Goal: Complete application form

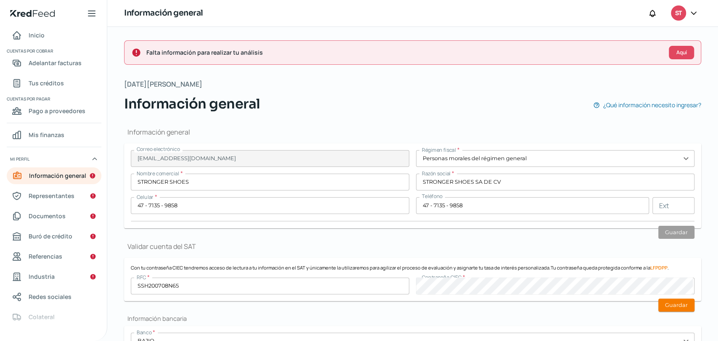
scroll to position [334, 0]
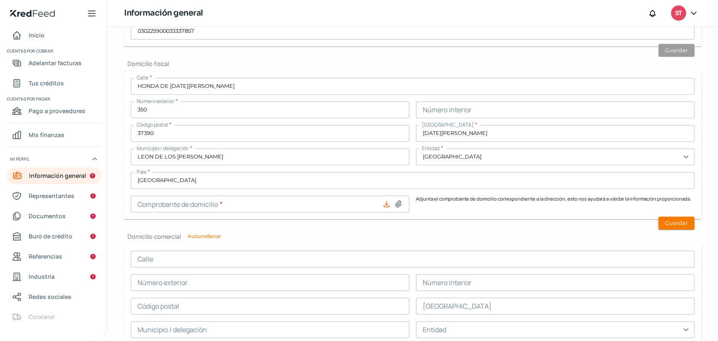
click at [395, 204] on icon at bounding box center [398, 204] width 6 height 6
type input "C:\fakepath\COMPROBANTE DE DOMICILIO DE STRONGER SHOES SA DE CV [DATE].pdf"
type input "COMPROBANTE DE DOMICILIO DE STRONGER SHOES SA DE CV [DATE].pdf"
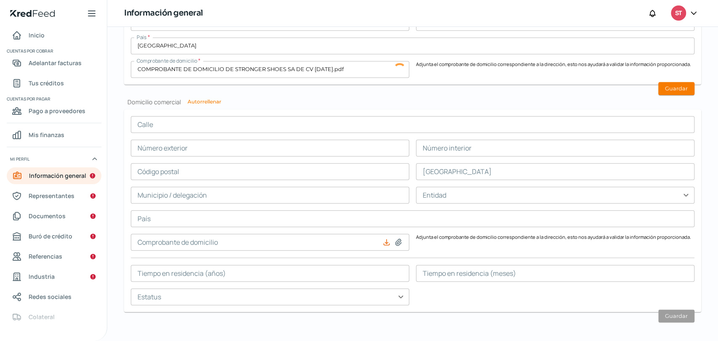
scroll to position [472, 0]
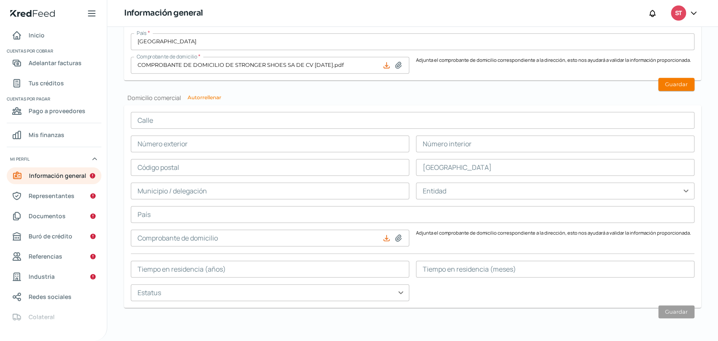
click at [197, 98] on button "Autorrellenar" at bounding box center [205, 97] width 34 height 5
type input "HONDA DE [DATE][PERSON_NAME]"
type input "350"
type input "37390"
type input "[DATE][PERSON_NAME]"
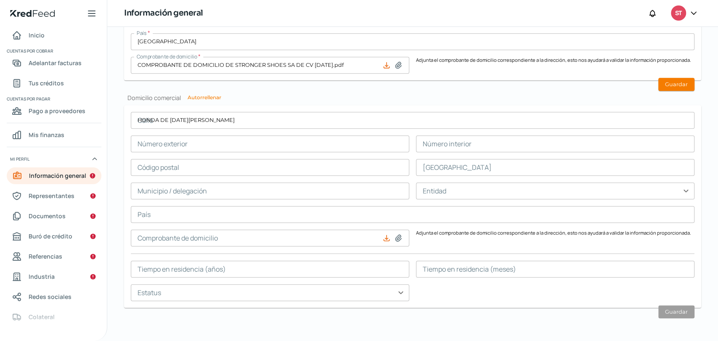
type input "LEON DE LOS [PERSON_NAME]"
type input "[GEOGRAPHIC_DATA]"
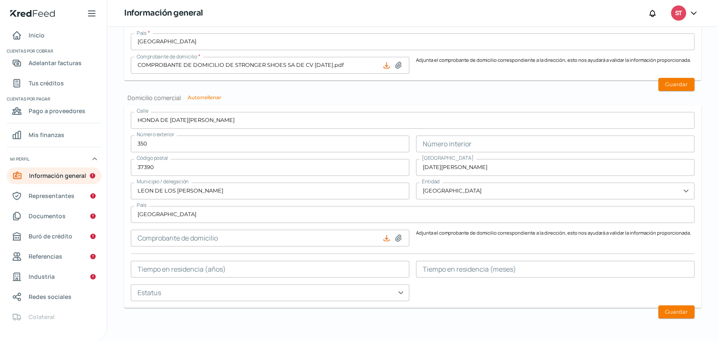
click at [397, 238] on icon at bounding box center [398, 238] width 8 height 8
type input "C:\fakepath\COMPROBANTE DE DOMICILIO DE STRONGER SHOES SA DE CV [DATE].pdf"
type input "COMPROBANTE DE DOMICILIO DE STRONGER SHOES SA DE CV [DATE].pdf"
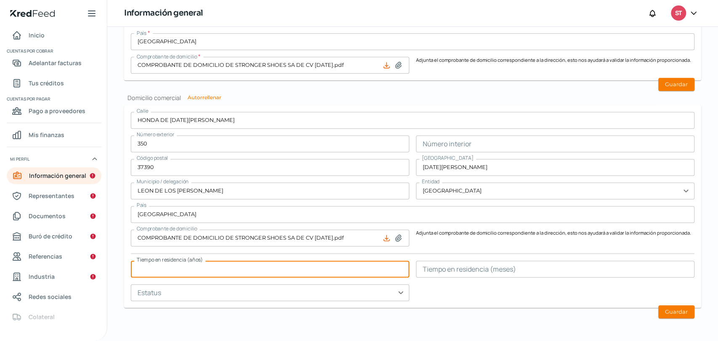
click at [161, 273] on input "text" at bounding box center [270, 269] width 278 height 17
click at [196, 265] on input "text" at bounding box center [270, 269] width 278 height 17
type input "5"
click at [188, 290] on input "text" at bounding box center [270, 292] width 278 height 17
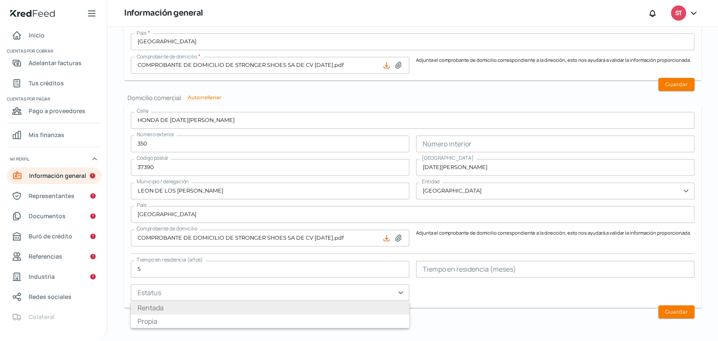
click at [186, 305] on li "Rentada" at bounding box center [270, 307] width 278 height 13
type input "Rentada"
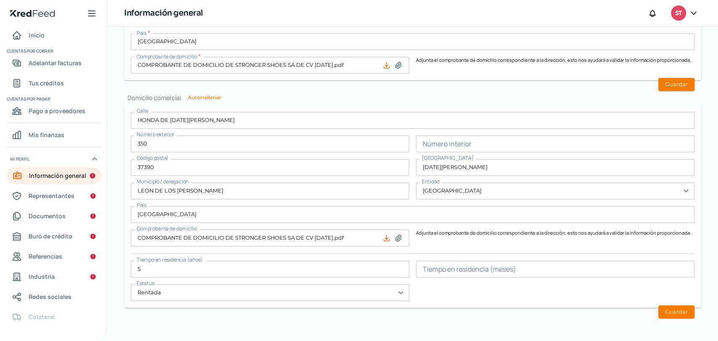
click at [435, 277] on input "text" at bounding box center [555, 269] width 278 height 17
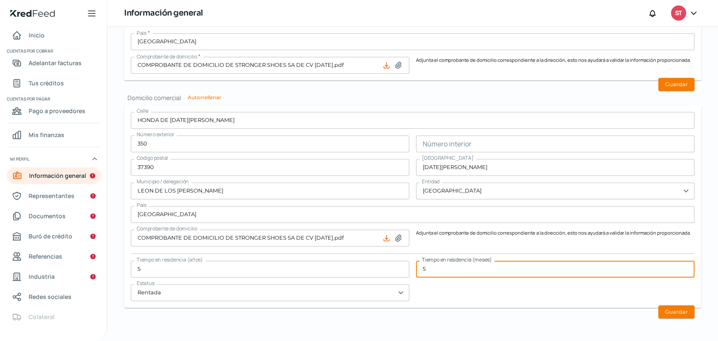
click at [461, 269] on input "5" at bounding box center [555, 269] width 278 height 17
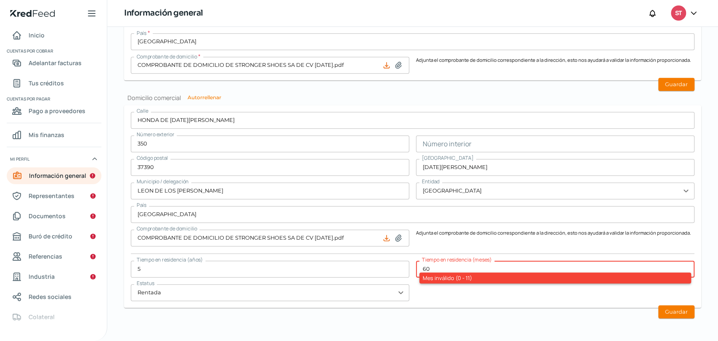
type input "60"
click at [518, 305] on form "Calle HONDA DE [DATE][GEOGRAPHIC_DATA][PERSON_NAME] exterior 350 Número interio…" at bounding box center [412, 206] width 577 height 203
click at [434, 262] on input "60" at bounding box center [555, 269] width 278 height 17
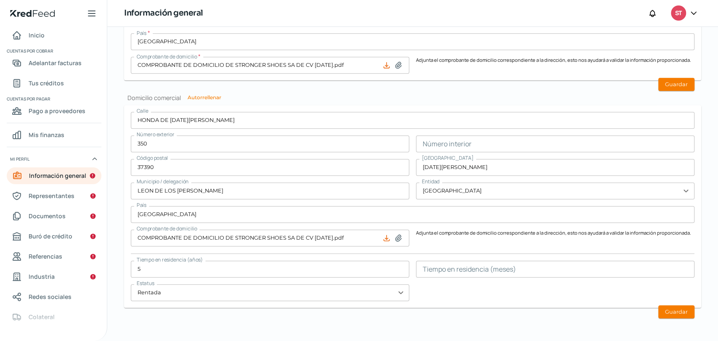
click at [446, 297] on div "Calle HONDA DE [DATE][GEOGRAPHIC_DATA][PERSON_NAME] exterior 350 Número interio…" at bounding box center [413, 206] width 564 height 189
drag, startPoint x: 684, startPoint y: 315, endPoint x: 667, endPoint y: 148, distance: 167.3
click at [684, 314] on button "Guardar" at bounding box center [676, 311] width 36 height 13
click at [672, 85] on button "Guardar" at bounding box center [676, 84] width 36 height 13
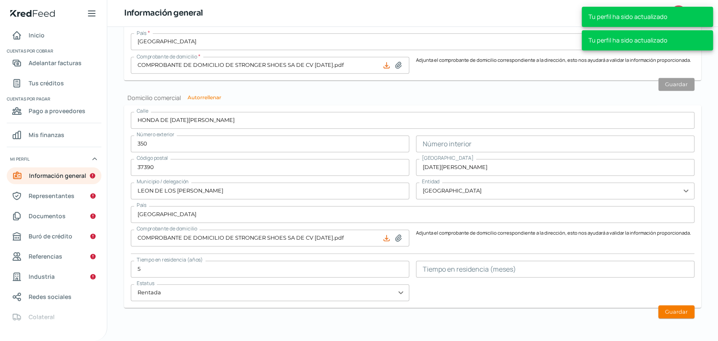
type input "0"
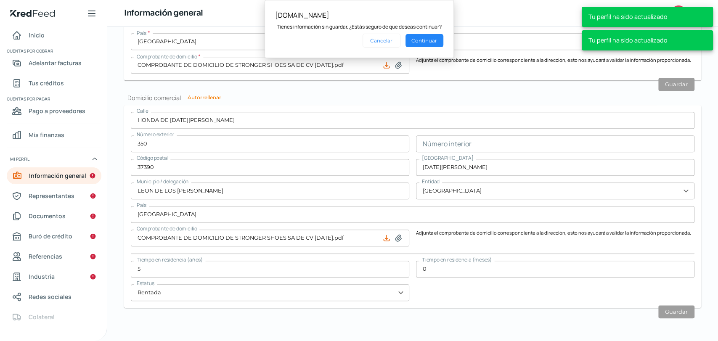
scroll to position [379, 0]
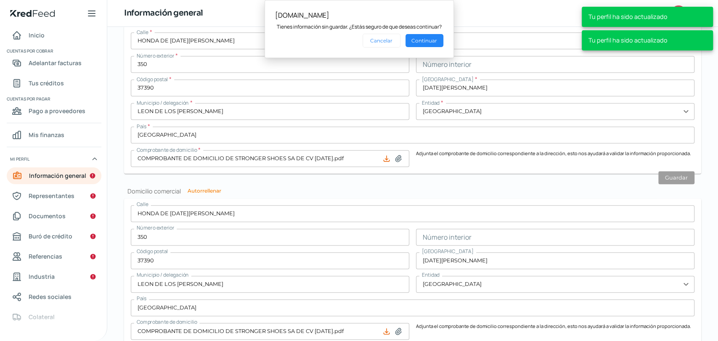
click at [401, 49] on div "[DOMAIN_NAME] Tienes información sin guardar. ¿Estás seguro de que deseas conti…" at bounding box center [359, 29] width 189 height 58
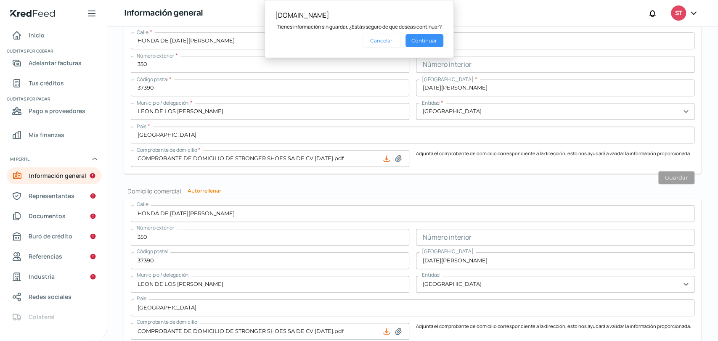
click at [422, 43] on button "Continuar" at bounding box center [424, 40] width 38 height 13
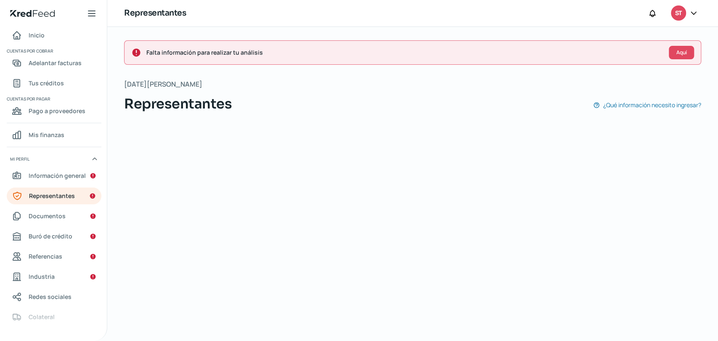
click at [422, 39] on div "Falta información para realizar tu análisis Aquí [DATE][PERSON_NAME] Representa…" at bounding box center [412, 184] width 611 height 314
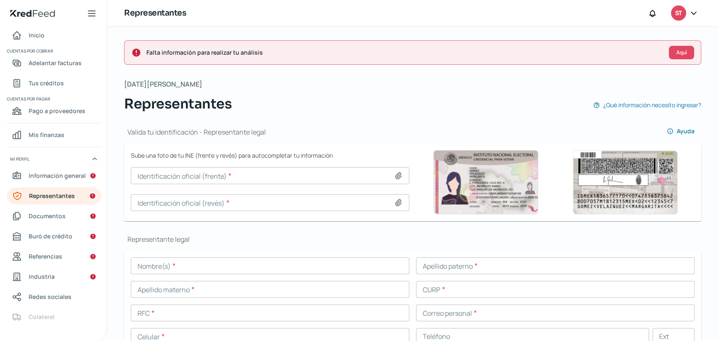
scroll to position [47, 0]
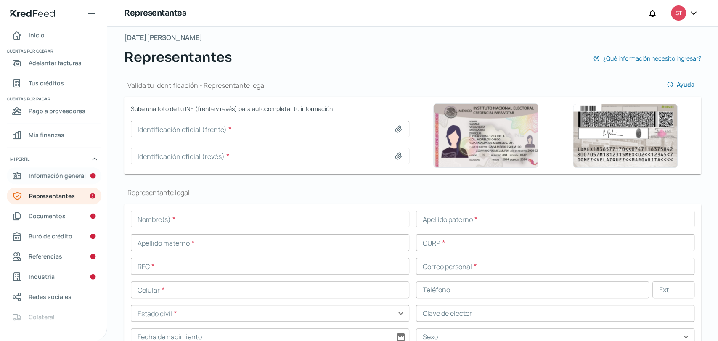
click at [67, 183] on link "Información general" at bounding box center [54, 175] width 95 height 17
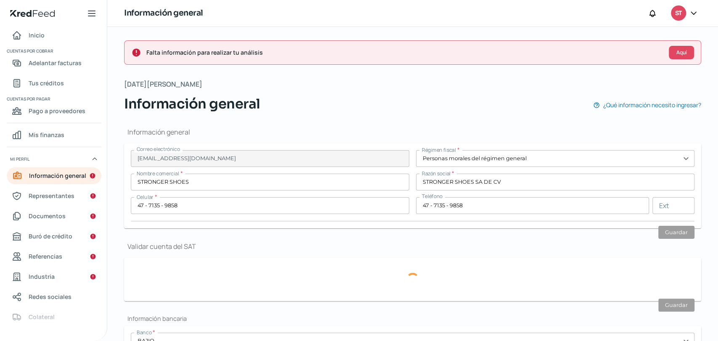
type input "HONDA DE [DATE][PERSON_NAME]"
type input "350"
type input "37390"
type input "[DATE][PERSON_NAME]"
type input "LEON DE LOS [PERSON_NAME]"
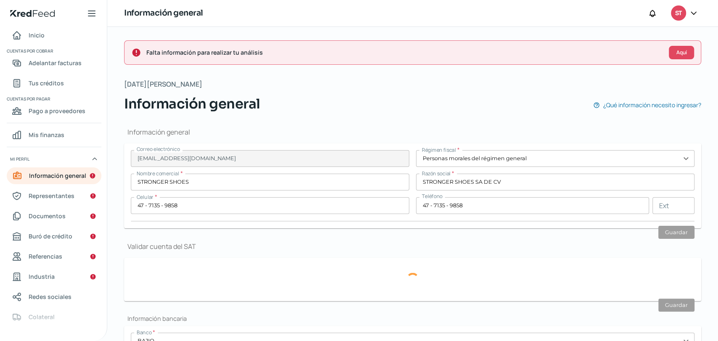
type input "[GEOGRAPHIC_DATA]"
type input "COMPROBANTE DE DOMICILIO DE STRONGER SHOES SA DE CV [DATE].pdf"
type input "5"
type input "0"
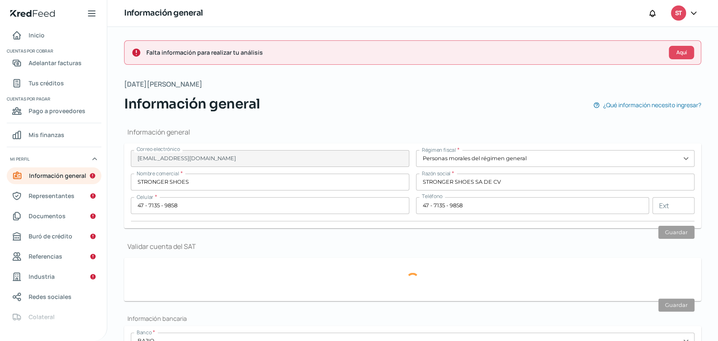
type input "Rentada"
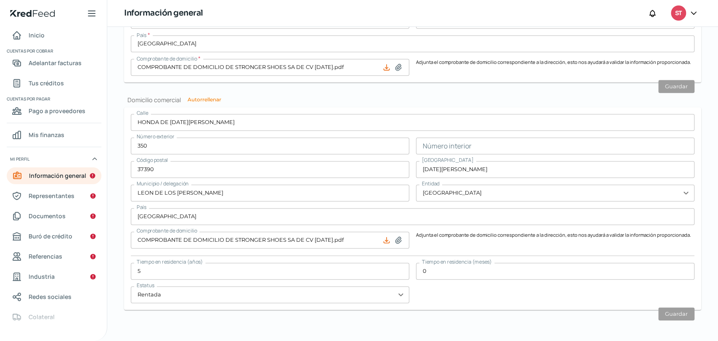
scroll to position [472, 0]
click at [58, 197] on span "Representantes" at bounding box center [52, 196] width 46 height 11
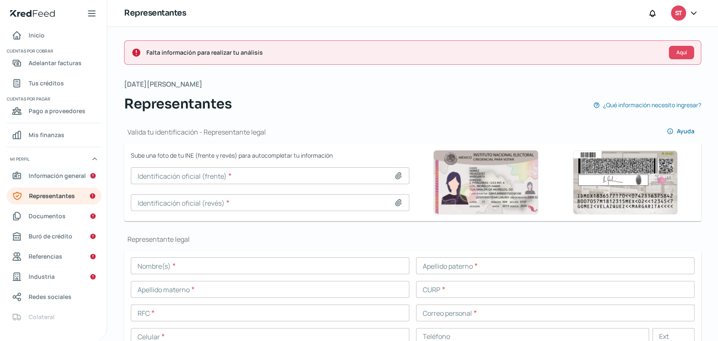
click at [34, 177] on span "Información general" at bounding box center [57, 175] width 57 height 11
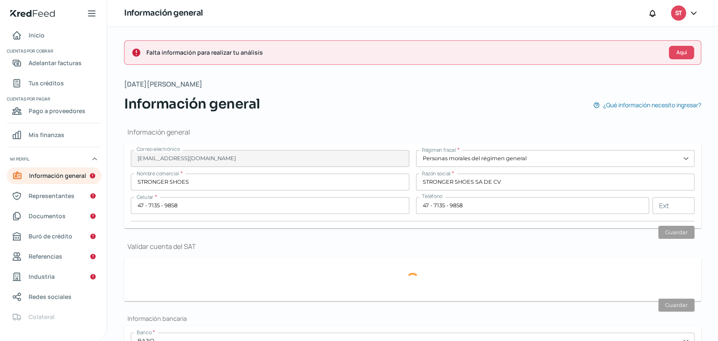
type input "HONDA DE [DATE][PERSON_NAME]"
type input "350"
type input "37390"
type input "[DATE][PERSON_NAME]"
type input "LEON DE LOS [PERSON_NAME]"
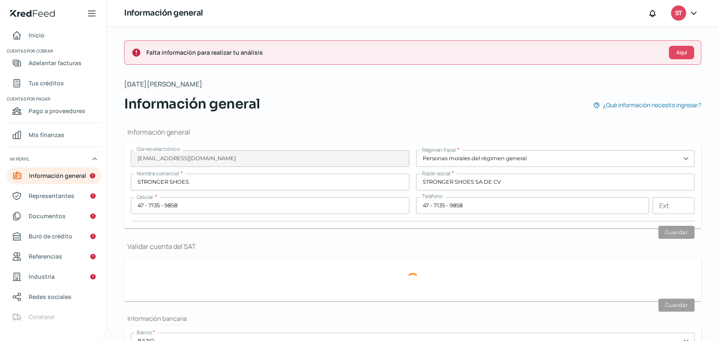
type input "[GEOGRAPHIC_DATA]"
type input "COMPROBANTE DE DOMICILIO DE STRONGER SHOES SA DE CV [DATE].pdf"
type input "5"
type input "0"
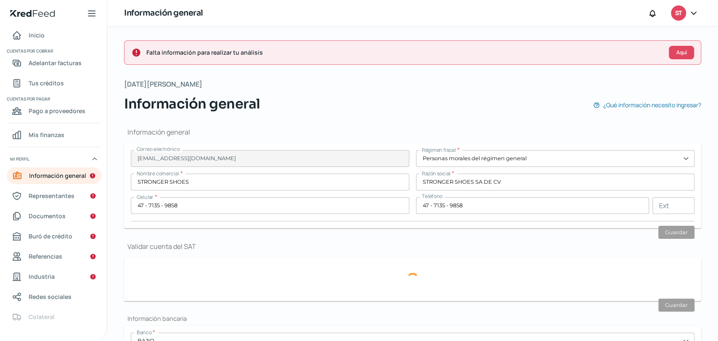
type input "Rentada"
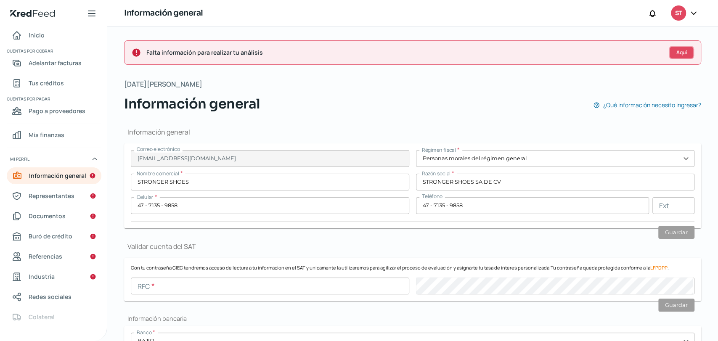
click at [676, 51] on span "Aquí" at bounding box center [681, 52] width 11 height 5
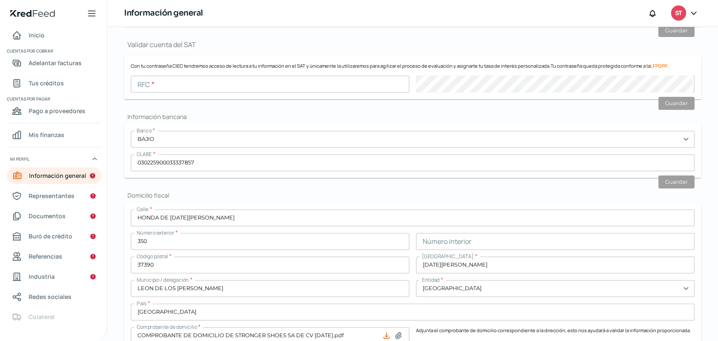
scroll to position [214, 0]
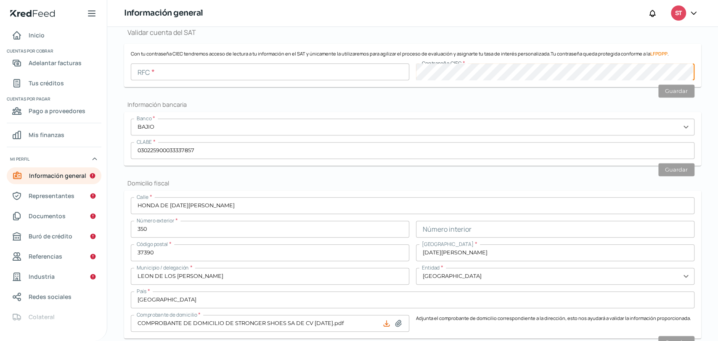
click at [264, 75] on input "text" at bounding box center [270, 72] width 278 height 17
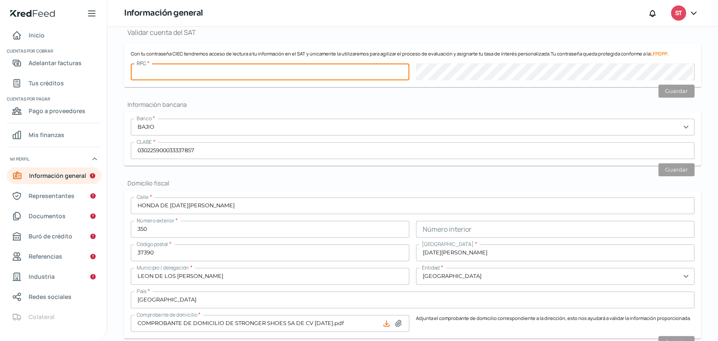
type input "SSH200708N65"
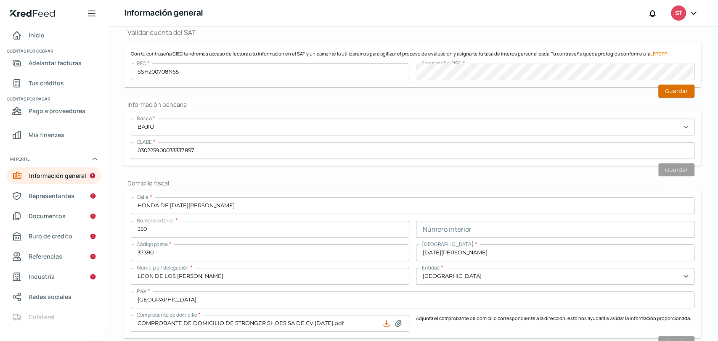
click at [670, 95] on button "Guardar" at bounding box center [676, 91] width 36 height 13
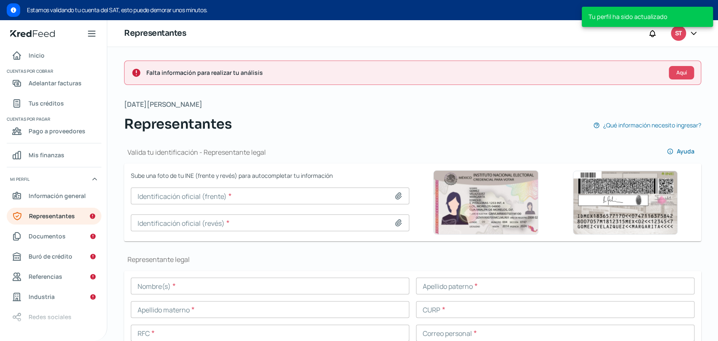
click at [398, 192] on icon at bounding box center [398, 196] width 8 height 8
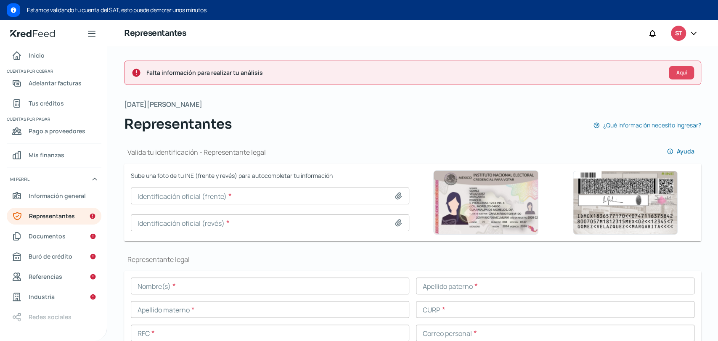
drag, startPoint x: 596, startPoint y: 105, endPoint x: 594, endPoint y: 115, distance: 10.2
click at [596, 105] on div "[DATE][PERSON_NAME] Representantes ¿Qué información necesito ingresar?" at bounding box center [412, 116] width 577 height 36
click at [399, 195] on icon at bounding box center [398, 196] width 8 height 8
type input "C:\fakepath\INE FRENTE.png"
type input "INE FRENTE.png"
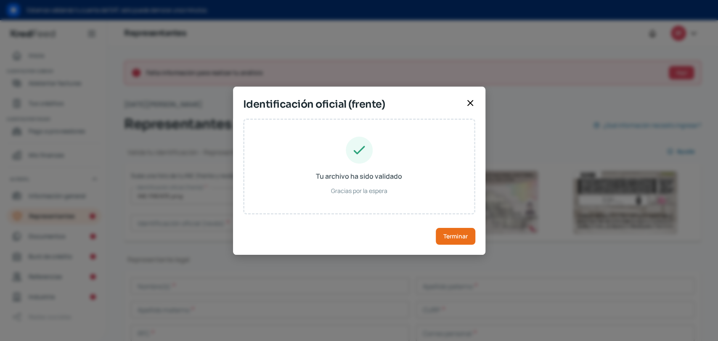
type input "[PERSON_NAME]"
type input "MEZM761018HGTZPG00"
type input "MZZPMG76101811H600"
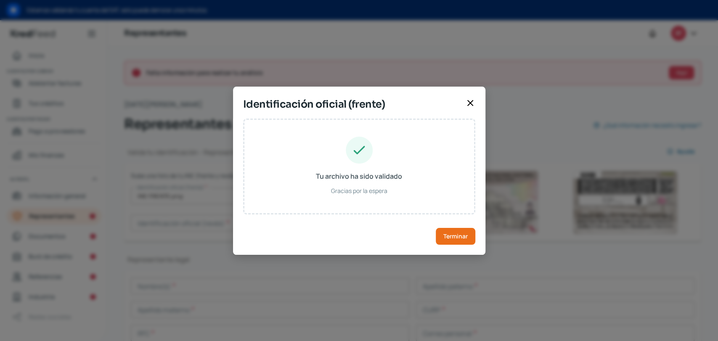
type input "[DATE]"
type input "Hombre"
click at [450, 239] on span "Terminar" at bounding box center [455, 236] width 24 height 6
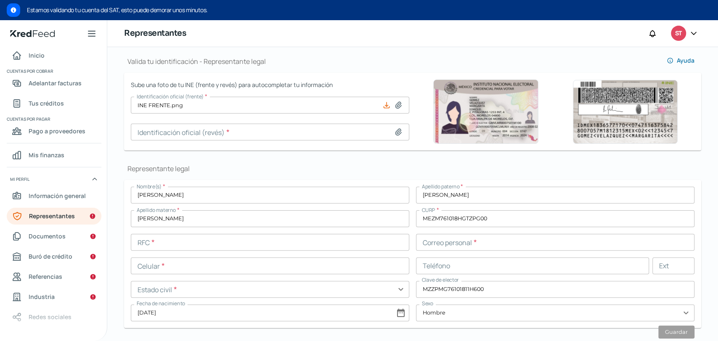
scroll to position [93, 0]
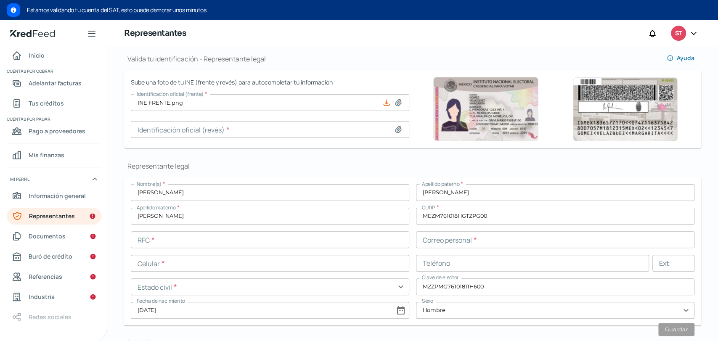
click at [395, 125] on icon at bounding box center [398, 129] width 8 height 8
type input "C:\fakepath\INE REVERSO.png"
type input "[PERSON_NAME].png"
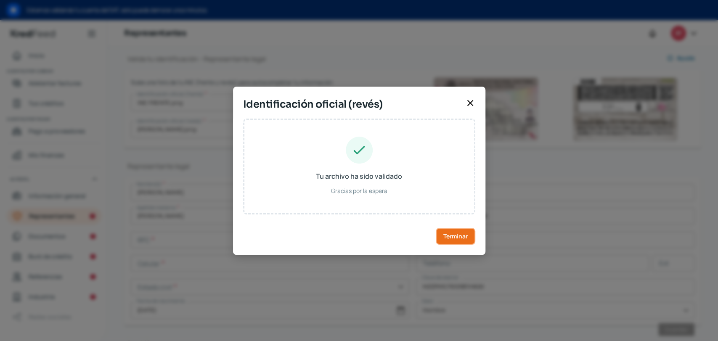
click at [458, 237] on span "Terminar" at bounding box center [455, 236] width 24 height 6
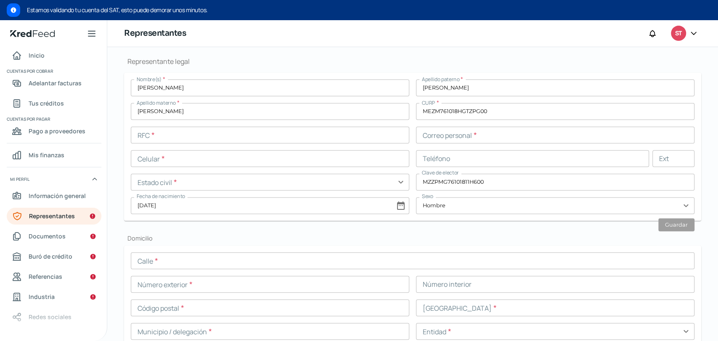
scroll to position [207, 0]
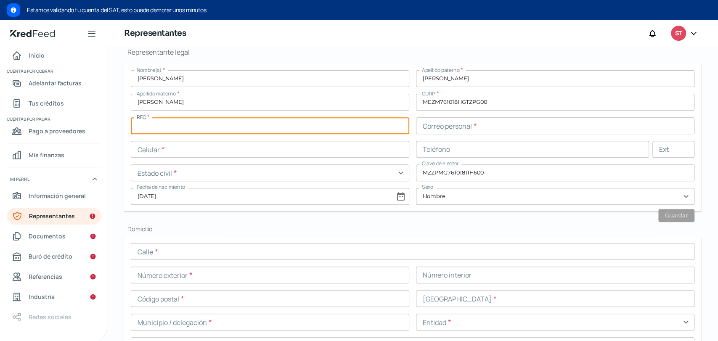
click at [204, 122] on input "text" at bounding box center [270, 125] width 278 height 17
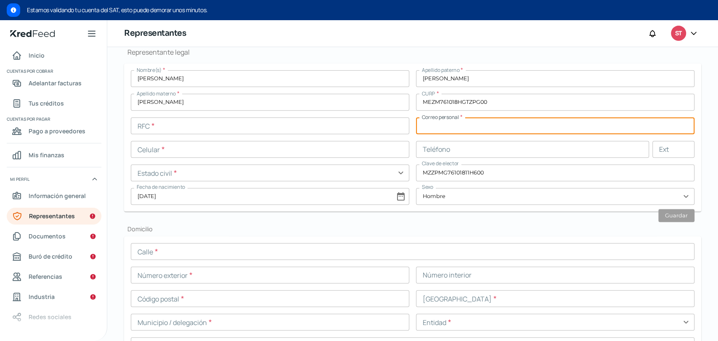
click at [583, 119] on input "text" at bounding box center [555, 125] width 278 height 17
click at [226, 124] on input "text" at bounding box center [270, 125] width 278 height 17
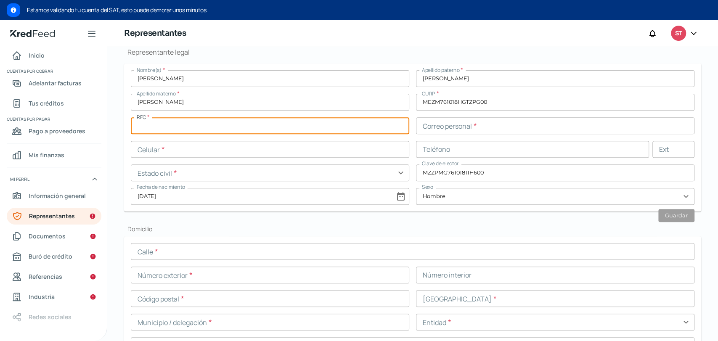
paste input "MEZM761018U53"
type input "MEZM761018U53"
click at [431, 129] on input "text" at bounding box center [555, 125] width 278 height 17
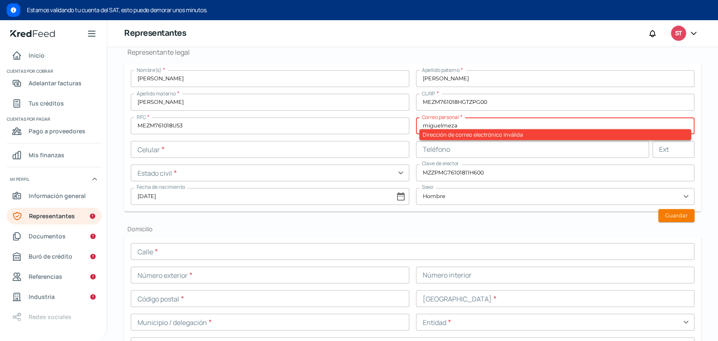
type input "miguelmeza"
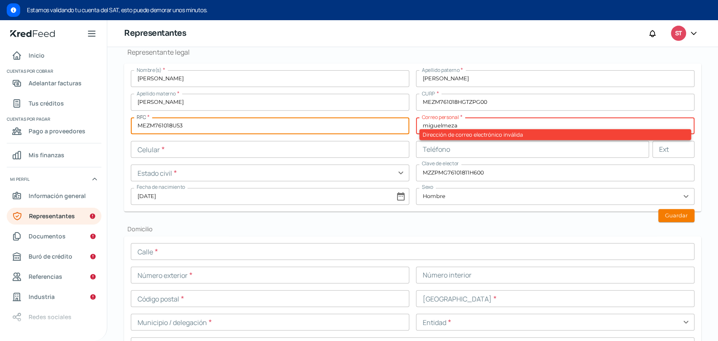
click at [400, 132] on input "MEZM761018U53" at bounding box center [270, 125] width 278 height 17
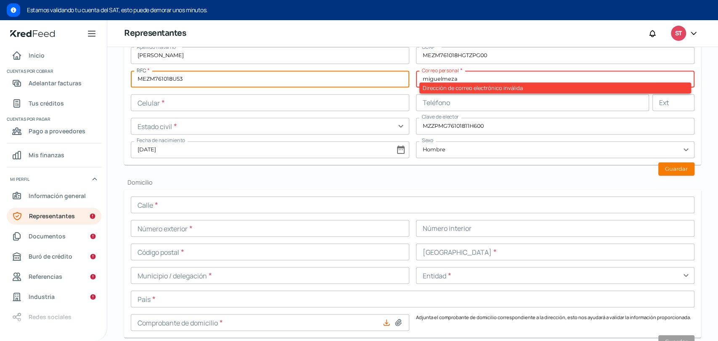
click at [210, 109] on input "text" at bounding box center [270, 102] width 278 height 17
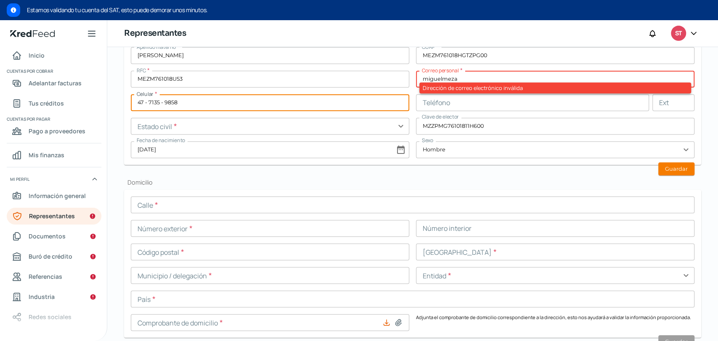
type input "47 - 7135 - 9858"
click at [466, 107] on input "text" at bounding box center [532, 102] width 233 height 17
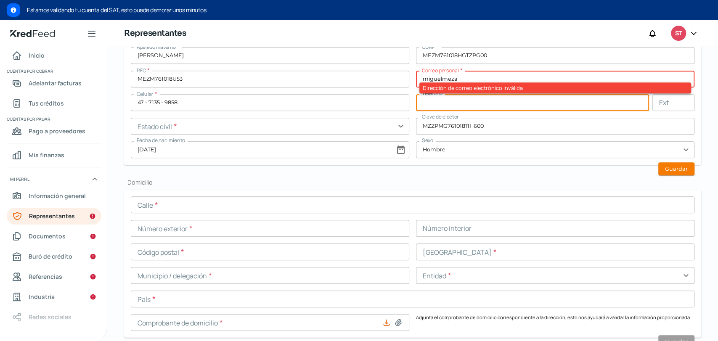
click at [251, 129] on input "text" at bounding box center [270, 126] width 278 height 17
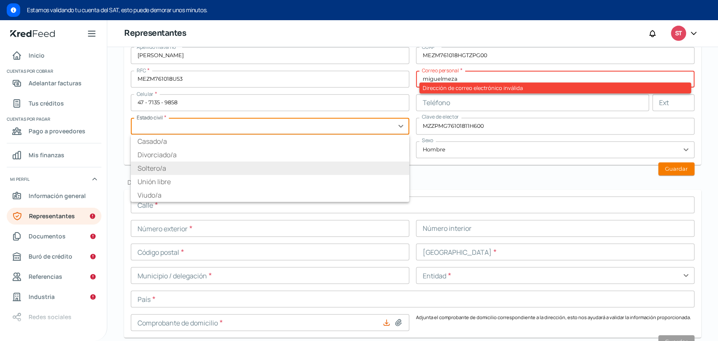
click at [215, 162] on li "Soltero/a" at bounding box center [270, 167] width 278 height 13
type input "Soltero/a"
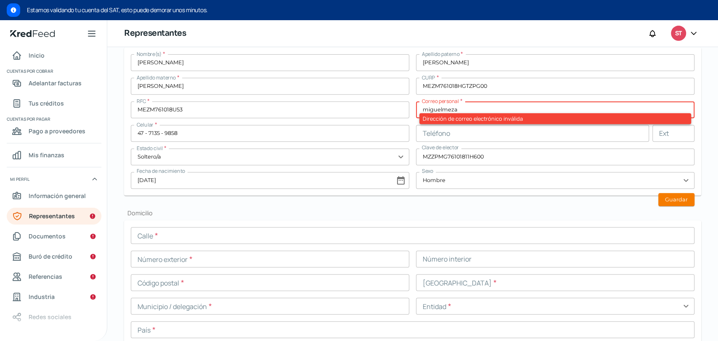
scroll to position [207, 0]
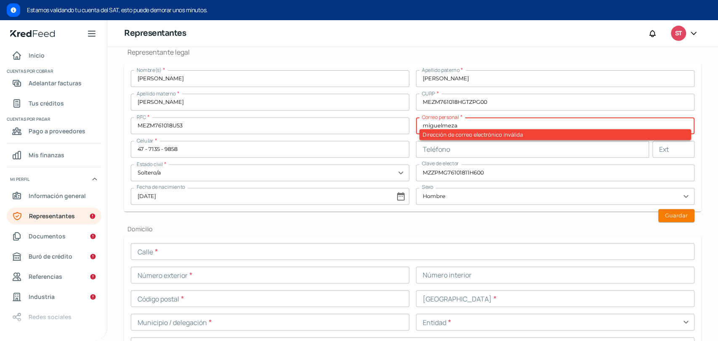
click at [451, 123] on input "miguelmeza" at bounding box center [555, 125] width 278 height 17
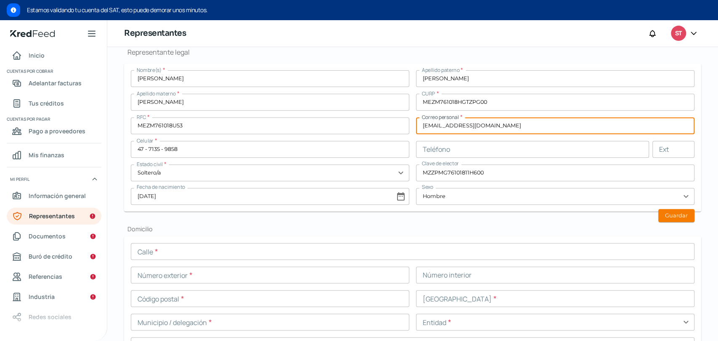
drag, startPoint x: 492, startPoint y: 124, endPoint x: 443, endPoint y: 127, distance: 49.7
click at [443, 127] on input "[EMAIL_ADDRESS][DOMAIN_NAME]" at bounding box center [555, 125] width 278 height 17
click at [407, 124] on div "Nombre(s) * [PERSON_NAME] paterno * [PERSON_NAME] Apellido materno * [PERSON_NA…" at bounding box center [413, 137] width 564 height 135
click at [466, 120] on input "[EMAIL_ADDRESS][DOMAIN_NAME]" at bounding box center [555, 125] width 278 height 17
click at [686, 212] on button "Guardar" at bounding box center [676, 215] width 36 height 13
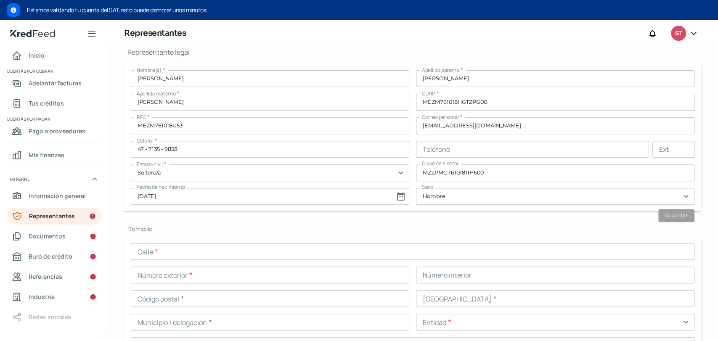
type input "[EMAIL_ADDRESS][DOMAIN_NAME]"
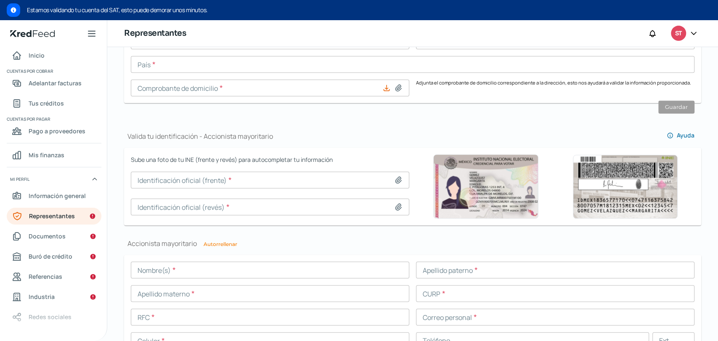
scroll to position [514, 0]
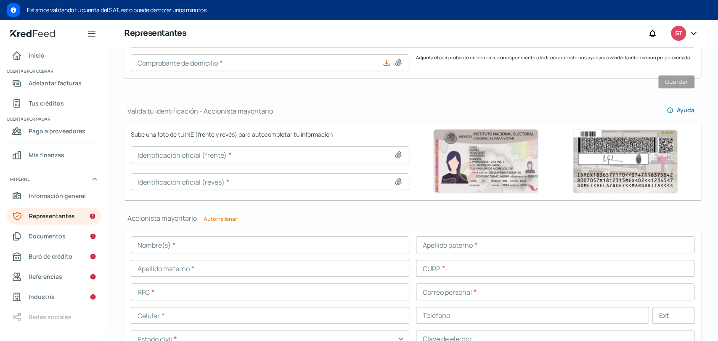
click at [398, 158] on icon at bounding box center [398, 155] width 8 height 8
type input "C:\fakepath\INE FRENTE.png"
type input "INE FRENTE.png"
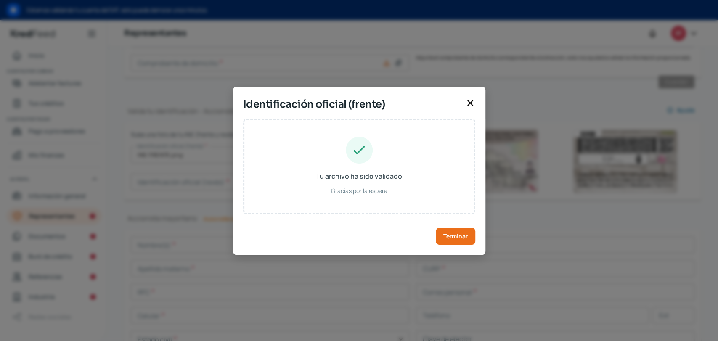
type input "[PERSON_NAME]"
type input "MEZM761018HGTZPG00"
type input "MZZPMG76101811H600"
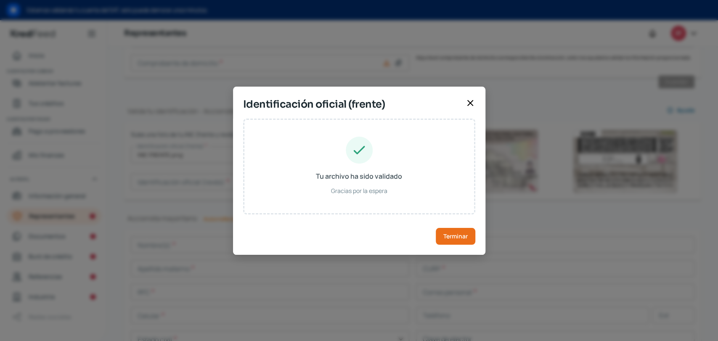
type input "[DATE]"
type input "Hombre"
click at [451, 235] on span "Terminar" at bounding box center [455, 236] width 24 height 6
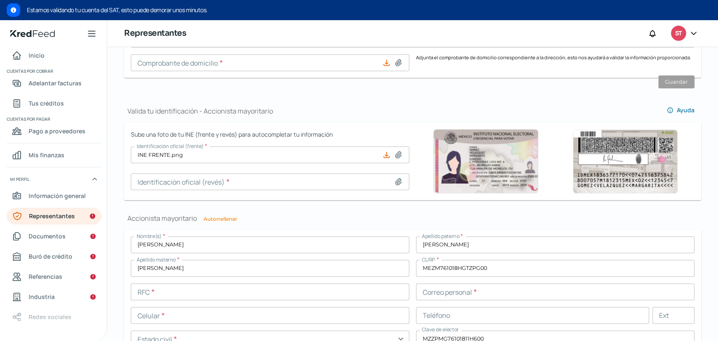
click at [396, 182] on icon at bounding box center [398, 181] width 8 height 8
type input "C:\fakepath\INE REVERSO.png"
type input "[PERSON_NAME].png"
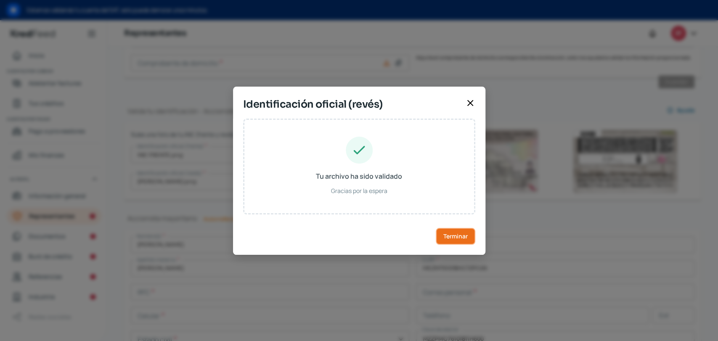
click at [451, 230] on button "Terminar" at bounding box center [456, 236] width 40 height 17
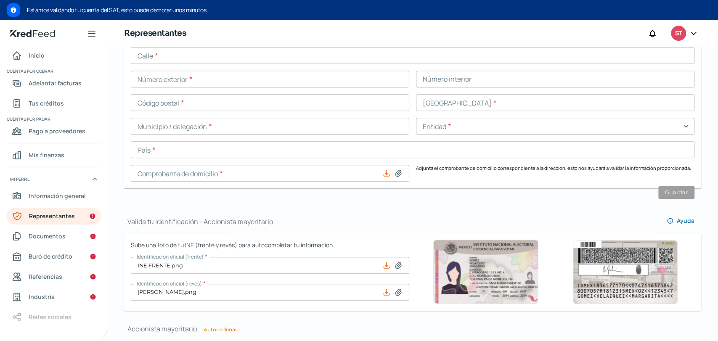
scroll to position [352, 0]
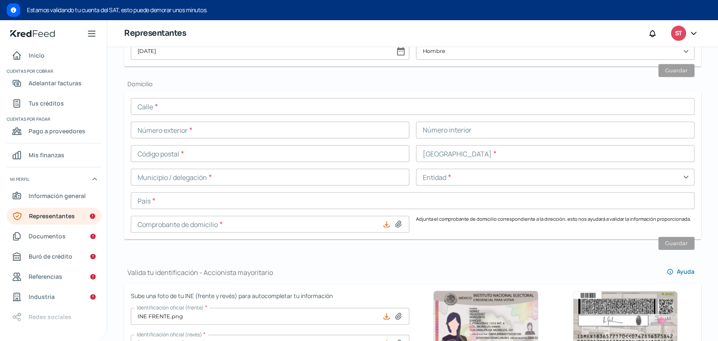
click at [382, 221] on icon at bounding box center [386, 224] width 8 height 8
click at [386, 221] on icon at bounding box center [386, 224] width 8 height 8
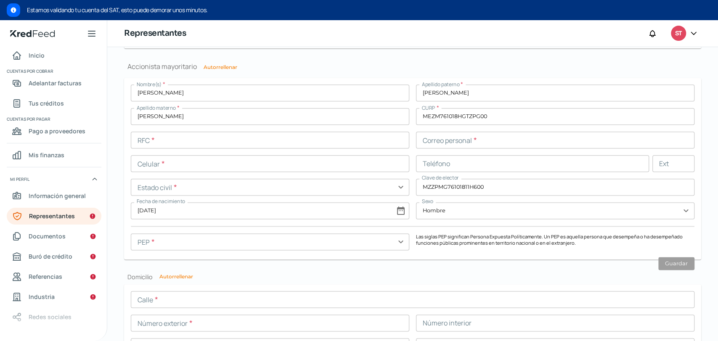
scroll to position [680, 0]
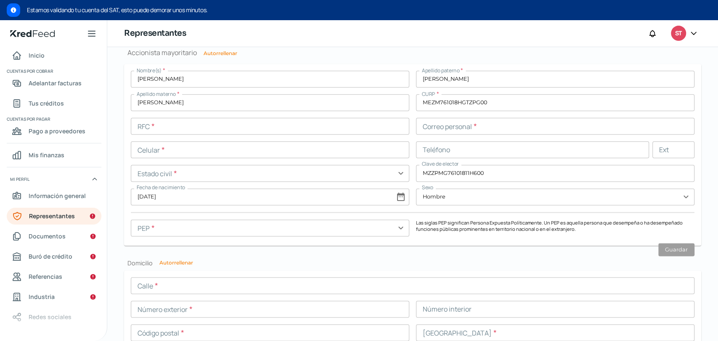
click at [268, 124] on input "text" at bounding box center [270, 126] width 278 height 17
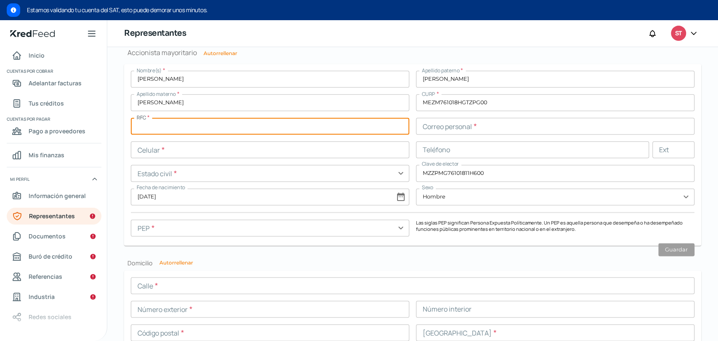
paste input "MEZM761018U53"
type input "MEZM761018U53"
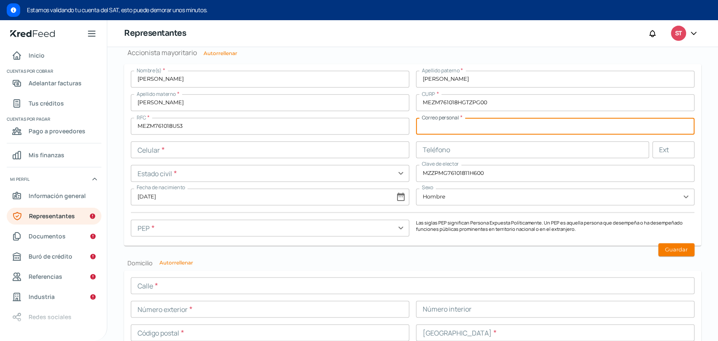
click at [432, 120] on input "text" at bounding box center [555, 126] width 278 height 17
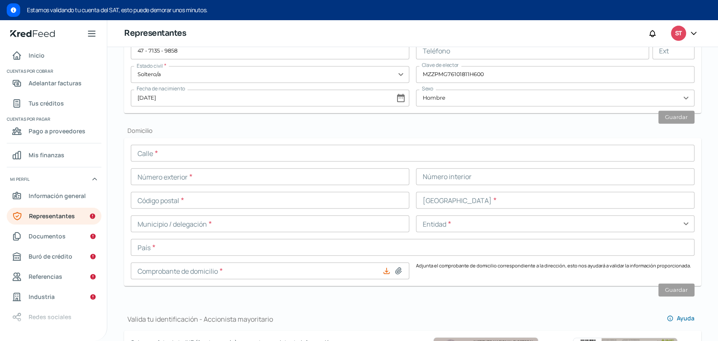
scroll to position [212, 0]
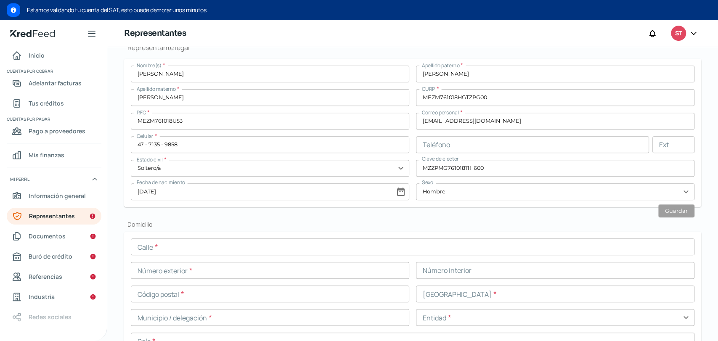
click at [441, 121] on input "[EMAIL_ADDRESS][DOMAIN_NAME]" at bounding box center [555, 121] width 278 height 17
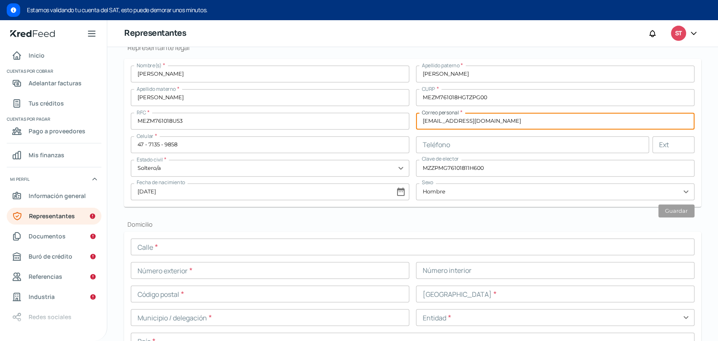
click at [441, 121] on input "[EMAIL_ADDRESS][DOMAIN_NAME]" at bounding box center [555, 121] width 278 height 17
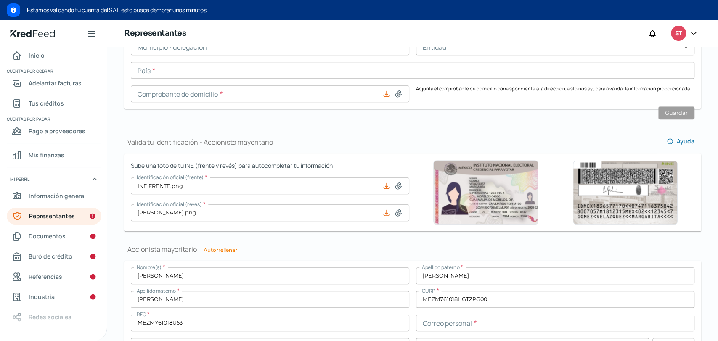
scroll to position [539, 0]
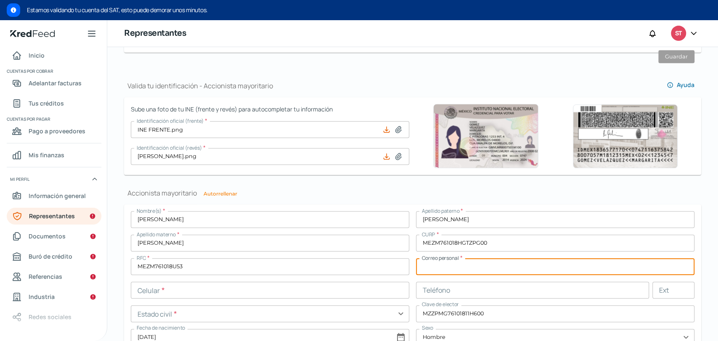
click at [439, 260] on input "text" at bounding box center [555, 266] width 278 height 17
paste input "[EMAIL_ADDRESS][DOMAIN_NAME]"
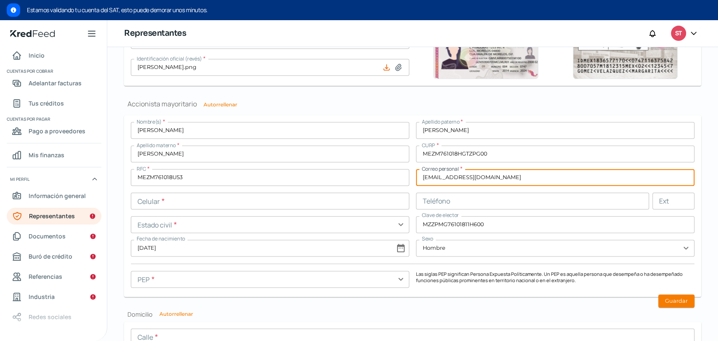
scroll to position [633, 0]
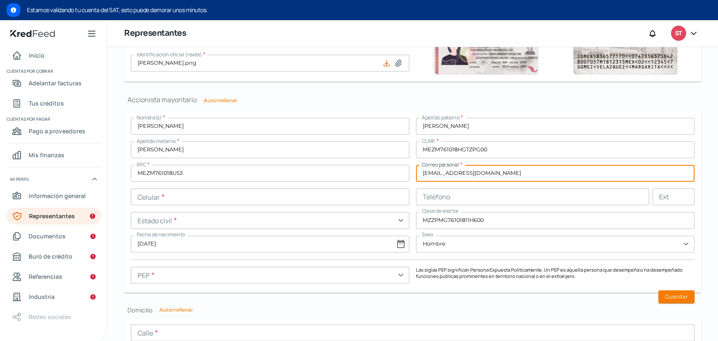
type input "[EMAIL_ADDRESS][DOMAIN_NAME]"
click at [434, 200] on input "text" at bounding box center [532, 196] width 233 height 17
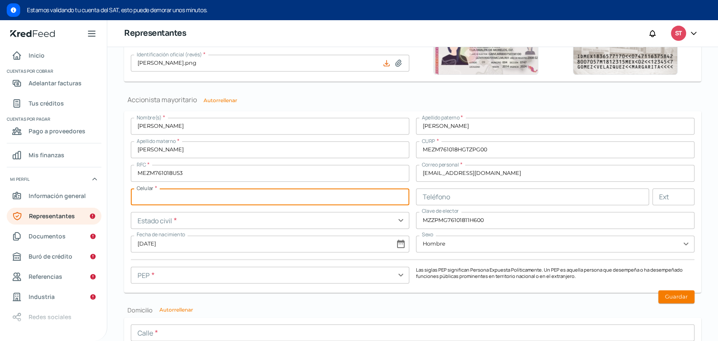
click at [351, 197] on input "text" at bounding box center [270, 196] width 278 height 17
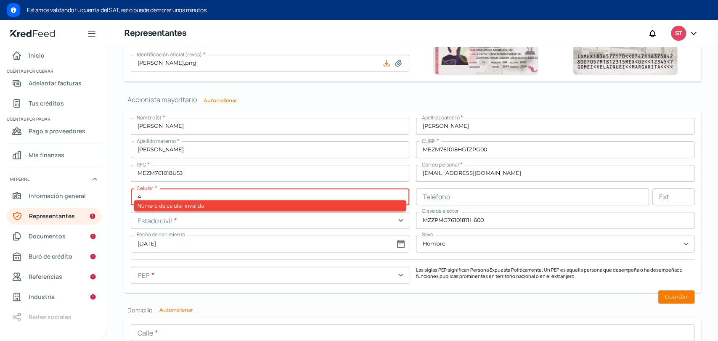
scroll to position [306, 0]
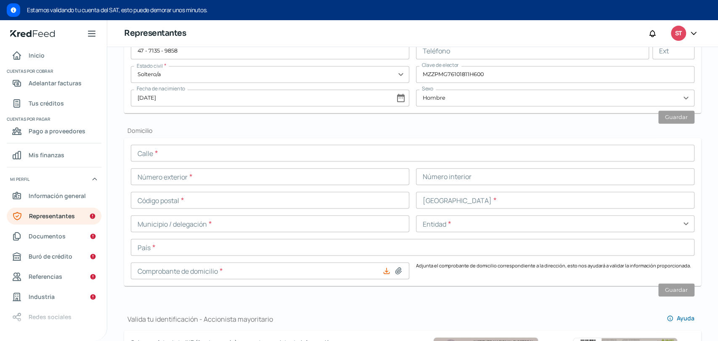
click at [171, 48] on input "47 - 7135 - 9858" at bounding box center [270, 50] width 278 height 17
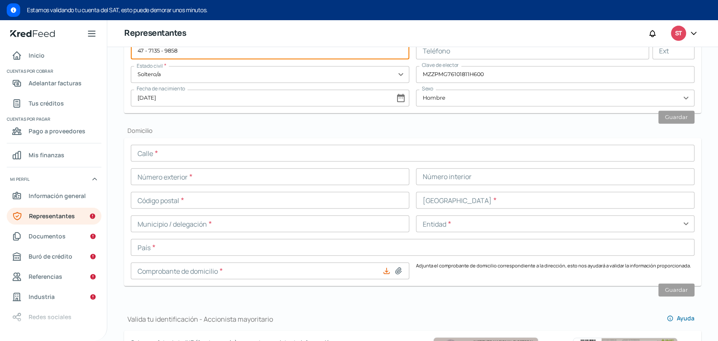
click at [171, 48] on input "47 - 7135 - 9858" at bounding box center [270, 50] width 278 height 17
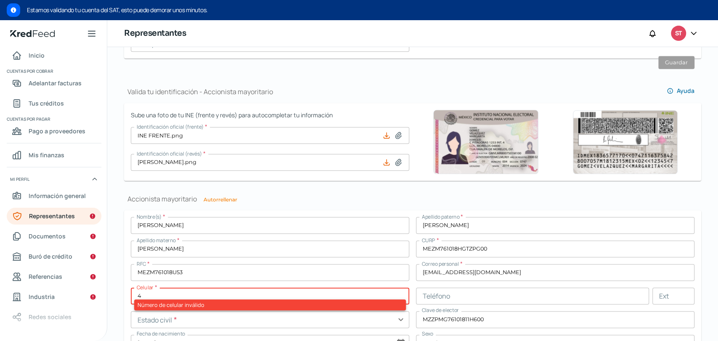
scroll to position [539, 0]
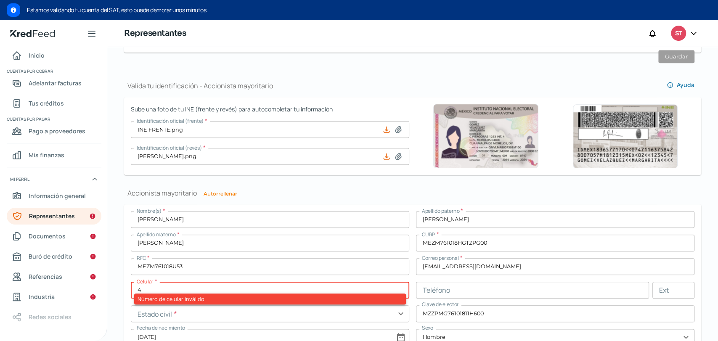
click at [156, 289] on input "4" at bounding box center [270, 290] width 278 height 17
paste input "7 - 7135 - 9858"
type input "47 - 7135 - 9858"
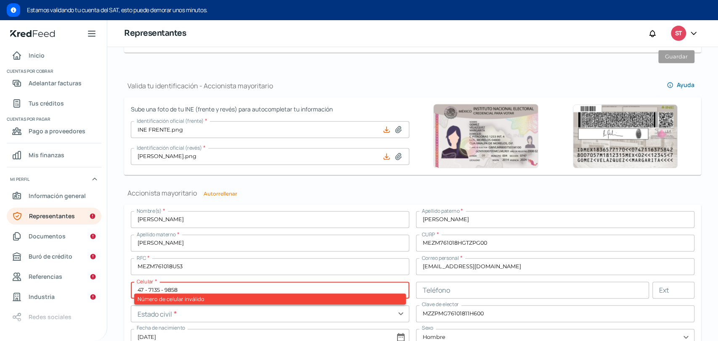
click at [165, 263] on input "MEZM761018U53" at bounding box center [270, 266] width 278 height 17
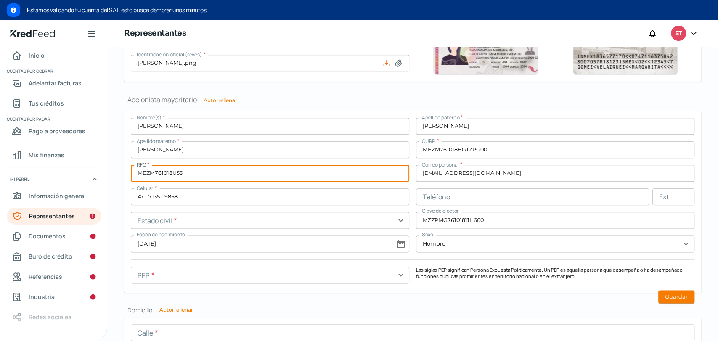
scroll to position [680, 0]
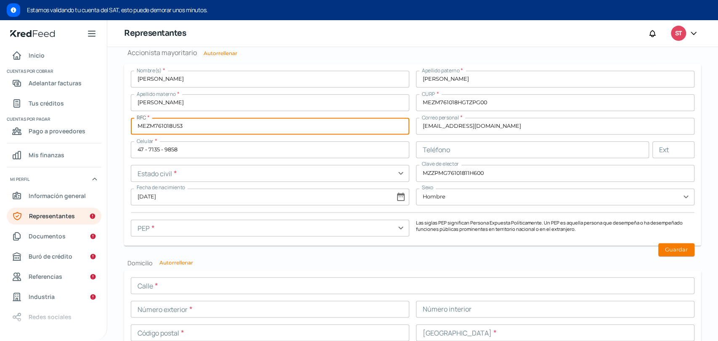
click at [190, 183] on div "Nombre(s) * [PERSON_NAME] paterno * [PERSON_NAME] Apellido materno * [PERSON_NA…" at bounding box center [413, 155] width 564 height 168
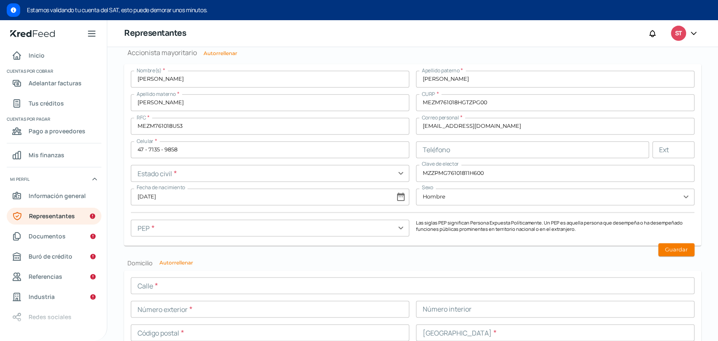
click at [188, 175] on input "text" at bounding box center [270, 173] width 278 height 17
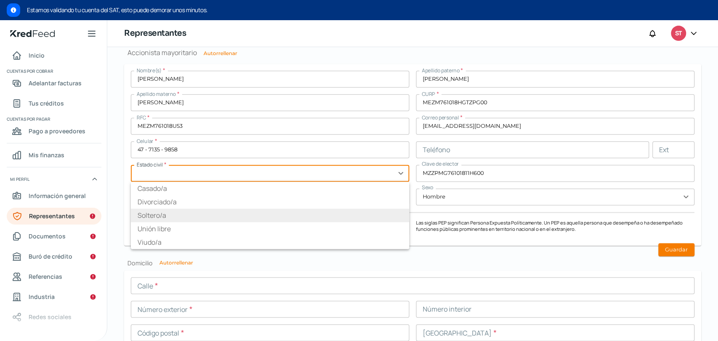
click at [181, 209] on li "Soltero/a" at bounding box center [270, 215] width 278 height 13
type input "Soltero/a"
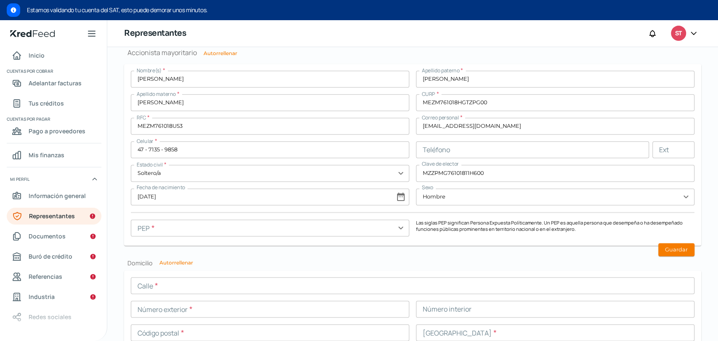
click at [399, 229] on input "text" at bounding box center [270, 228] width 278 height 17
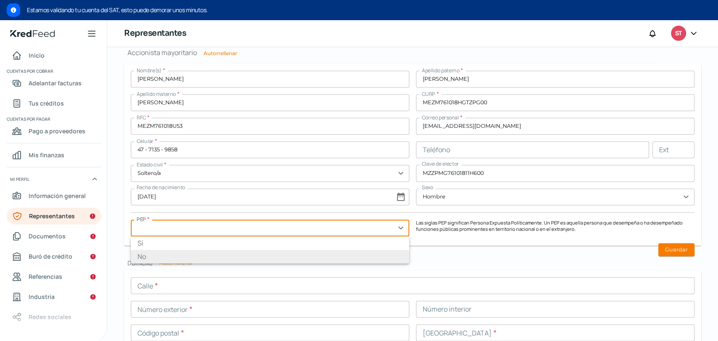
click at [304, 258] on li "No" at bounding box center [270, 256] width 278 height 13
type input "No"
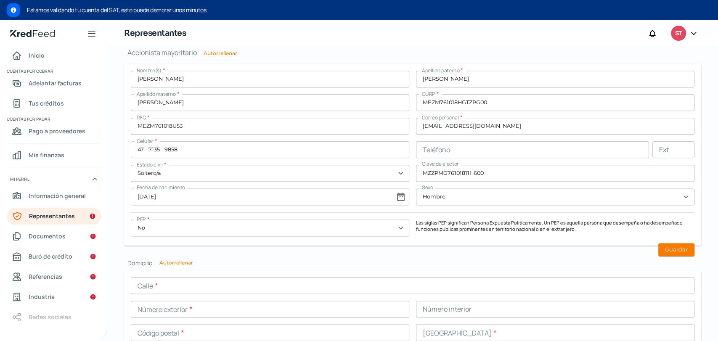
scroll to position [633, 0]
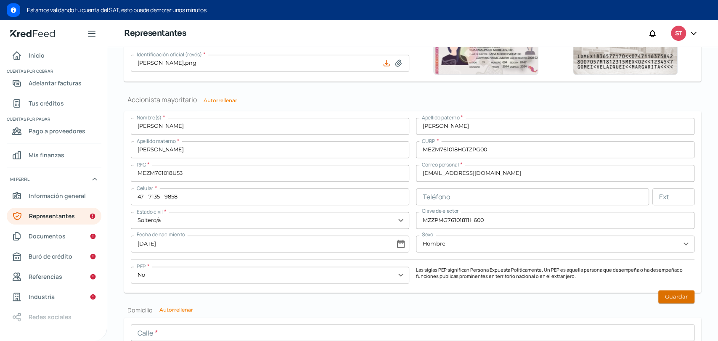
click at [666, 294] on button "Guardar" at bounding box center [676, 296] width 36 height 13
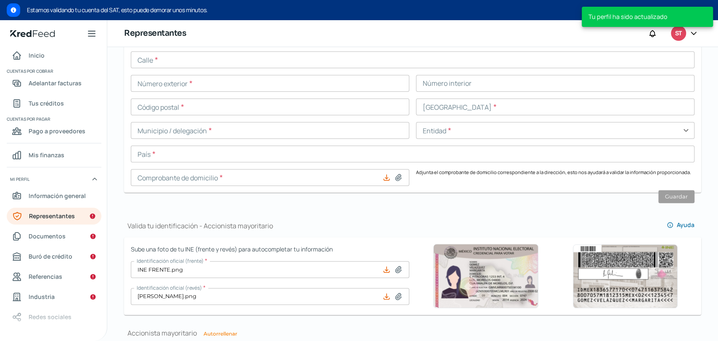
scroll to position [352, 0]
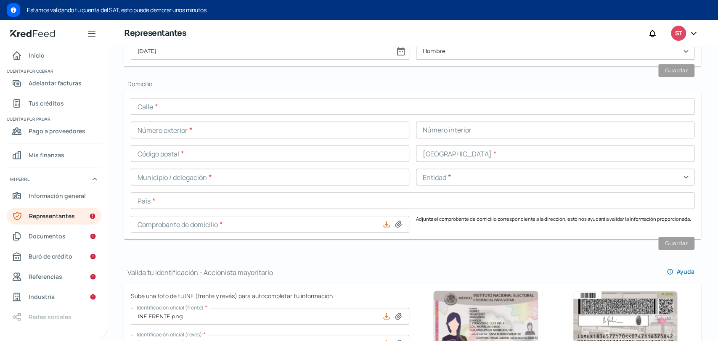
click at [627, 149] on input "text" at bounding box center [555, 153] width 278 height 17
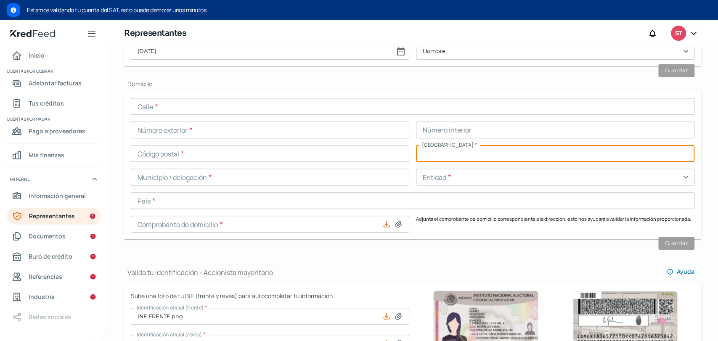
click at [384, 226] on icon at bounding box center [386, 224] width 8 height 8
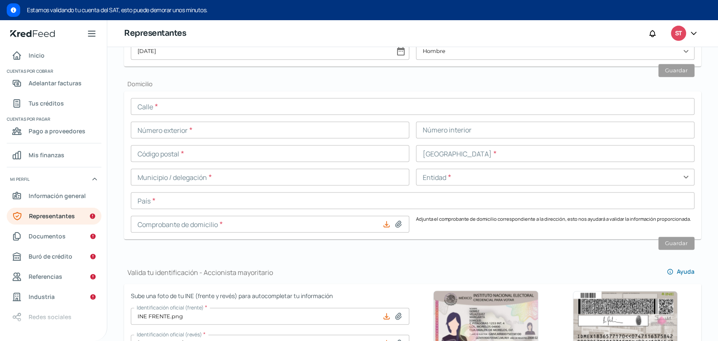
click at [399, 228] on input at bounding box center [270, 224] width 278 height 17
click at [353, 340] on input "[PERSON_NAME].png" at bounding box center [270, 343] width 278 height 17
click at [395, 226] on icon at bounding box center [398, 224] width 6 height 6
type input "C:\fakepath\COMPROBANTE DE DOMICILIO DE [PERSON_NAME][DATE].pdf"
type input "COMPROBANTE DE DOMICILIO DE [PERSON_NAME][DATE].pdf"
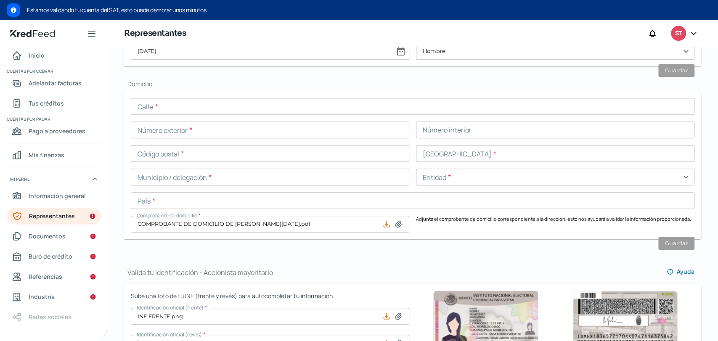
click at [173, 106] on input "text" at bounding box center [413, 106] width 564 height 17
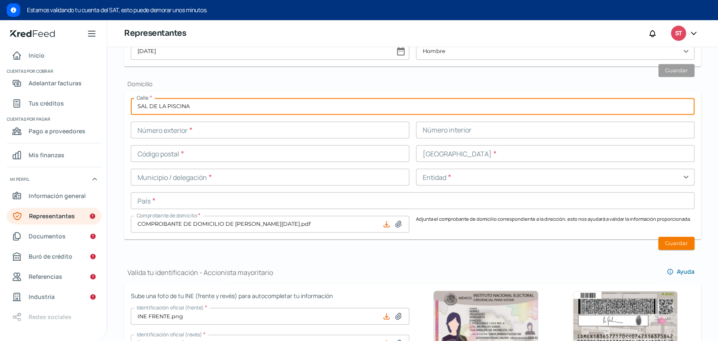
type input "SAL DE LA PISCINA"
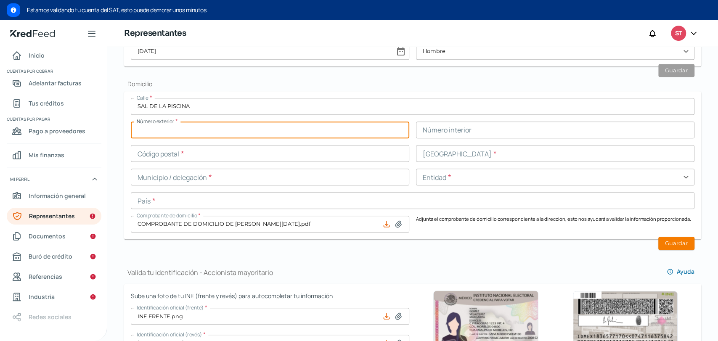
click at [167, 126] on input "text" at bounding box center [270, 130] width 278 height 17
type input "201"
click at [439, 135] on input "text" at bounding box center [555, 130] width 278 height 17
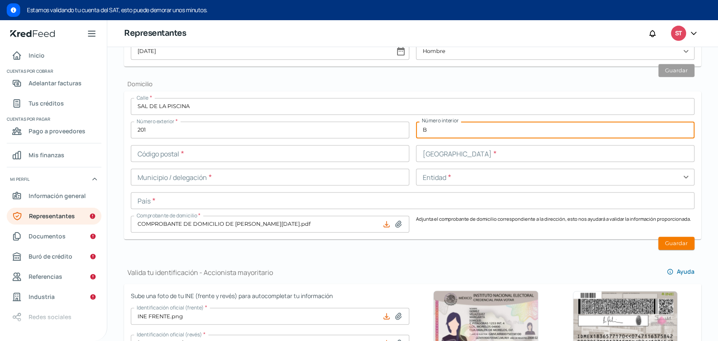
type input "B"
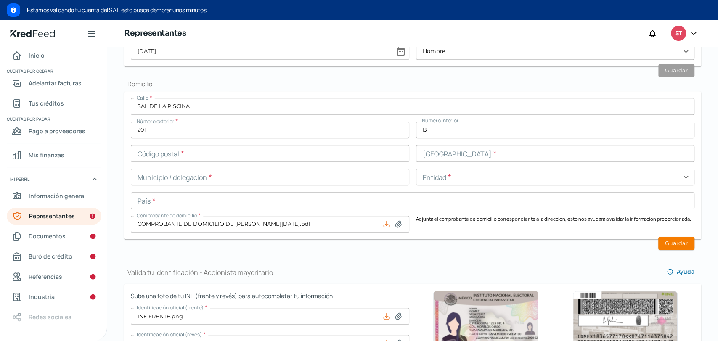
click at [155, 157] on input "text" at bounding box center [270, 153] width 278 height 17
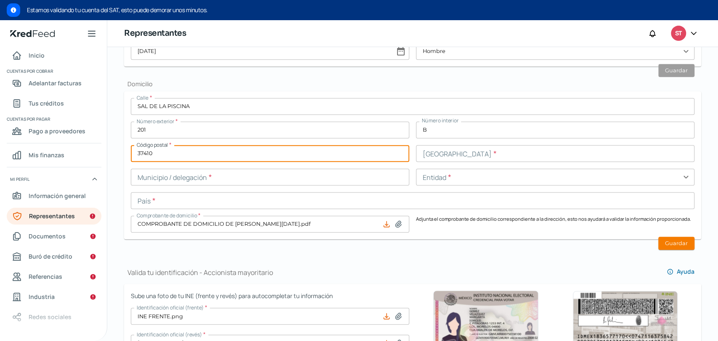
type input "37410"
click at [448, 155] on input "text" at bounding box center [555, 153] width 278 height 17
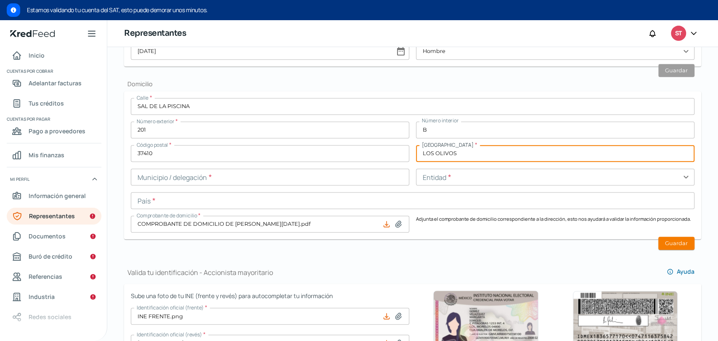
type input "LOS OLIVOS"
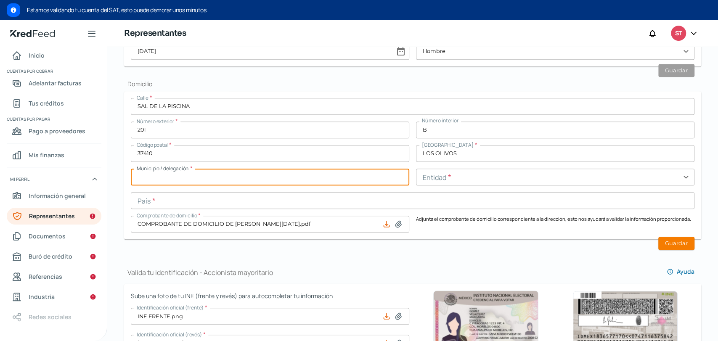
click at [220, 179] on input "text" at bounding box center [270, 177] width 278 height 17
type input "LEON DE LOS [PERSON_NAME]"
click at [458, 177] on input "text" at bounding box center [555, 177] width 278 height 17
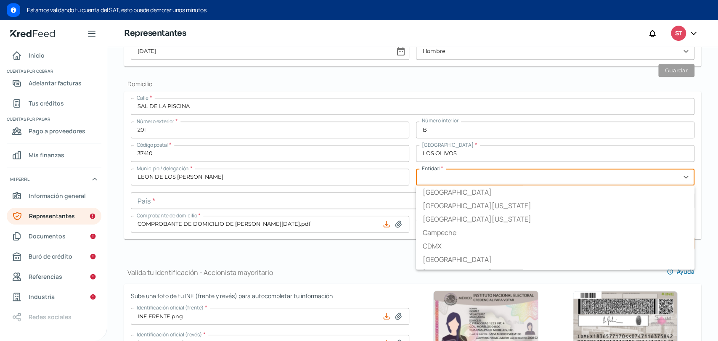
type input "[GEOGRAPHIC_DATA]"
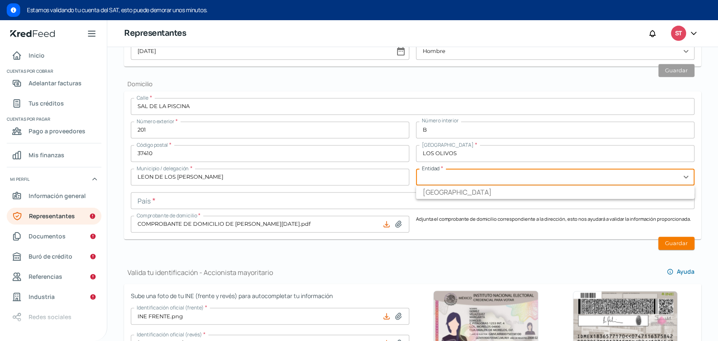
click at [379, 193] on input "text" at bounding box center [413, 200] width 564 height 17
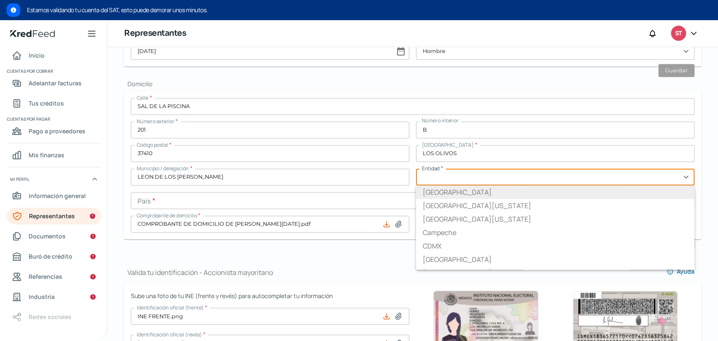
click at [448, 175] on input "text" at bounding box center [555, 177] width 278 height 17
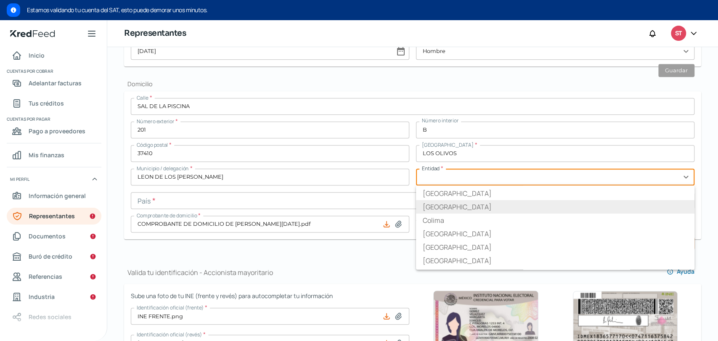
scroll to position [93, 0]
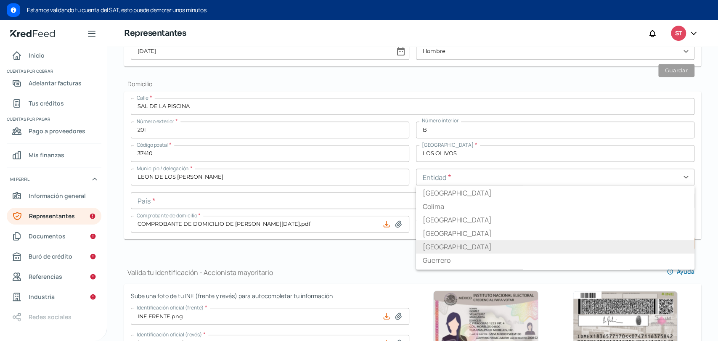
click at [431, 251] on li "[GEOGRAPHIC_DATA]" at bounding box center [555, 246] width 278 height 13
type input "[GEOGRAPHIC_DATA]"
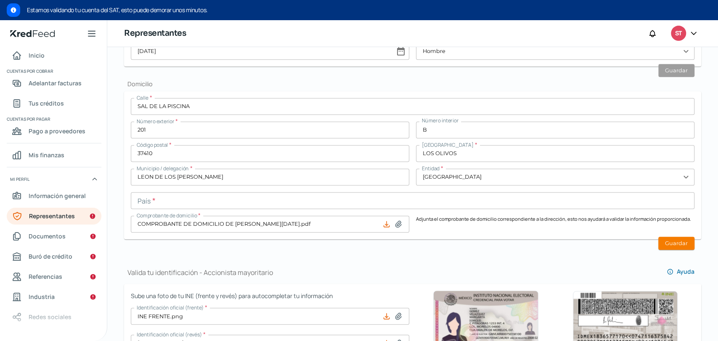
click at [384, 193] on input "text" at bounding box center [413, 200] width 564 height 17
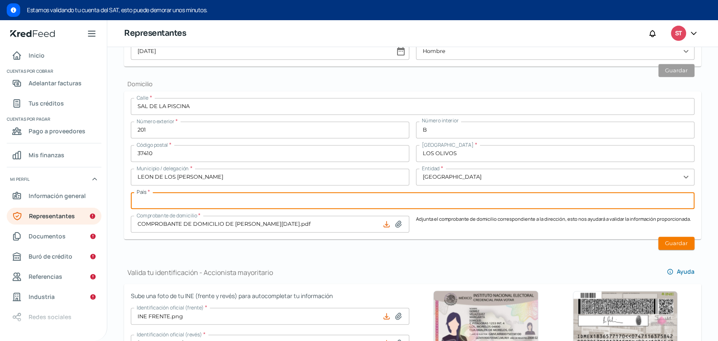
scroll to position [399, 0]
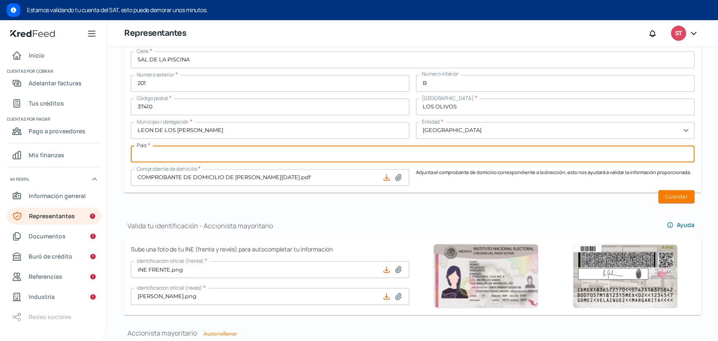
type input "[GEOGRAPHIC_DATA]"
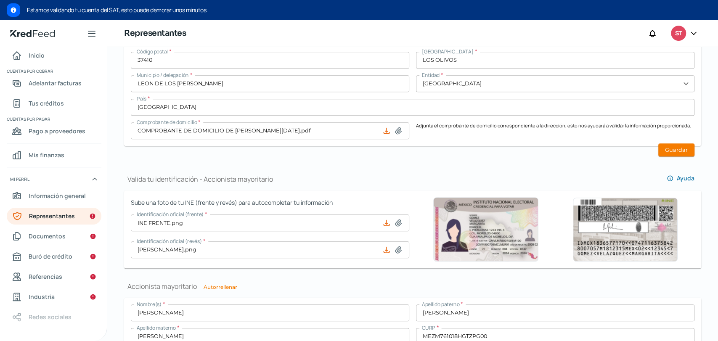
click at [420, 156] on div "Valida tu identificación - Representante legal Ayuda Sube una foto de tu INE (f…" at bounding box center [412, 180] width 577 height 984
click at [680, 148] on button "Guardar" at bounding box center [676, 149] width 36 height 13
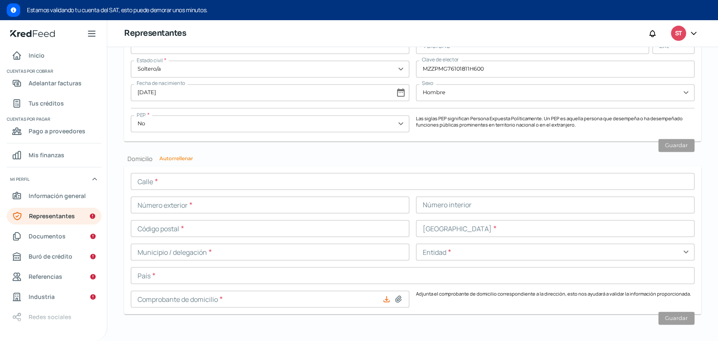
scroll to position [790, 0]
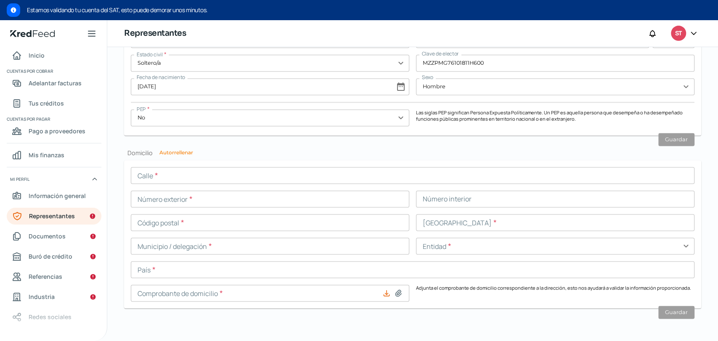
click at [170, 153] on button "Autorrellenar" at bounding box center [176, 152] width 34 height 5
type input "SAL DE LA PISCINA"
type input "201"
type input "B"
type input "37410"
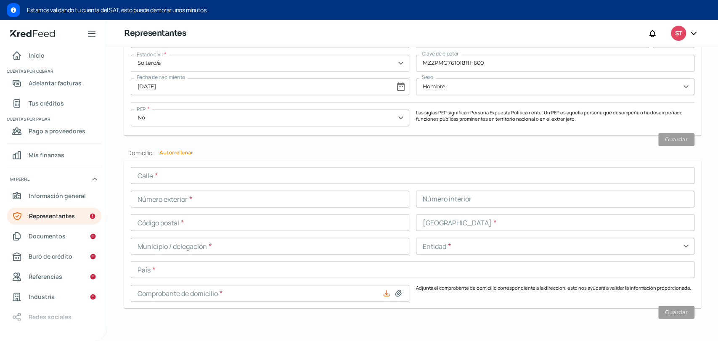
type input "LOS OLIVOS"
type input "LEON DE LOS [PERSON_NAME]"
type input "[GEOGRAPHIC_DATA]"
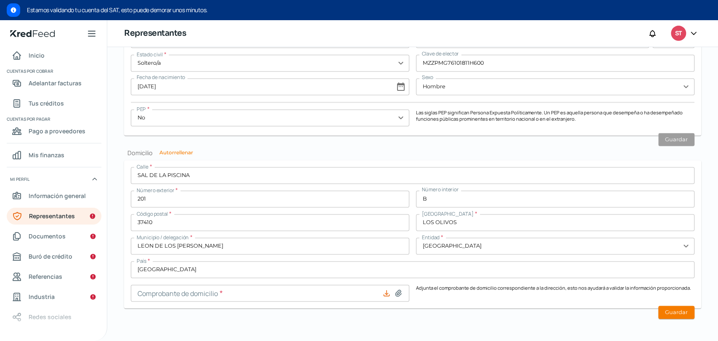
click at [394, 294] on icon at bounding box center [398, 293] width 8 height 8
type input "C:\fakepath\COMPROBANTE DE DOMICILIO DE [PERSON_NAME][DATE].pdf"
type input "COMPROBANTE DE DOMICILIO DE [PERSON_NAME][DATE].pdf"
click at [676, 307] on button "Guardar" at bounding box center [676, 312] width 36 height 13
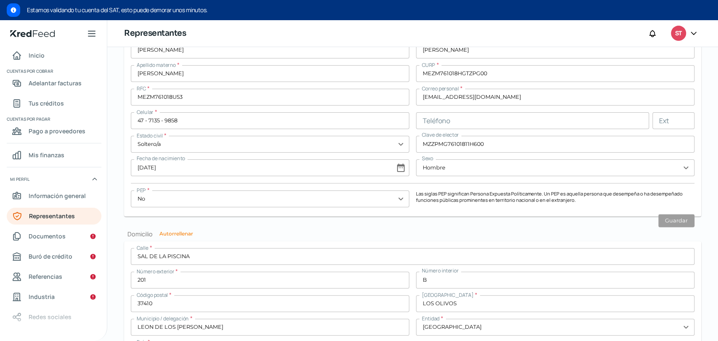
scroll to position [765, 0]
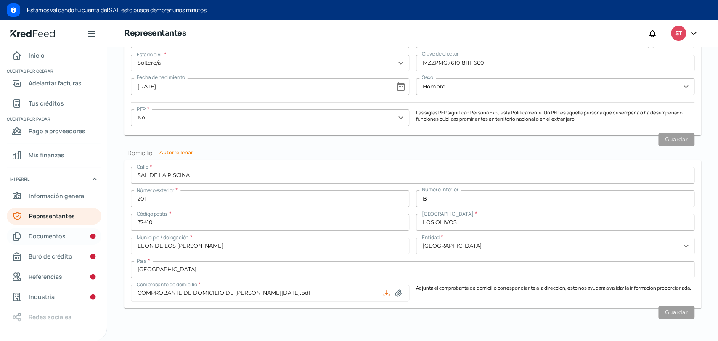
click at [53, 234] on span "Documentos" at bounding box center [47, 236] width 37 height 11
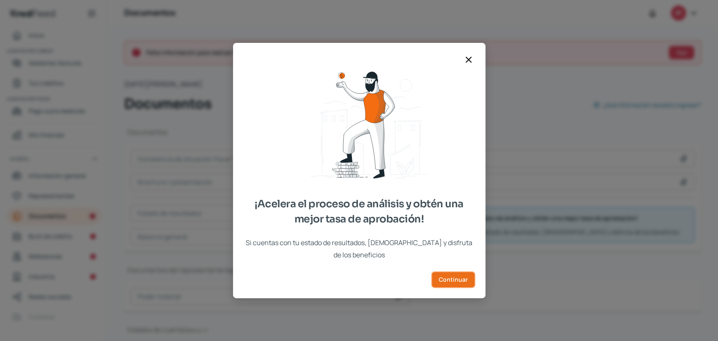
click at [442, 277] on span "Continuar" at bounding box center [453, 280] width 29 height 6
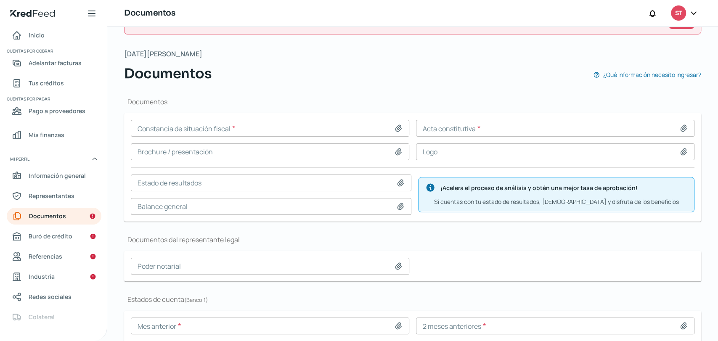
scroll to position [47, 0]
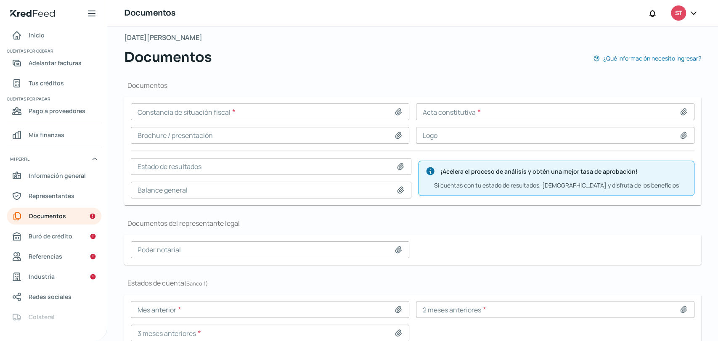
click at [396, 109] on icon at bounding box center [398, 112] width 8 height 8
type input "C:\fakepath\Constancia Situacion Fiscal [DATE].pdf"
type input "Constancia Situacion Fiscal [DATE].pdf"
click at [592, 110] on input at bounding box center [555, 111] width 278 height 17
type input "C:\fakepath\11,733 ACTA CONSTITUTIVA STRONGER SHOES.pdf"
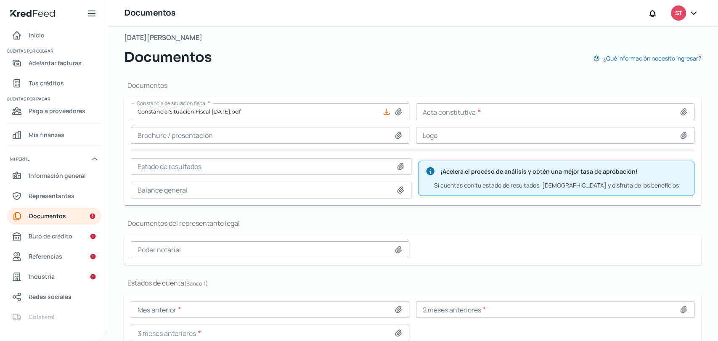
type input "11,733 ACTA CONSTITUTIVA STRONGER SHOES.pdf"
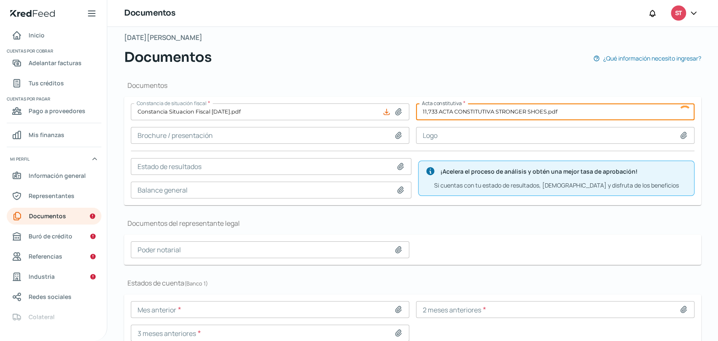
scroll to position [86, 0]
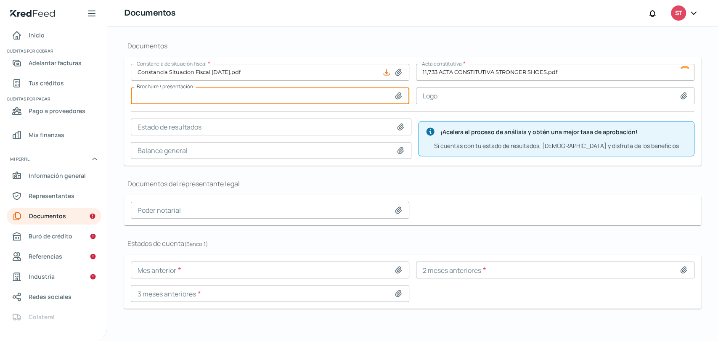
click at [396, 90] on input at bounding box center [270, 95] width 278 height 17
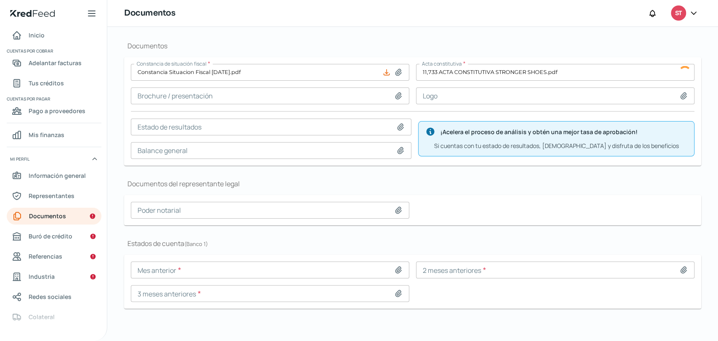
type input "C:\fakepath\CV STRONGER.pdf"
type input "CV STRONGER.pdf"
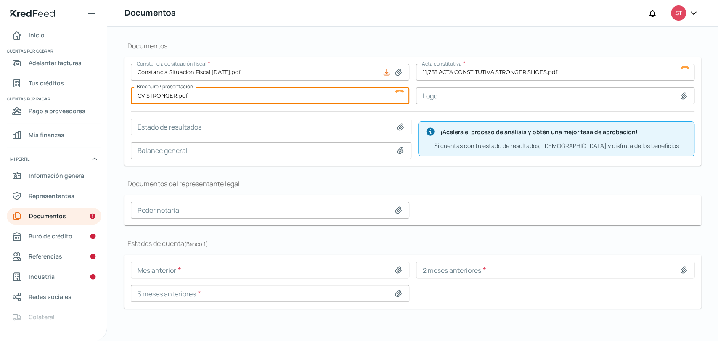
click at [399, 123] on icon at bounding box center [400, 127] width 8 height 8
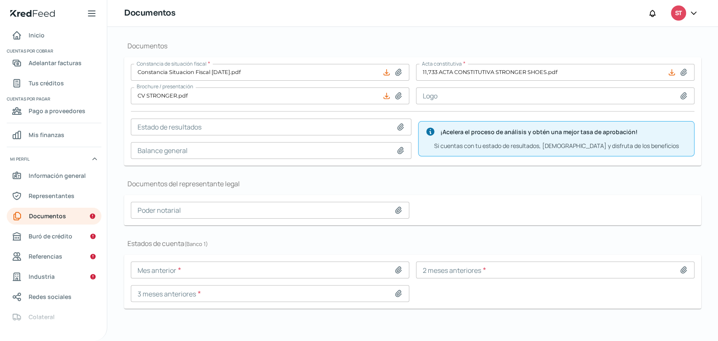
click at [394, 206] on icon at bounding box center [398, 210] width 8 height 8
type input "C:\fakepath\17,106 ASAMBLEA CAMBIO DE ACCIONES.pdf"
type input "17,106 ASAMBLEA CAMBIO DE ACCIONES.pdf"
click at [397, 269] on icon at bounding box center [398, 270] width 8 height 8
type input "C:\fakepath\[DATE] [DATE] STRONGER SHOES.pdf"
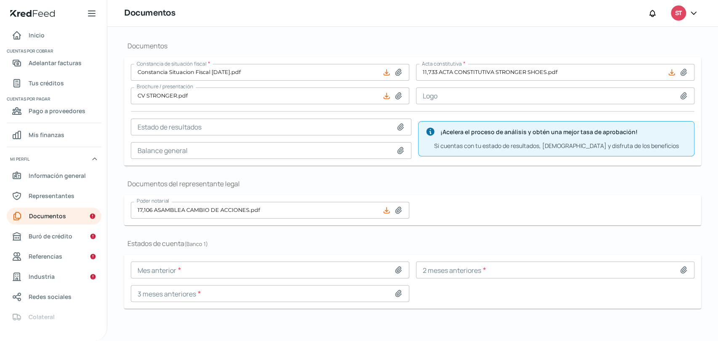
type input "[DATE] [DATE] STRONGER SHOES.pdf"
click at [675, 270] on input at bounding box center [555, 270] width 278 height 17
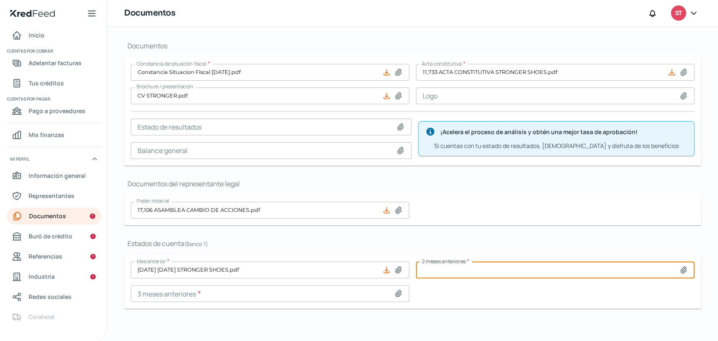
type input "C:\fakepath\[DATE] [DATE] STRONGER SHOES.pdf"
type input "[DATE] [DATE] STRONGER SHOES.pdf"
click at [396, 290] on icon at bounding box center [398, 293] width 6 height 6
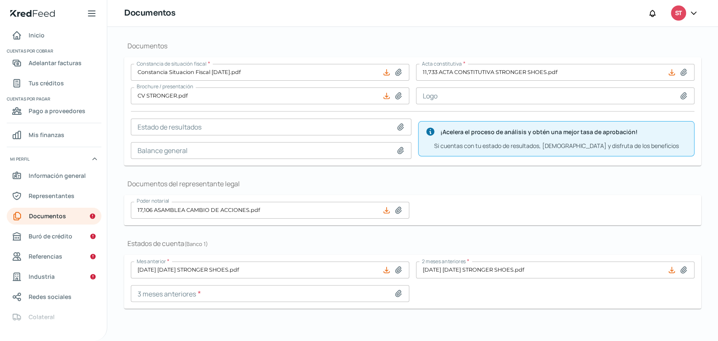
type input "C:\fakepath\[DATE] [DATE] STRONGER SHOES.pdf"
type input "[DATE] [DATE] STRONGER SHOES.pdf"
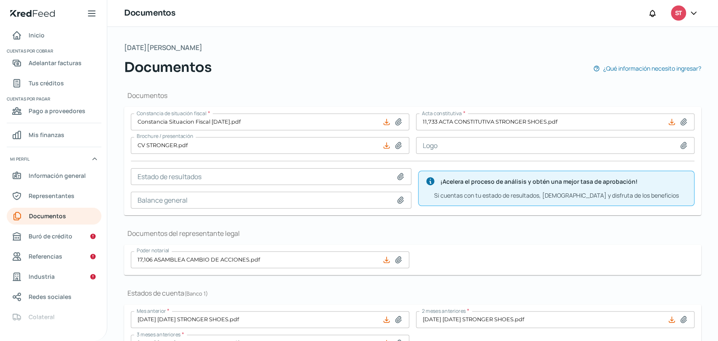
scroll to position [0, 0]
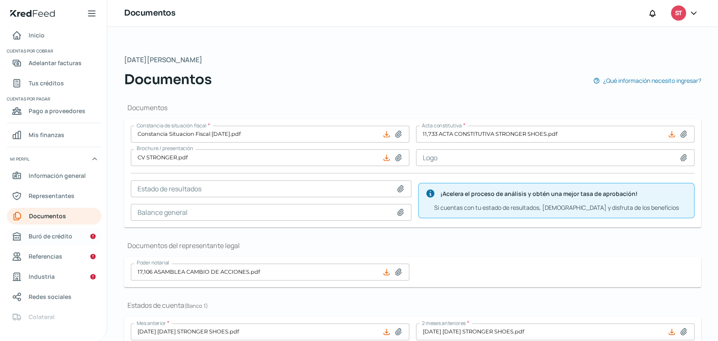
click at [37, 239] on span "Buró de crédito" at bounding box center [51, 236] width 44 height 11
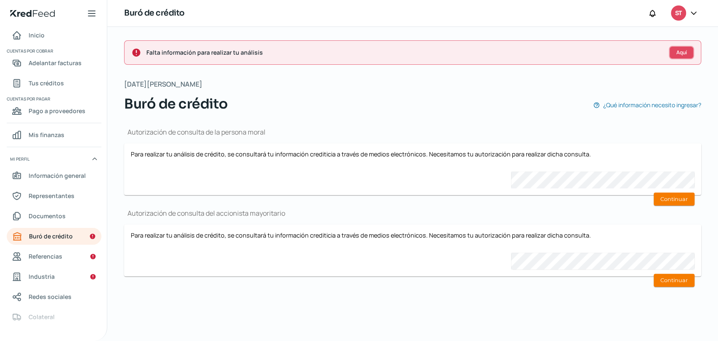
click at [680, 52] on span "Aquí" at bounding box center [681, 52] width 11 height 5
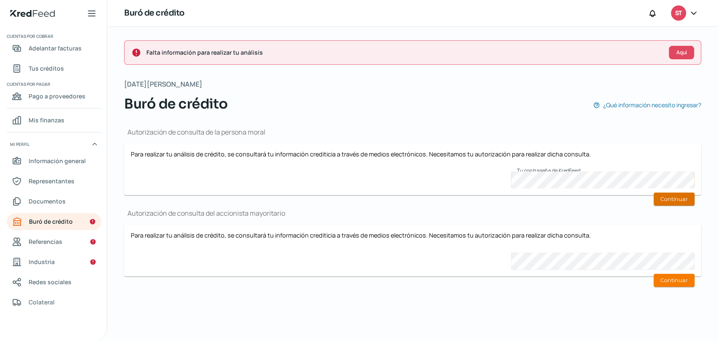
click at [659, 198] on button "Continuar" at bounding box center [674, 199] width 41 height 13
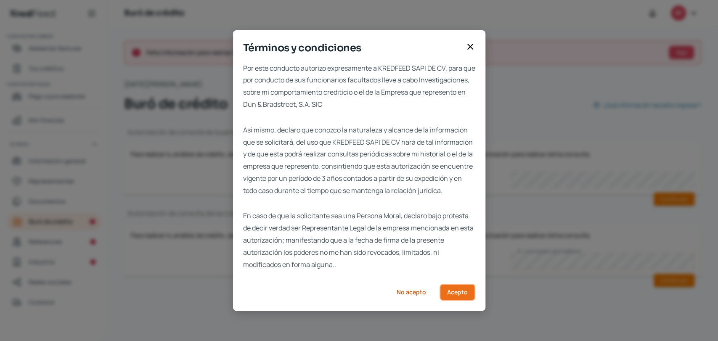
click at [461, 295] on span "Acepto" at bounding box center [457, 292] width 21 height 6
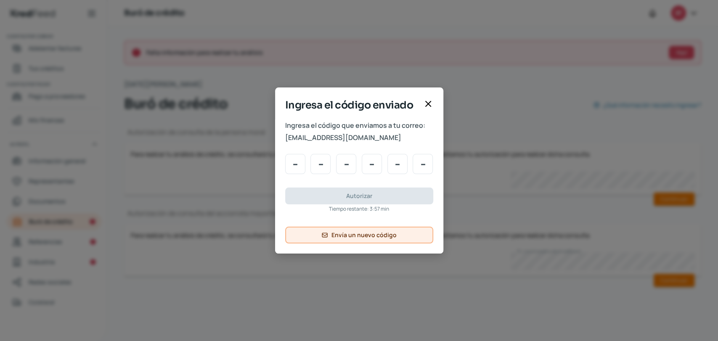
click at [330, 234] on button "Envía un nuevo código" at bounding box center [359, 235] width 148 height 17
click at [426, 103] on icon at bounding box center [428, 104] width 10 height 10
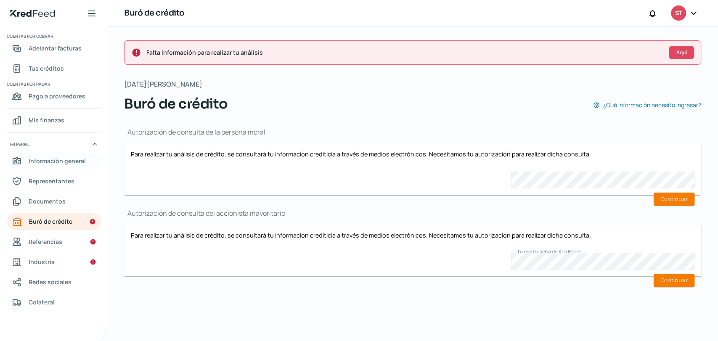
click at [43, 161] on span "Información general" at bounding box center [57, 161] width 57 height 11
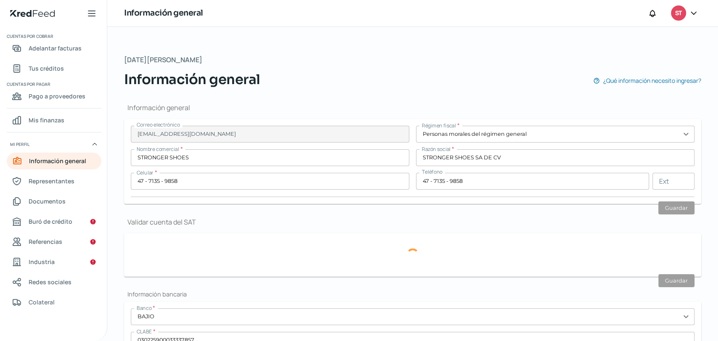
type input "SSH200708N65"
type input "HONDA DE [DATE][PERSON_NAME]"
type input "350"
type input "37390"
type input "[DATE][PERSON_NAME]"
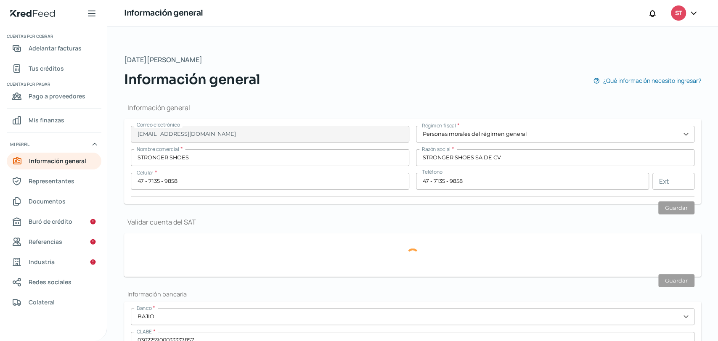
type input "LEON DE LOS [PERSON_NAME]"
type input "[GEOGRAPHIC_DATA]"
type input "COMPROBANTE DE DOMICILIO DE STRONGER SHOES SA DE CV [DATE].pdf"
type input "5"
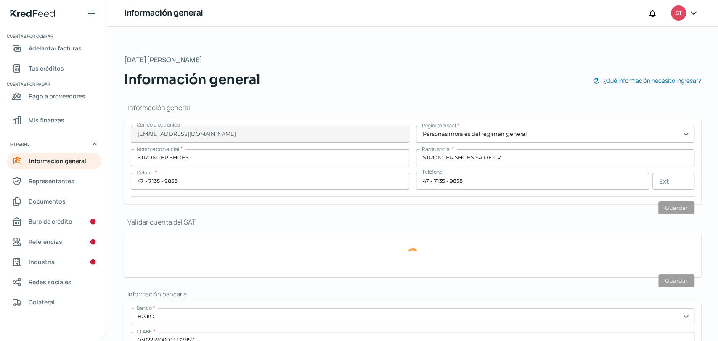
type input "0"
type input "Rentada"
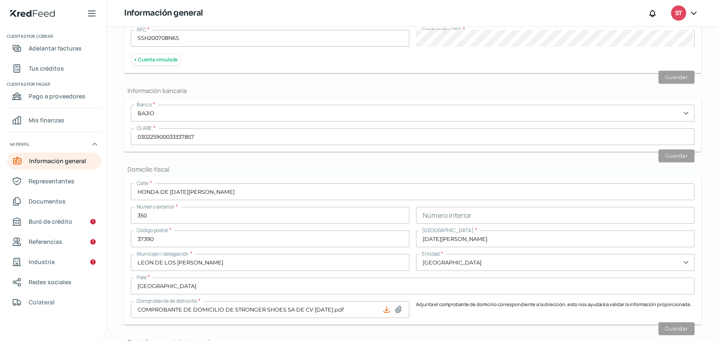
scroll to position [233, 0]
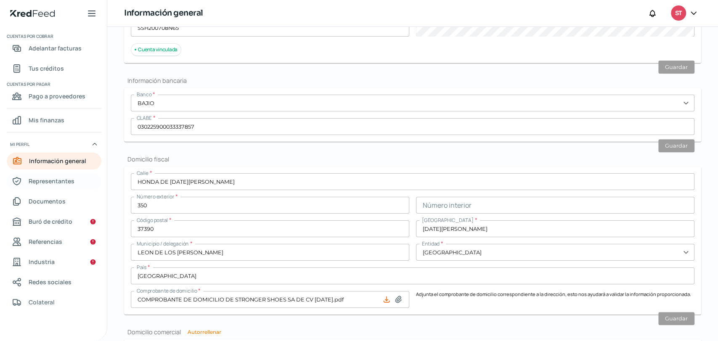
click at [32, 177] on span "Representantes" at bounding box center [52, 181] width 46 height 11
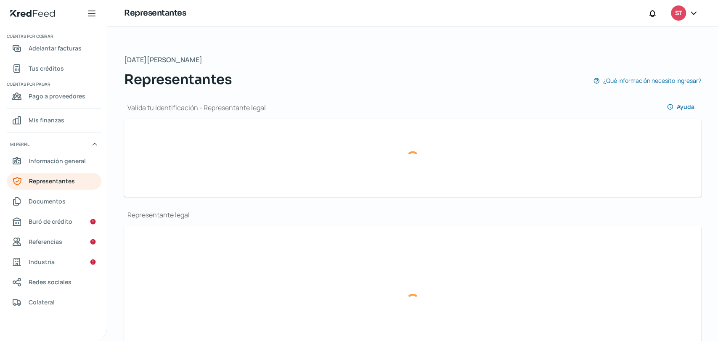
type input "INE FRENTE.png"
type input "[PERSON_NAME].png"
type input "[PERSON_NAME]"
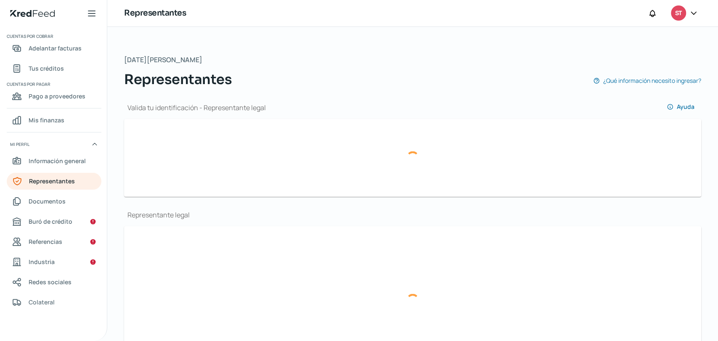
type input "MEZM761018HGTZPG00"
type input "MEZM761018U53"
type input "[EMAIL_ADDRESS][DOMAIN_NAME]"
type input "47 - 7135 - 9858"
type input "Soltero/a"
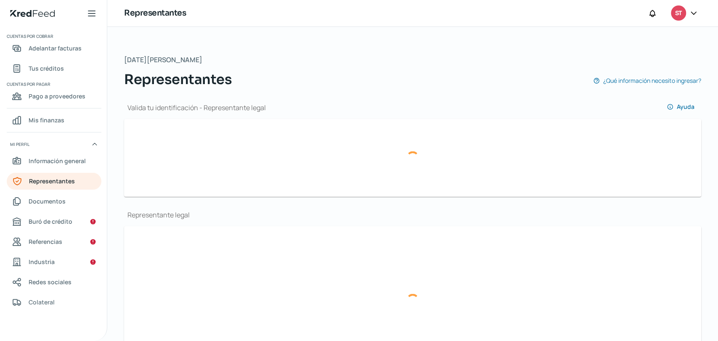
type input "MZZPMG76101811H600"
type input "[DATE]"
type input "Hombre"
type input "INE FRENTE.png"
type input "[PERSON_NAME].png"
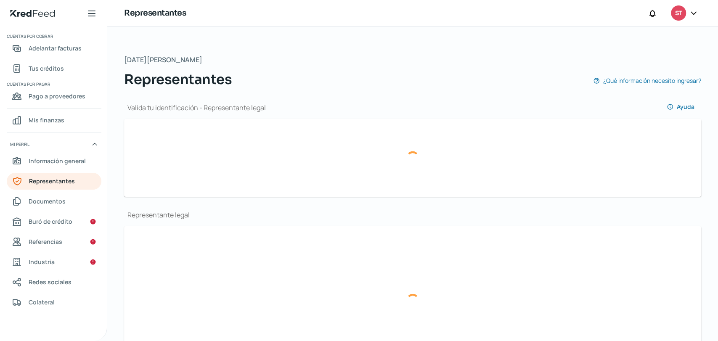
type input "[PERSON_NAME]"
type input "MEZM761018HGTZPG00"
type input "MEZM761018U53"
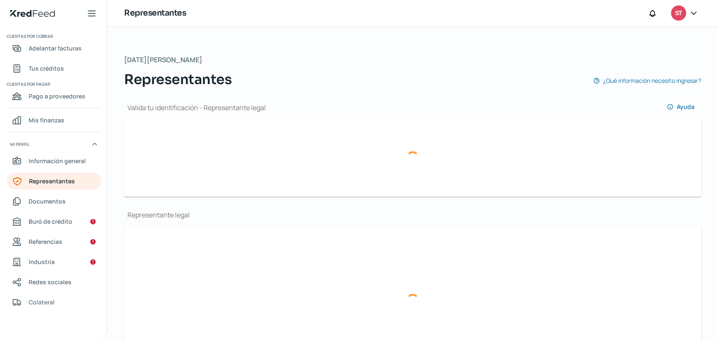
type input "[EMAIL_ADDRESS][DOMAIN_NAME]"
type input "47 - 7135 - 9858"
type input "Soltero/a"
type input "MZZPMG76101811H600"
type input "[DATE]"
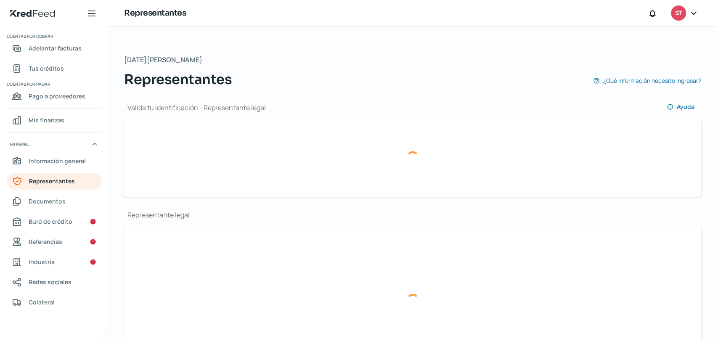
type input "Hombre"
type input "No"
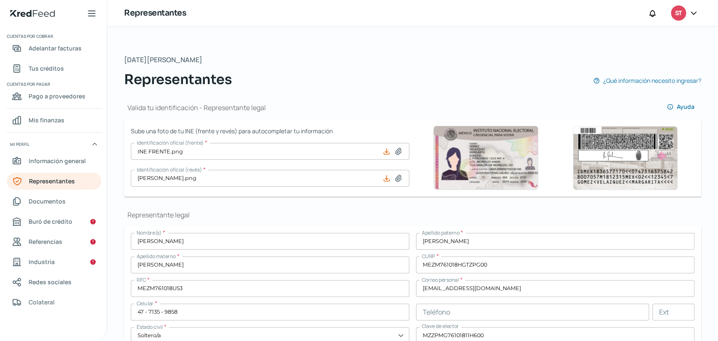
scroll to position [93, 0]
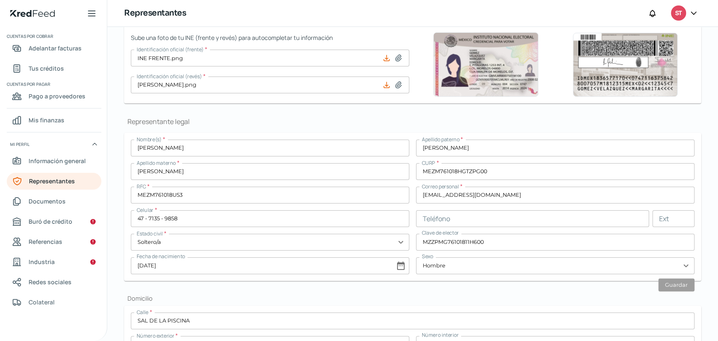
click at [469, 199] on input "[EMAIL_ADDRESS][DOMAIN_NAME]" at bounding box center [555, 195] width 278 height 17
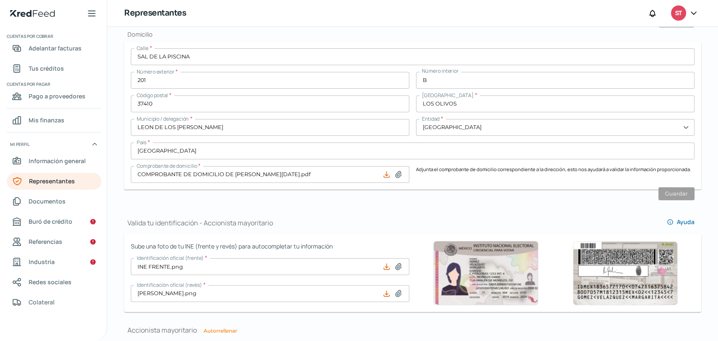
scroll to position [373, 0]
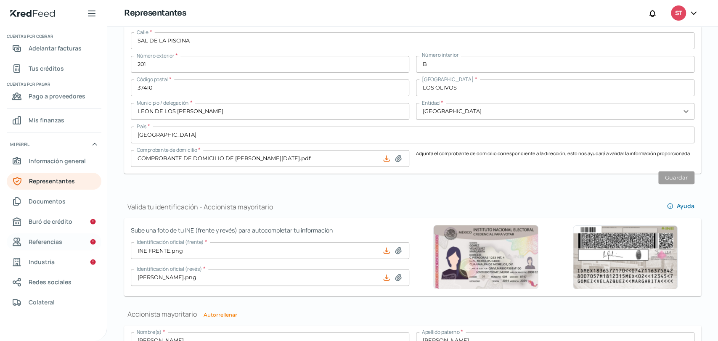
click at [39, 239] on span "Referencias" at bounding box center [46, 241] width 34 height 11
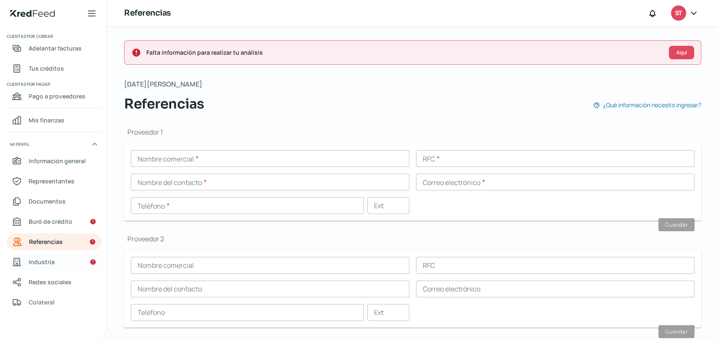
click at [31, 267] on link "Industria" at bounding box center [54, 262] width 95 height 17
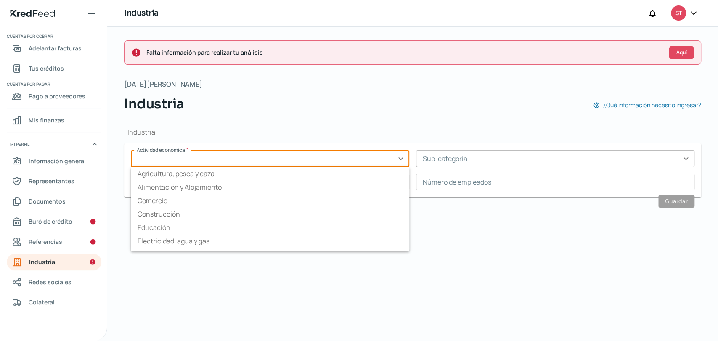
click at [188, 153] on input "text" at bounding box center [270, 158] width 278 height 17
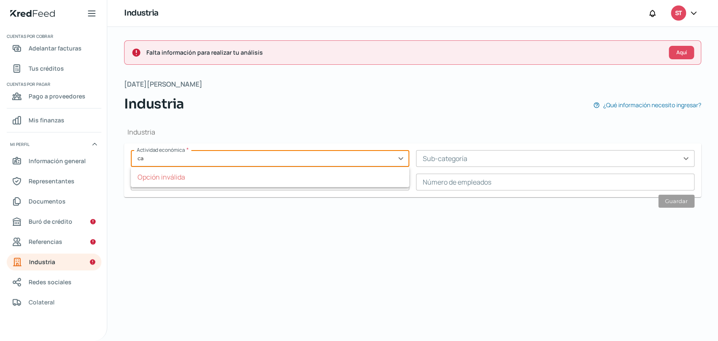
type input "c"
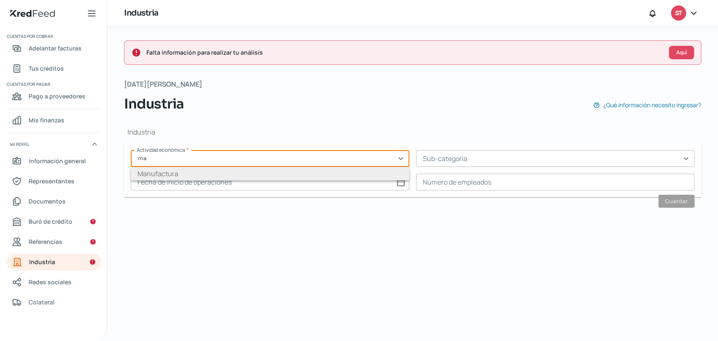
click at [185, 175] on li "Manufactura" at bounding box center [270, 173] width 278 height 13
type input "Manufactura"
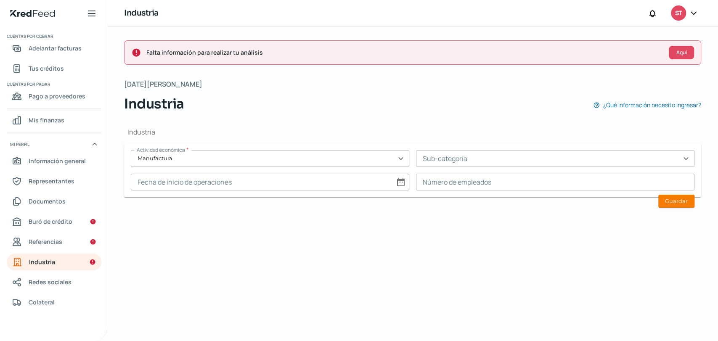
click at [438, 159] on input "text" at bounding box center [555, 158] width 278 height 17
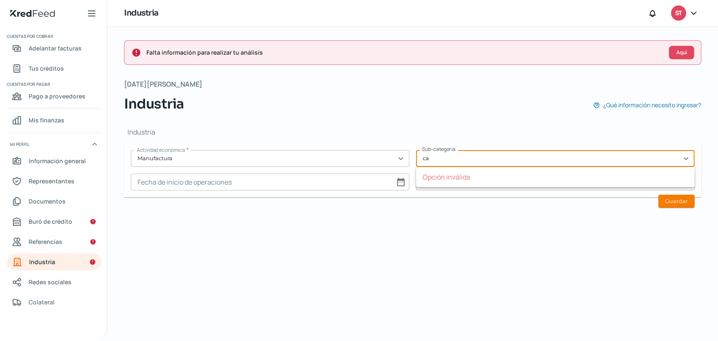
type input "c"
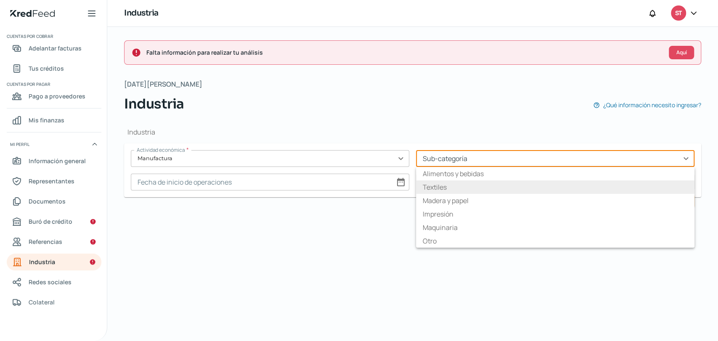
click at [428, 183] on li "Textiles" at bounding box center [555, 186] width 278 height 13
type input "Textiles"
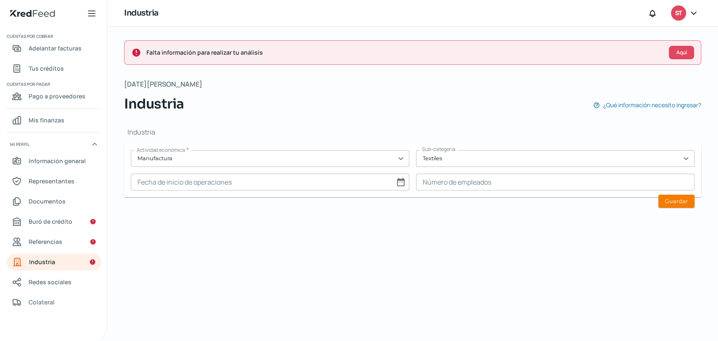
click at [259, 186] on input at bounding box center [270, 182] width 278 height 17
select select "7"
select select "2025"
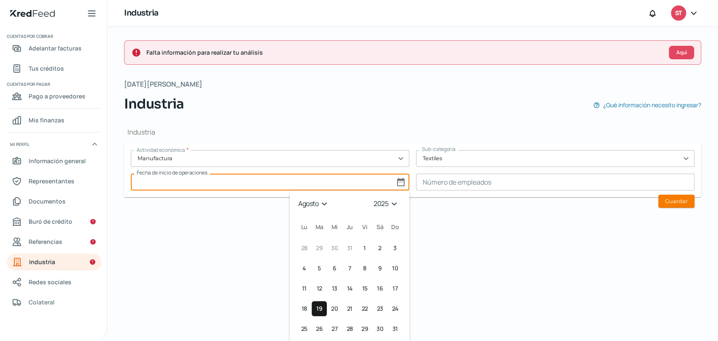
click at [326, 202] on select "enero febrero marzo abril mayo junio julio agosto septiembre octubre noviembre …" at bounding box center [313, 203] width 35 height 13
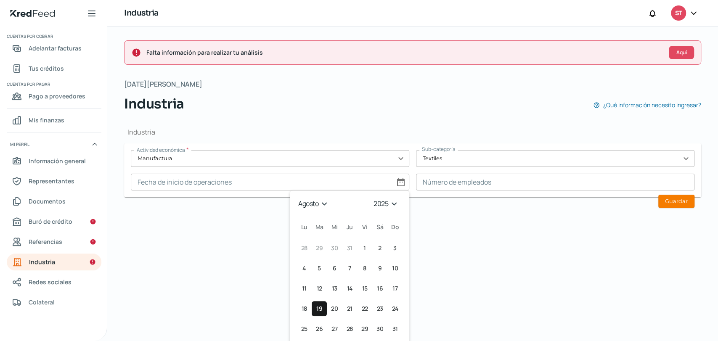
click at [326, 202] on select "enero febrero marzo abril mayo junio julio agosto septiembre octubre noviembre …" at bounding box center [313, 203] width 35 height 13
select select "6"
click at [296, 197] on select "enero febrero marzo abril mayo junio julio agosto septiembre octubre noviembre …" at bounding box center [313, 203] width 35 height 13
click at [318, 268] on span "8" at bounding box center [319, 268] width 3 height 10
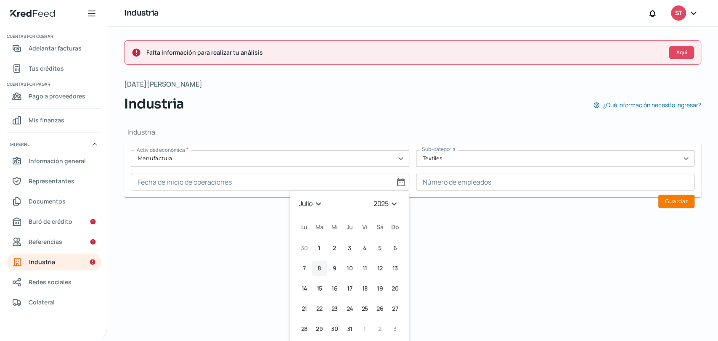
type input "[DATE]"
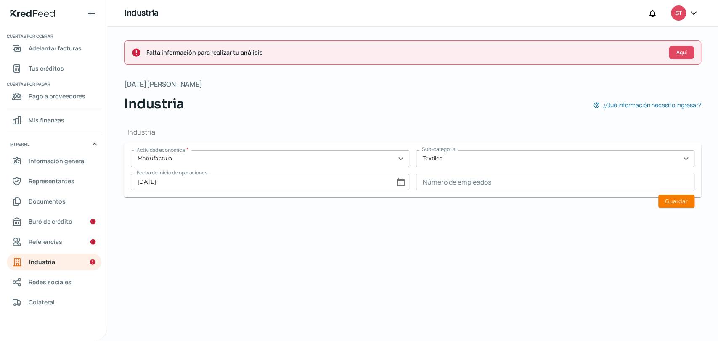
click at [399, 184] on input "[DATE]" at bounding box center [270, 182] width 278 height 17
select select "6"
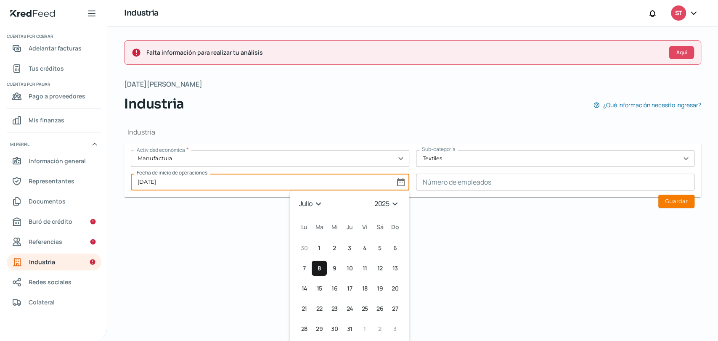
click at [384, 201] on select "1925 1926 1927 1928 1929 1930 1931 1932 1933 1934 1935 1936 1937 1938 1939 1940…" at bounding box center [388, 203] width 30 height 13
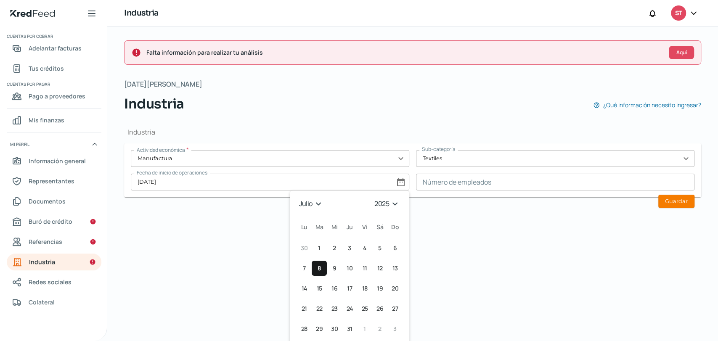
select select "2020"
click at [373, 197] on select "1925 1926 1927 1928 1929 1930 1931 1932 1933 1934 1935 1936 1937 1938 1939 1940…" at bounding box center [388, 203] width 30 height 13
click at [333, 269] on span "8" at bounding box center [334, 268] width 3 height 10
type input "[DATE]"
click at [255, 230] on div "Falta información para realizar tu análisis Aquí [DATE][PERSON_NAME] Industria …" at bounding box center [412, 184] width 611 height 314
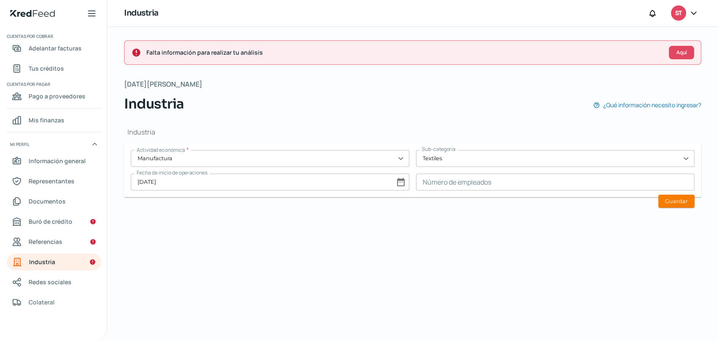
click at [450, 182] on input at bounding box center [555, 182] width 278 height 17
click at [599, 224] on div "Falta información para realizar tu análisis Aquí [DATE][PERSON_NAME] Industria …" at bounding box center [412, 184] width 611 height 314
click at [484, 182] on input at bounding box center [555, 182] width 278 height 17
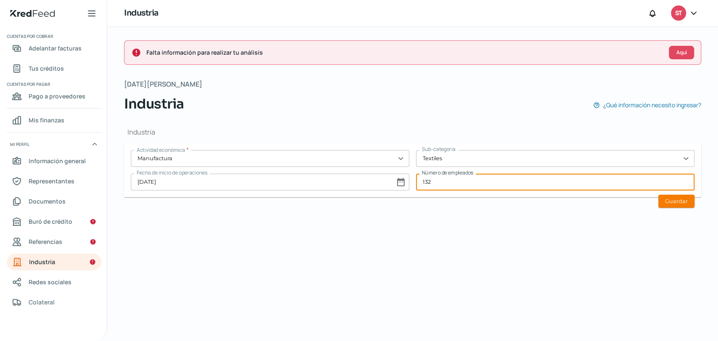
click at [484, 182] on input "132" at bounding box center [555, 182] width 278 height 17
click at [484, 183] on input "132" at bounding box center [555, 182] width 278 height 17
type input "138"
click at [403, 223] on div "Falta información para realizar tu análisis Aquí [DATE][PERSON_NAME] Industria …" at bounding box center [412, 184] width 611 height 314
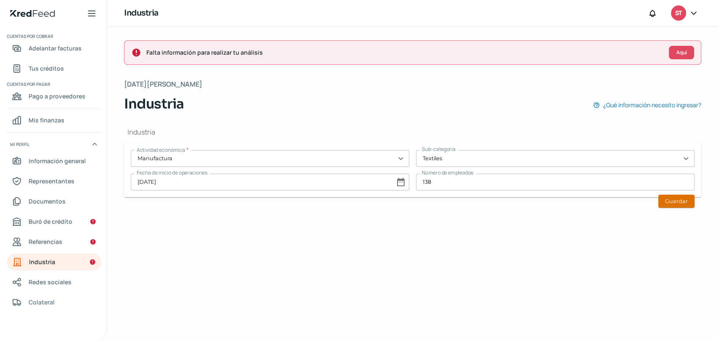
click at [682, 202] on button "Guardar" at bounding box center [676, 201] width 36 height 13
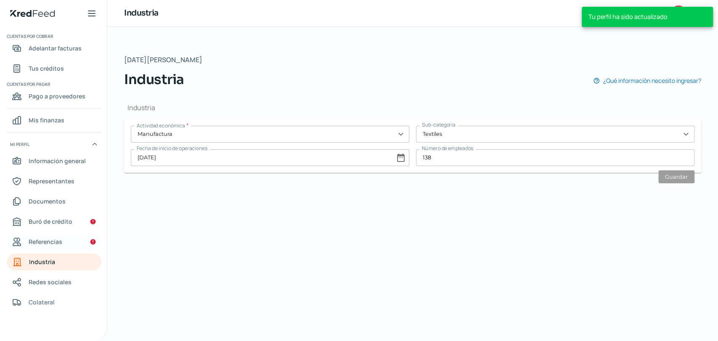
click at [37, 244] on span "Referencias" at bounding box center [46, 241] width 34 height 11
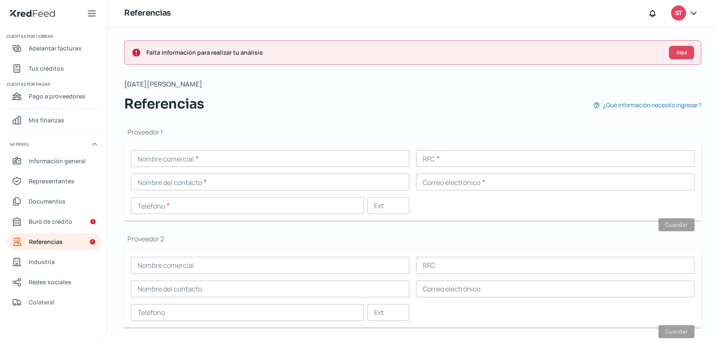
click at [193, 158] on input "text" at bounding box center [270, 158] width 278 height 17
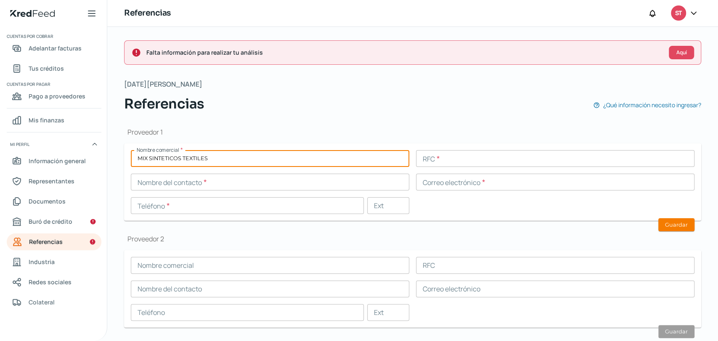
type input "MIX SINTETICOS TEXTILES"
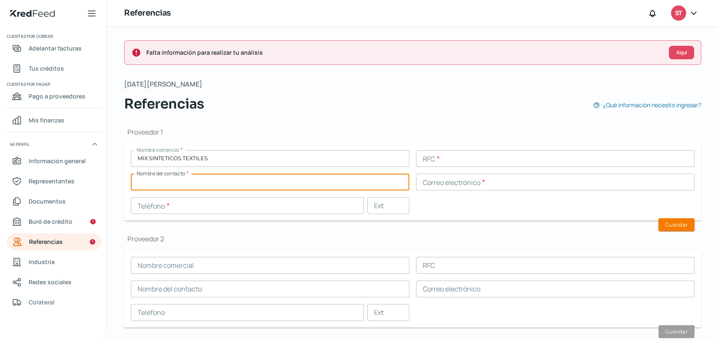
click at [239, 182] on input "text" at bounding box center [270, 182] width 278 height 17
type input "[PERSON_NAME]"
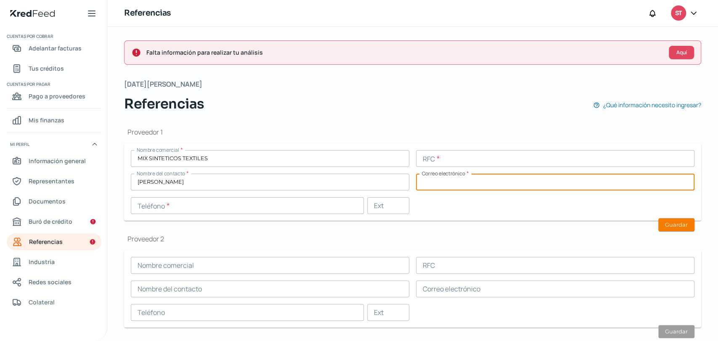
click at [478, 187] on input "text" at bounding box center [555, 182] width 278 height 17
paste input "[EMAIL_ADDRESS][DOMAIN_NAME]"
type input "[EMAIL_ADDRESS][DOMAIN_NAME]"
click at [224, 204] on input "text" at bounding box center [247, 205] width 233 height 17
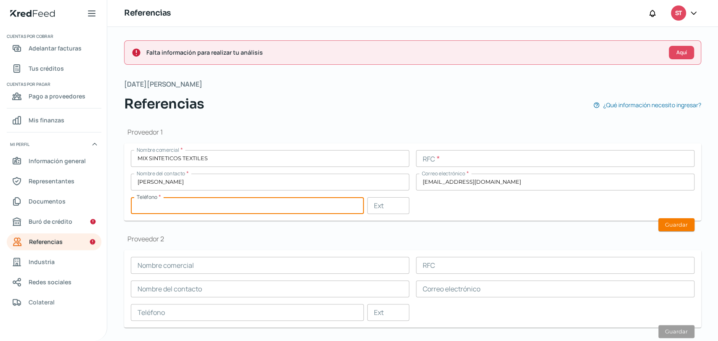
paste input "47 - 7847 - 6434"
type input "47 - 7847 - 6434"
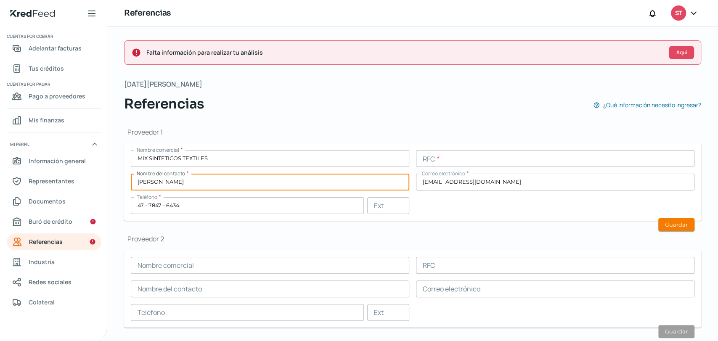
click at [223, 183] on input "[PERSON_NAME]" at bounding box center [270, 182] width 278 height 17
click at [424, 158] on input "text" at bounding box center [555, 158] width 278 height 17
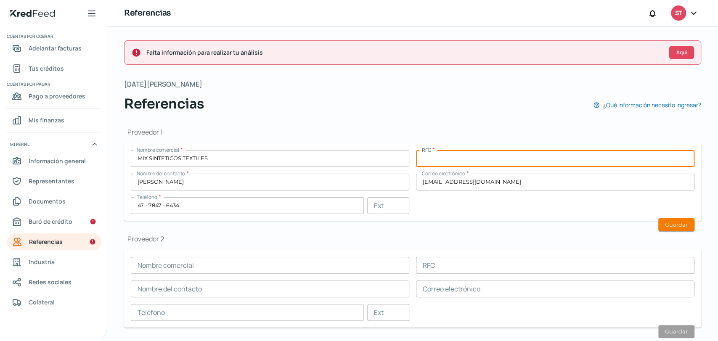
click at [471, 116] on div "Proveedor 1 Nombre comercial * MIX SINTETICOS TEXTILES RFC * Nombre del contact…" at bounding box center [412, 337] width 577 height 447
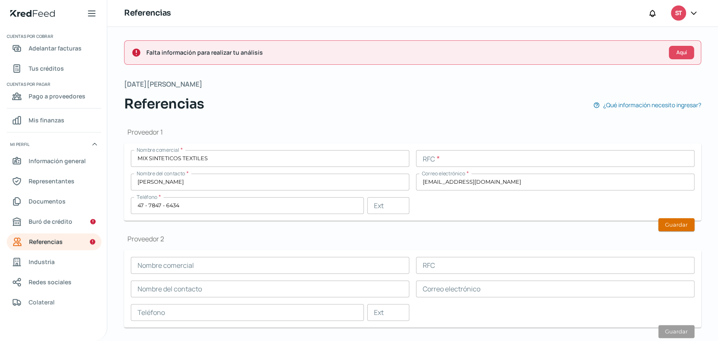
click at [664, 223] on button "Guardar" at bounding box center [676, 224] width 36 height 13
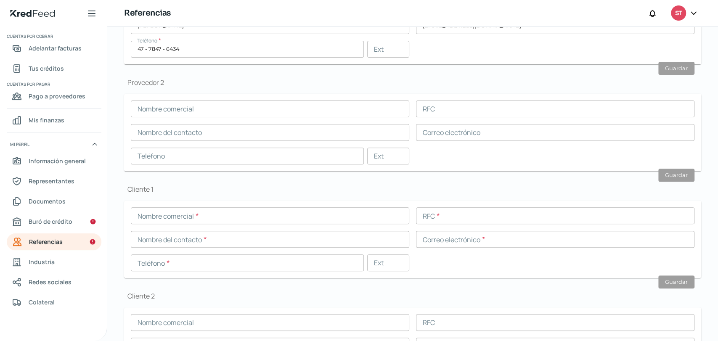
scroll to position [210, 0]
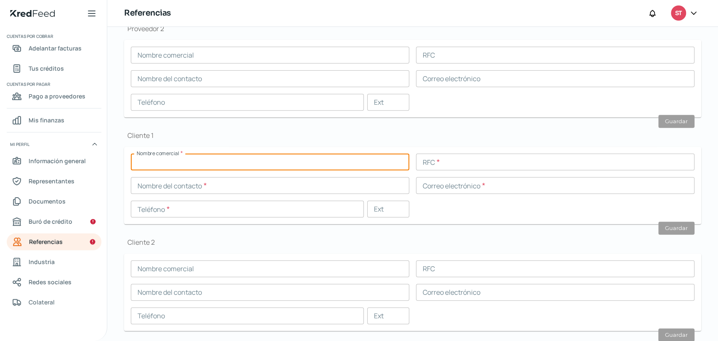
click at [173, 156] on input "text" at bounding box center [270, 162] width 278 height 17
type input "IMPORTADORA STAVE [PERSON_NAME] [GEOGRAPHIC_DATA]"
click at [225, 186] on input "text" at bounding box center [270, 185] width 278 height 17
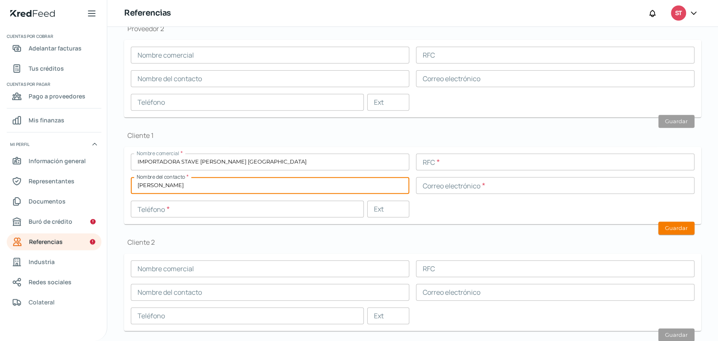
type input "[PERSON_NAME]"
click at [424, 188] on input "text" at bounding box center [555, 185] width 278 height 17
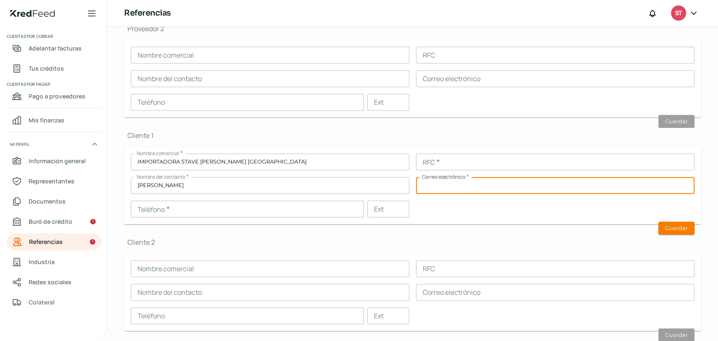
paste input "[EMAIL_ADDRESS][DOMAIN_NAME]"
type input "[EMAIL_ADDRESS][DOMAIN_NAME]"
drag, startPoint x: 196, startPoint y: 207, endPoint x: 200, endPoint y: 198, distance: 10.0
click at [196, 207] on input "text" at bounding box center [247, 209] width 233 height 17
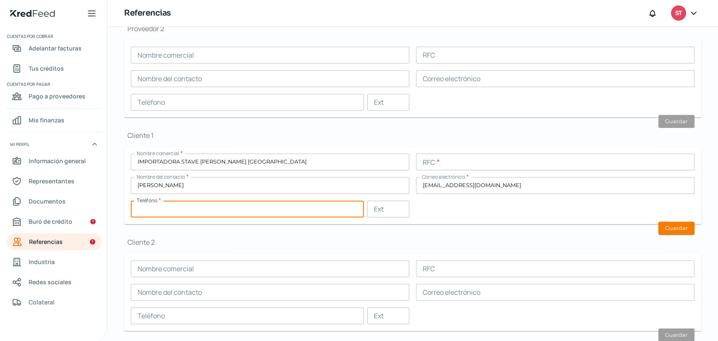
click at [233, 212] on input "text" at bounding box center [247, 209] width 233 height 17
paste input "47 - 7404 - 0395"
type input "47 - 7404 - 0395"
click at [256, 185] on input "[PERSON_NAME]" at bounding box center [270, 185] width 278 height 17
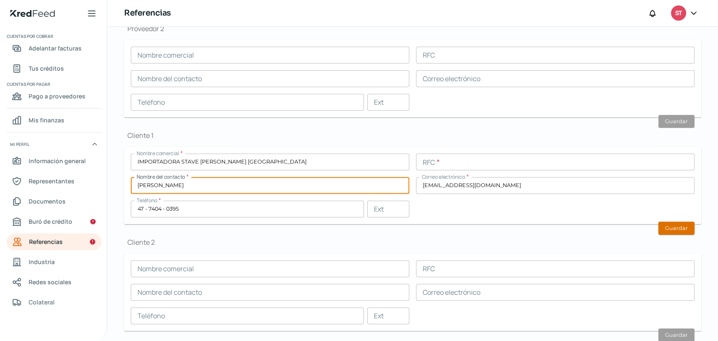
click at [664, 228] on button "Guardar" at bounding box center [676, 228] width 36 height 13
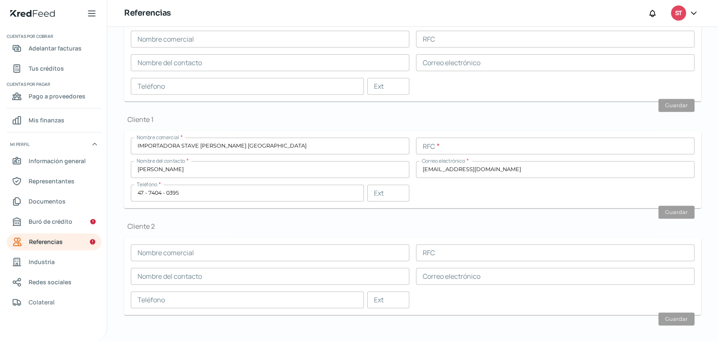
scroll to position [232, 0]
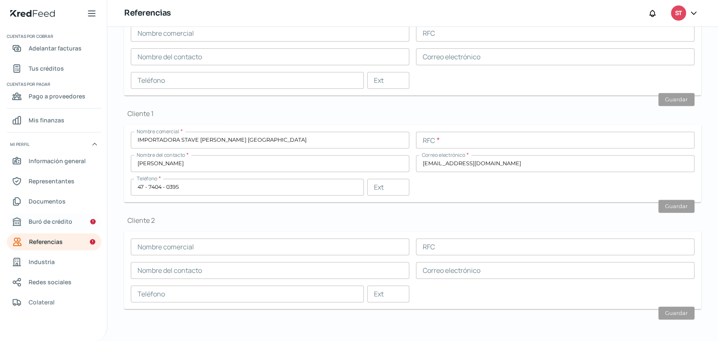
click at [59, 225] on span "Buró de crédito" at bounding box center [51, 221] width 44 height 11
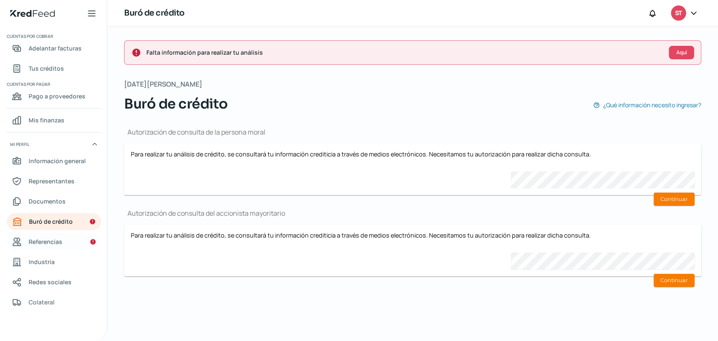
click at [57, 236] on span "Referencias" at bounding box center [46, 241] width 34 height 11
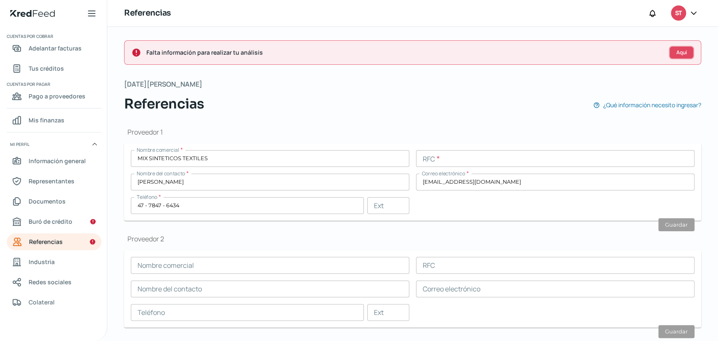
click at [676, 50] on span "Aquí" at bounding box center [681, 52] width 11 height 5
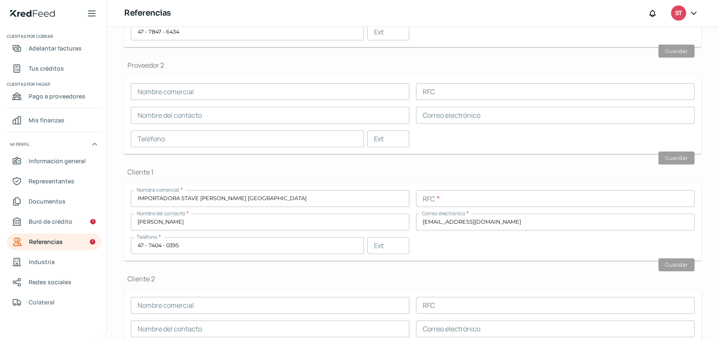
scroll to position [232, 0]
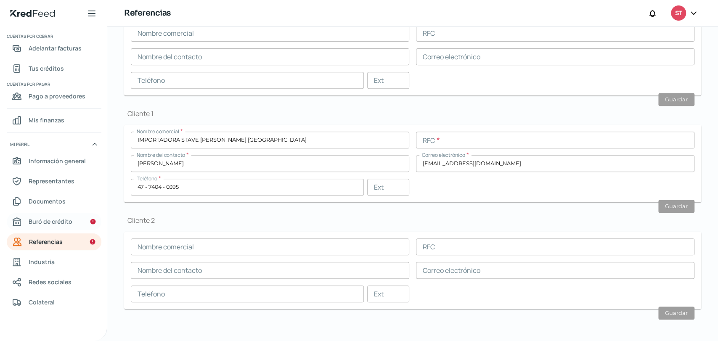
click at [47, 218] on span "Buró de crédito" at bounding box center [51, 221] width 44 height 11
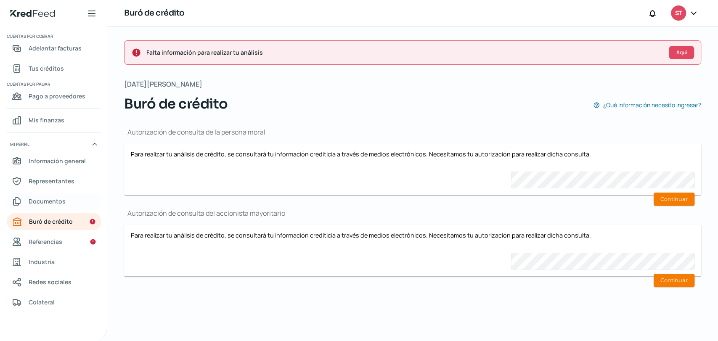
click at [66, 193] on link "Documentos" at bounding box center [54, 201] width 95 height 17
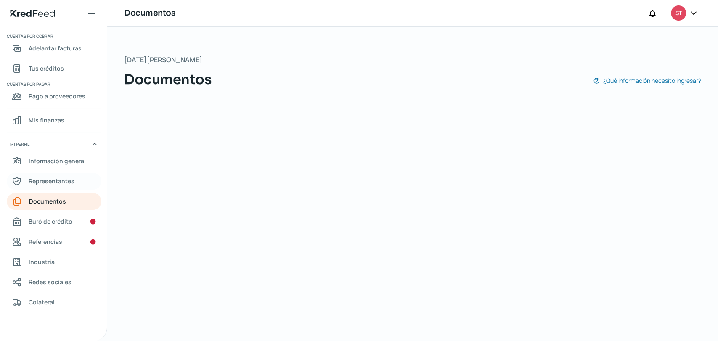
click at [65, 183] on span "Representantes" at bounding box center [52, 181] width 46 height 11
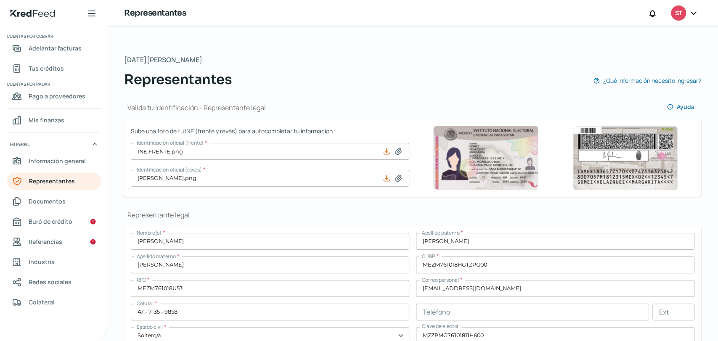
scroll to position [93, 0]
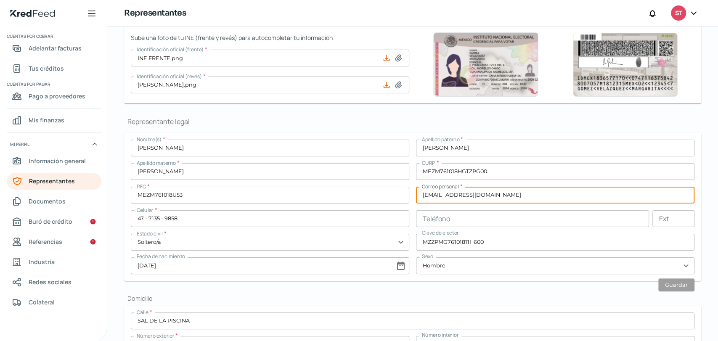
click at [434, 201] on input "[EMAIL_ADDRESS][DOMAIN_NAME]" at bounding box center [555, 195] width 278 height 17
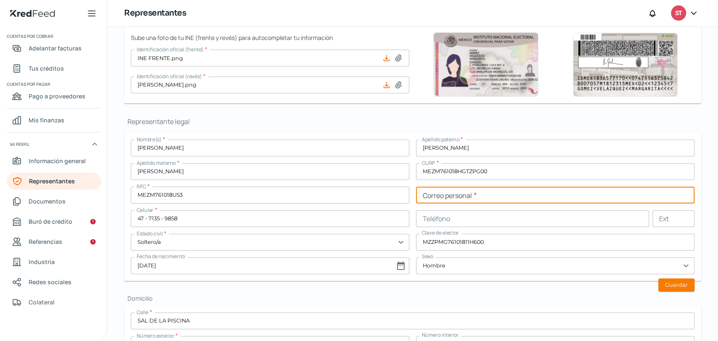
paste input "[EMAIL_ADDRESS][DOMAIN_NAME]"
type input "[EMAIL_ADDRESS][DOMAIN_NAME]"
click at [674, 288] on button "Guardar" at bounding box center [676, 284] width 36 height 13
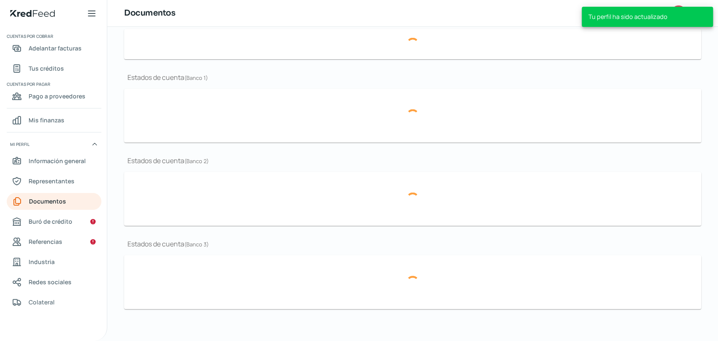
type input "Constancia Situacion Fiscal [DATE].pdf"
type input "CV STRONGER.pdf"
type input "17,106 ASAMBLEA CAMBIO DE ACCIONES.pdf"
type input "[DATE] [DATE] STRONGER SHOES.pdf"
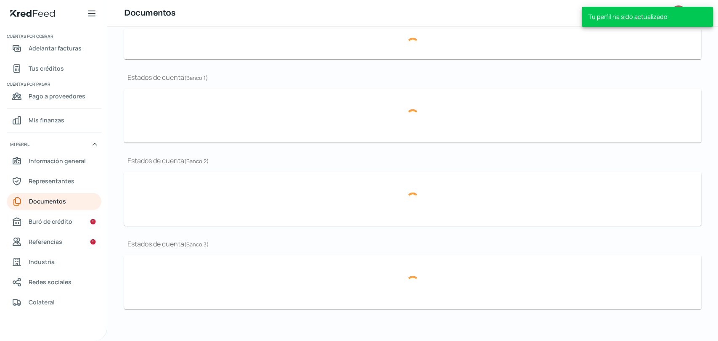
type input "[DATE] [DATE] STRONGER SHOES.pdf"
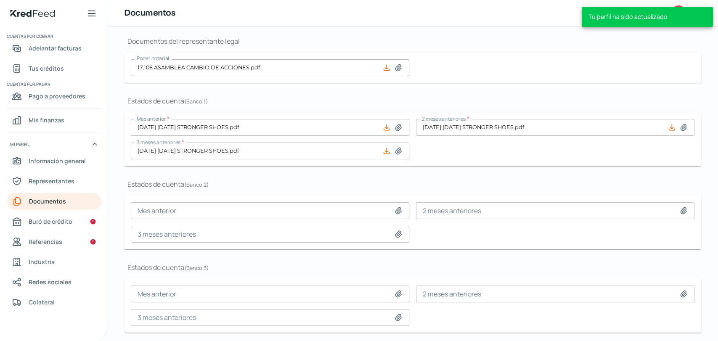
scroll to position [228, 0]
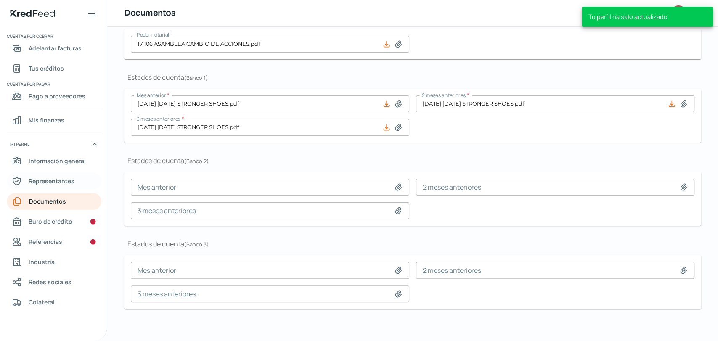
click at [73, 179] on span "Representantes" at bounding box center [52, 181] width 46 height 11
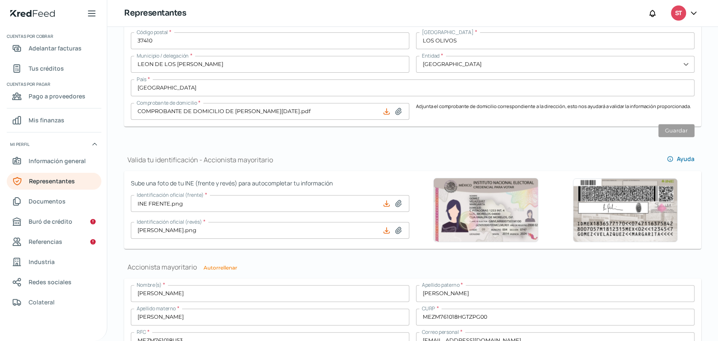
scroll to position [561, 0]
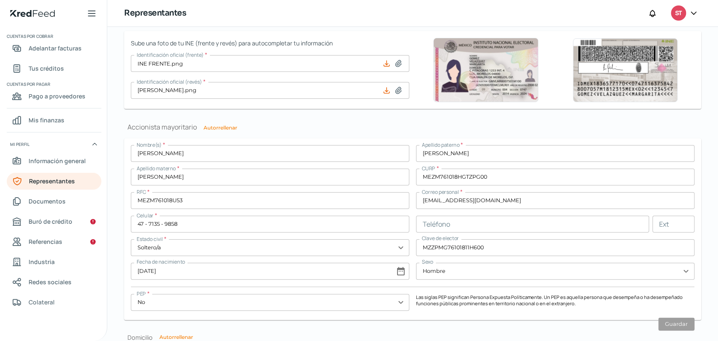
click at [448, 202] on input "[EMAIL_ADDRESS][DOMAIN_NAME]" at bounding box center [555, 200] width 278 height 17
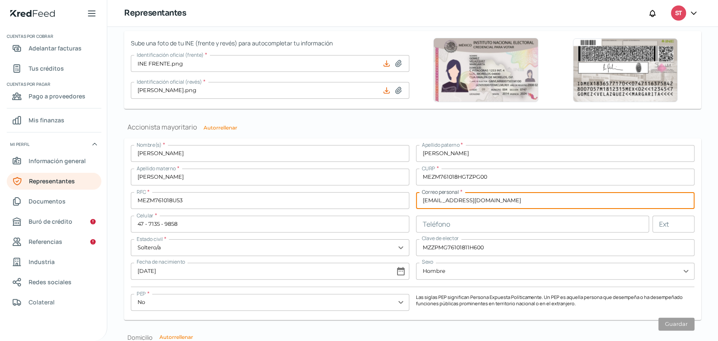
click at [448, 202] on input "[EMAIL_ADDRESS][DOMAIN_NAME]" at bounding box center [555, 200] width 278 height 17
paste input "[EMAIL_ADDRESS][DOMAIN_NAME]"
type input "[EMAIL_ADDRESS][DOMAIN_NAME]"
click at [670, 323] on button "Guardar" at bounding box center [676, 324] width 36 height 13
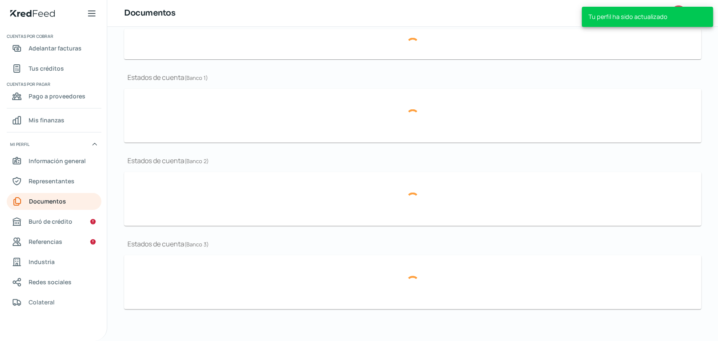
type input "Constancia Situacion Fiscal [DATE].pdf"
type input "CV STRONGER.pdf"
type input "17,106 ASAMBLEA CAMBIO DE ACCIONES.pdf"
type input "[DATE] [DATE] STRONGER SHOES.pdf"
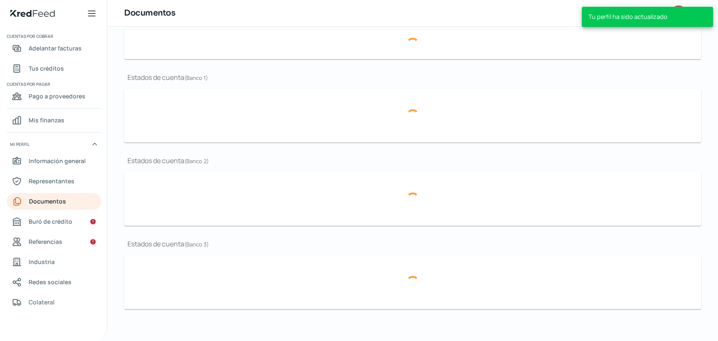
type input "[DATE] [DATE] STRONGER SHOES.pdf"
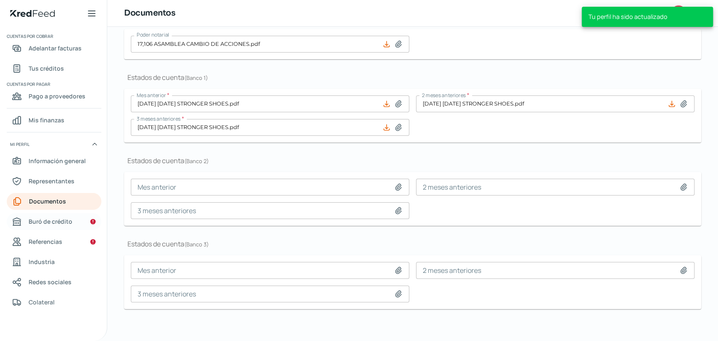
click at [37, 222] on span "Buró de crédito" at bounding box center [51, 221] width 44 height 11
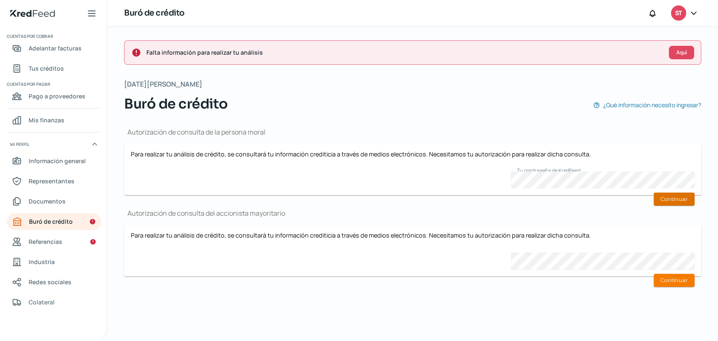
click at [679, 195] on button "Continuar" at bounding box center [674, 199] width 41 height 13
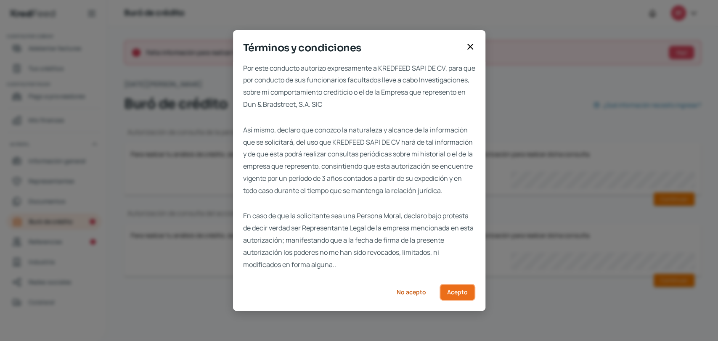
click at [447, 293] on button "Acepto" at bounding box center [457, 292] width 36 height 17
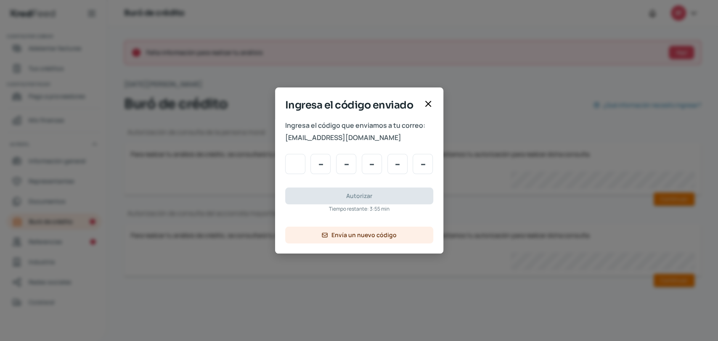
click at [298, 159] on input "Code input" at bounding box center [295, 164] width 20 height 20
type input "3"
type input "1"
type input "8"
type input "1"
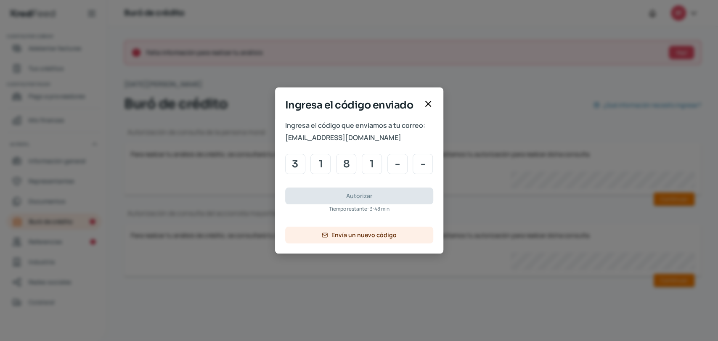
click at [422, 98] on div "Ingresa el código enviado" at bounding box center [359, 109] width 168 height 22
drag, startPoint x: 282, startPoint y: 164, endPoint x: 287, endPoint y: 159, distance: 7.1
click at [283, 163] on div "Ingresa el código que enviamos a tu correo: [EMAIL_ADDRESS][DOMAIN_NAME] 3 1 8 …" at bounding box center [359, 186] width 168 height 134
click at [395, 165] on input "Code input" at bounding box center [397, 164] width 20 height 20
type input "5"
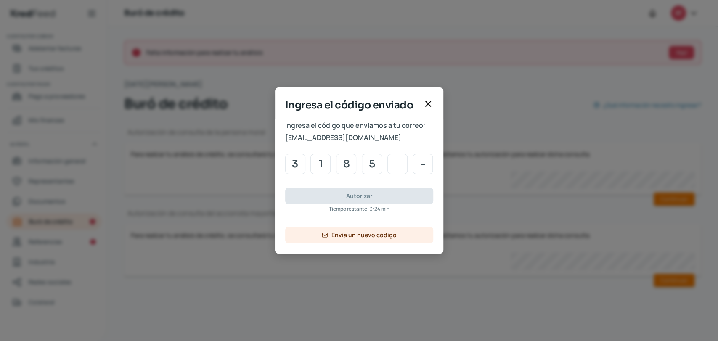
type input "4"
type input "2"
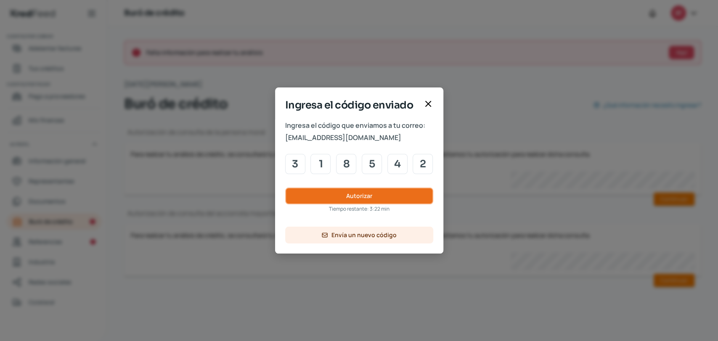
click at [333, 193] on button "Autorizar" at bounding box center [359, 196] width 148 height 17
click at [326, 199] on button "Autorizar" at bounding box center [359, 196] width 148 height 17
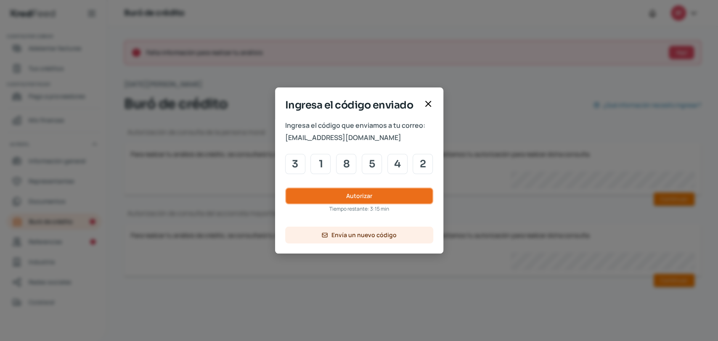
click at [326, 199] on button "Autorizar" at bounding box center [359, 196] width 148 height 17
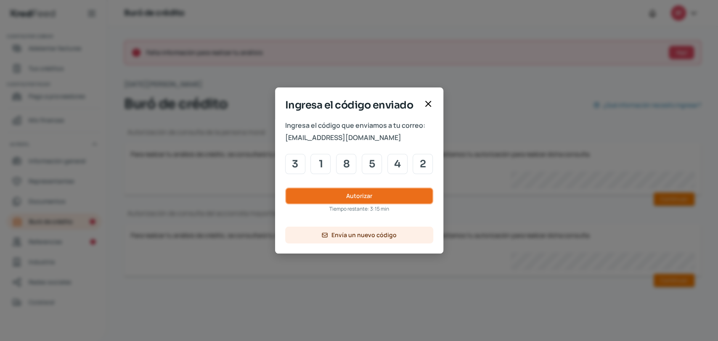
click at [326, 199] on button "Autorizar" at bounding box center [359, 196] width 148 height 17
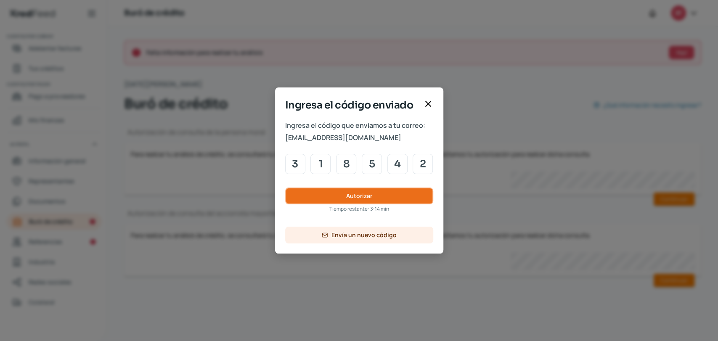
click at [326, 199] on button "Autorizar" at bounding box center [359, 196] width 148 height 17
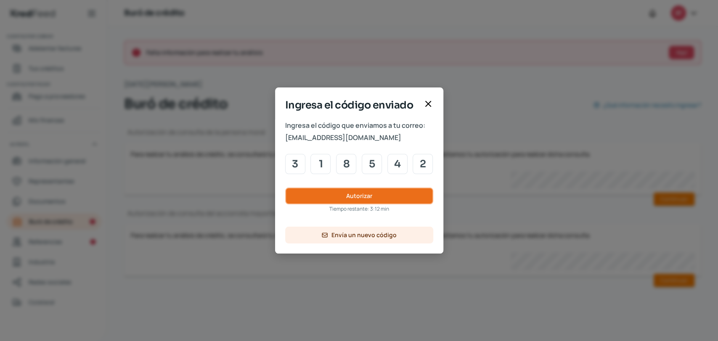
click at [326, 199] on button "Autorizar" at bounding box center [359, 196] width 148 height 17
click at [326, 198] on button "Autorizar" at bounding box center [359, 196] width 148 height 17
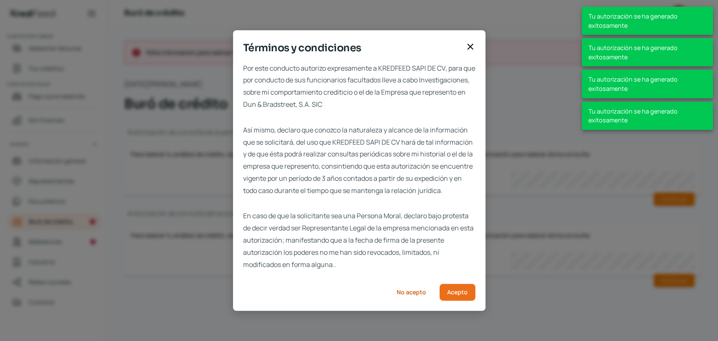
click at [326, 197] on span "Así mismo, declaro que conozco la naturaleza y alcance de la información que se…" at bounding box center [359, 160] width 232 height 73
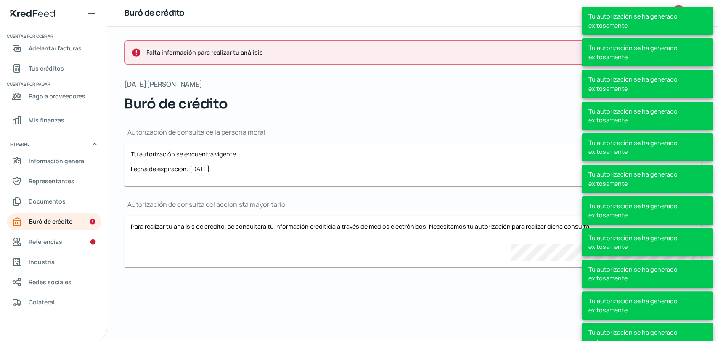
click at [362, 130] on h1 "Autorización de consulta de la persona moral" at bounding box center [412, 131] width 577 height 9
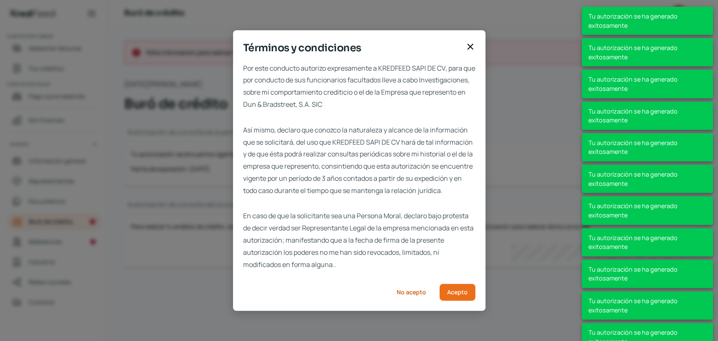
click at [468, 42] on icon at bounding box center [470, 47] width 10 height 10
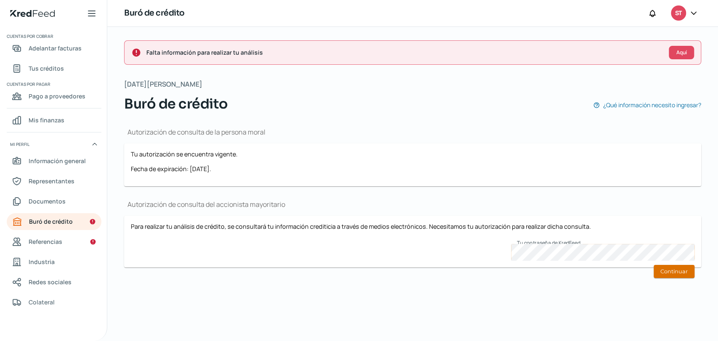
click at [670, 275] on button "Continuar" at bounding box center [674, 271] width 41 height 13
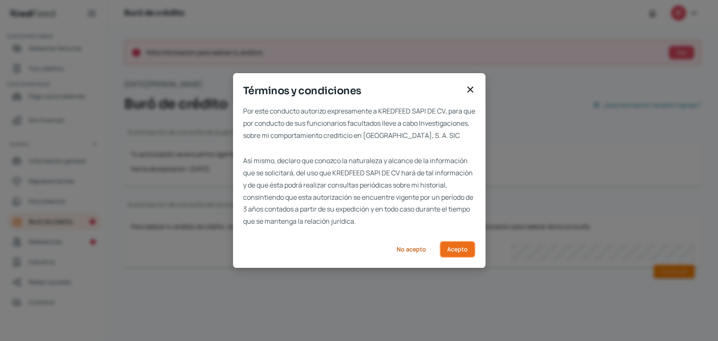
click at [453, 252] on span "Acepto" at bounding box center [457, 249] width 21 height 6
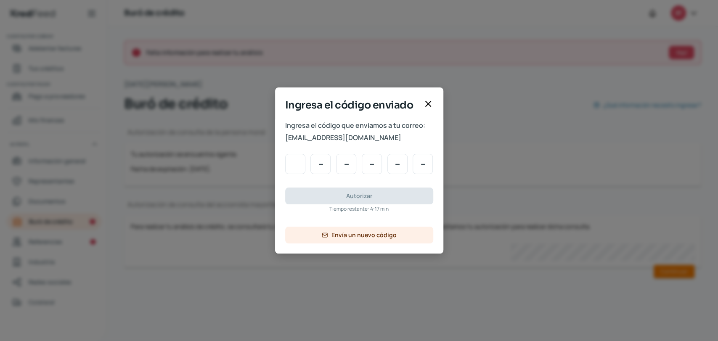
click at [293, 164] on input "Code input" at bounding box center [295, 164] width 20 height 20
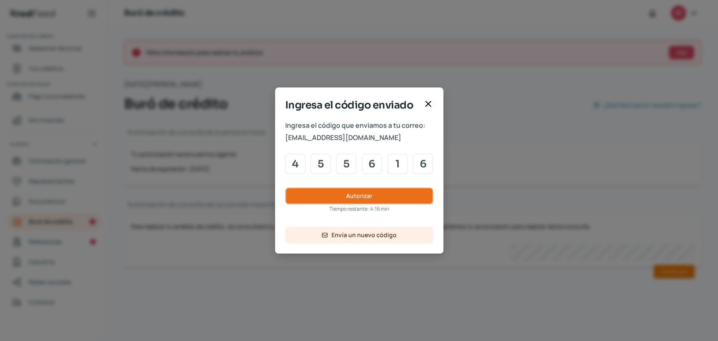
click at [336, 200] on button "Autorizar" at bounding box center [359, 196] width 148 height 17
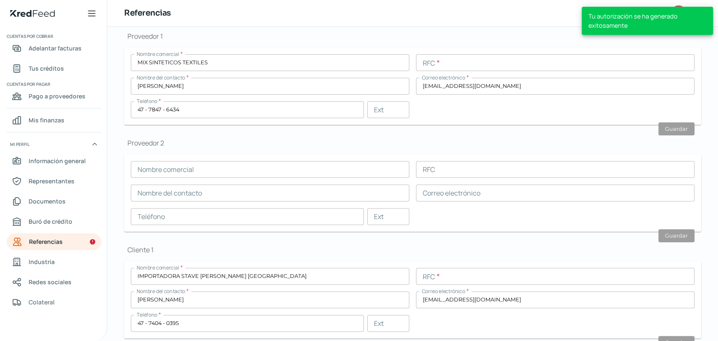
scroll to position [100, 0]
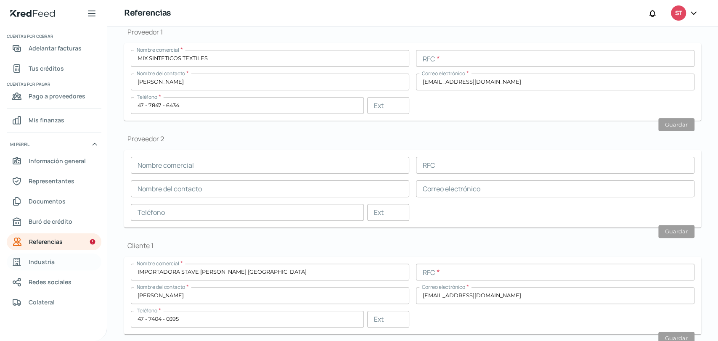
click at [37, 267] on link "Industria" at bounding box center [54, 262] width 95 height 17
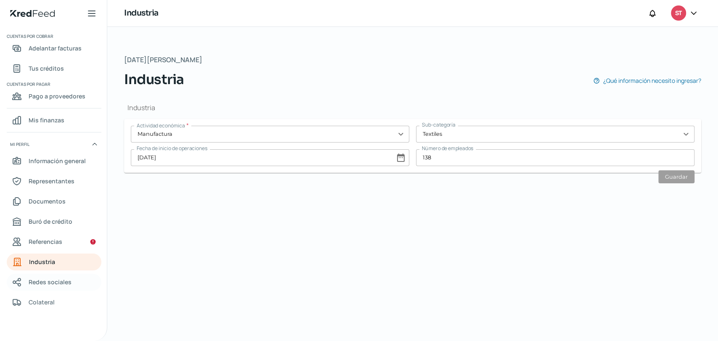
click at [31, 281] on span "Redes sociales" at bounding box center [50, 282] width 43 height 11
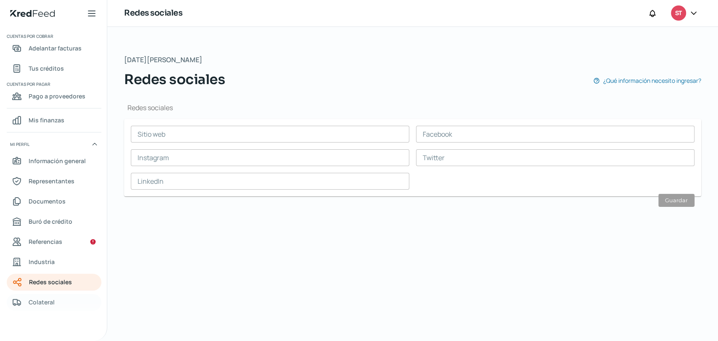
click at [34, 295] on link "Colateral" at bounding box center [54, 302] width 95 height 17
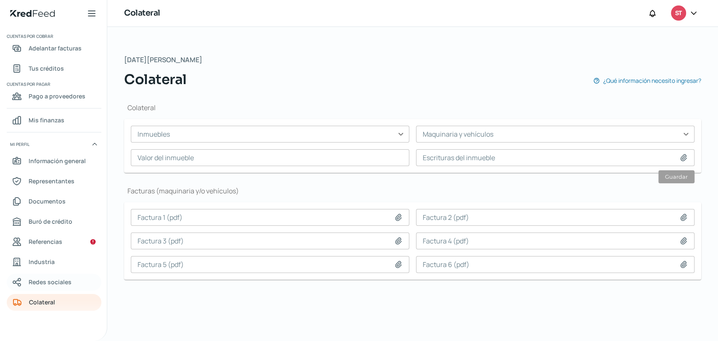
click at [35, 288] on link "Redes sociales" at bounding box center [54, 282] width 95 height 17
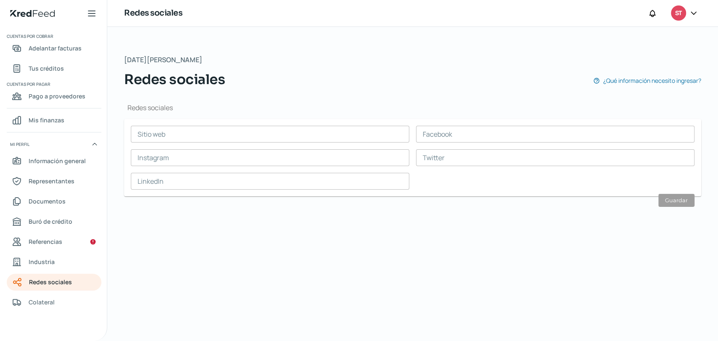
click at [161, 133] on input "text" at bounding box center [270, 134] width 278 height 17
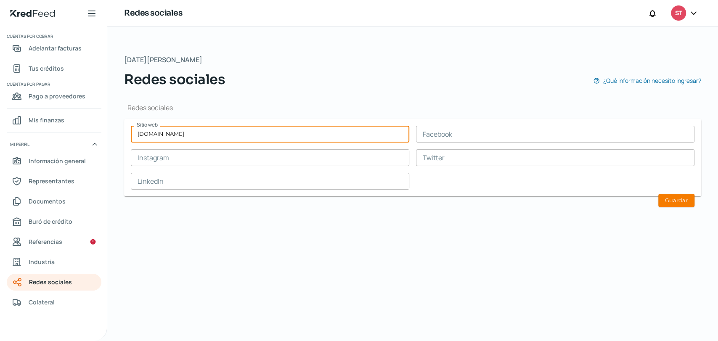
drag, startPoint x: 430, startPoint y: 131, endPoint x: 418, endPoint y: 140, distance: 14.6
click at [430, 131] on input "text" at bounding box center [555, 134] width 278 height 17
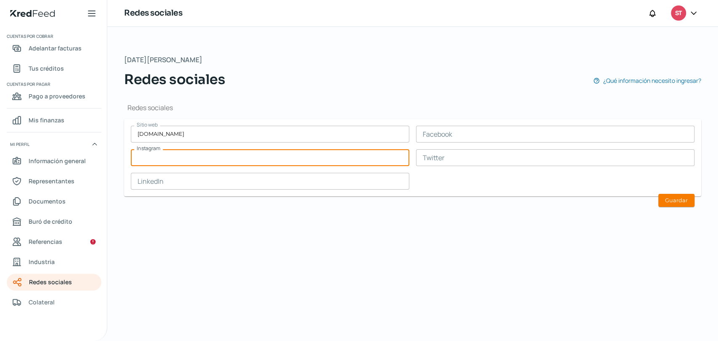
click at [264, 161] on input "text" at bounding box center [270, 157] width 278 height 17
click at [672, 201] on button "Guardar" at bounding box center [676, 200] width 36 height 13
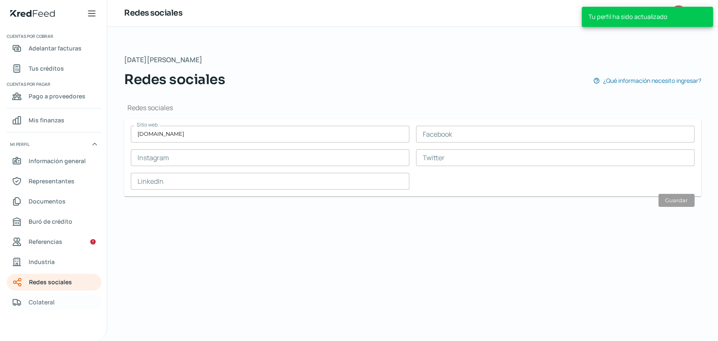
click at [40, 299] on span "Colateral" at bounding box center [42, 302] width 26 height 11
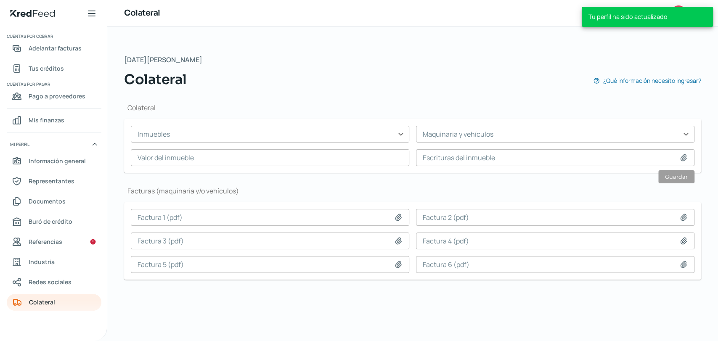
click at [182, 136] on input "text" at bounding box center [270, 134] width 278 height 17
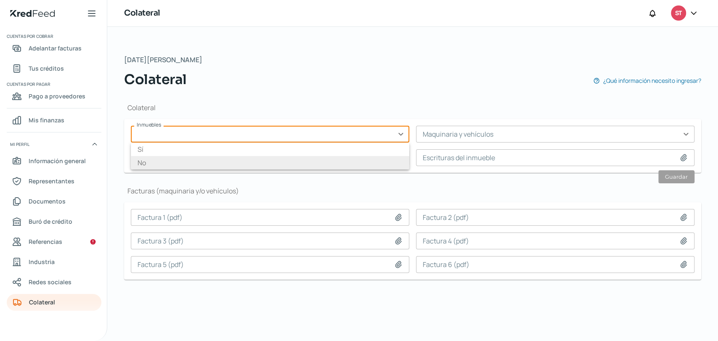
click at [164, 164] on li "No" at bounding box center [270, 162] width 278 height 13
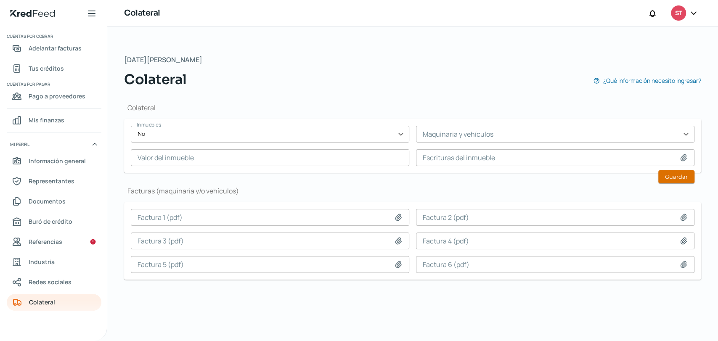
click at [672, 178] on button "Guardar" at bounding box center [676, 176] width 36 height 13
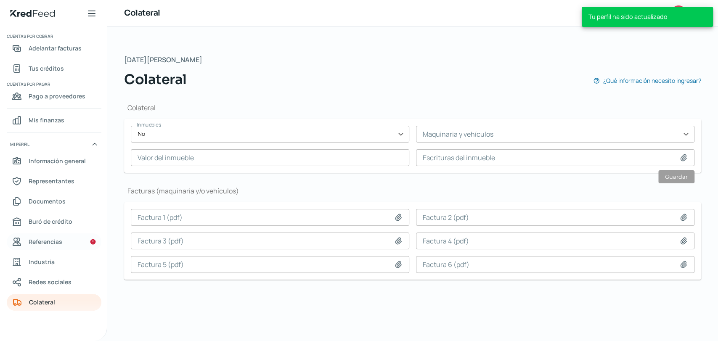
click at [40, 238] on span "Referencias" at bounding box center [46, 241] width 34 height 11
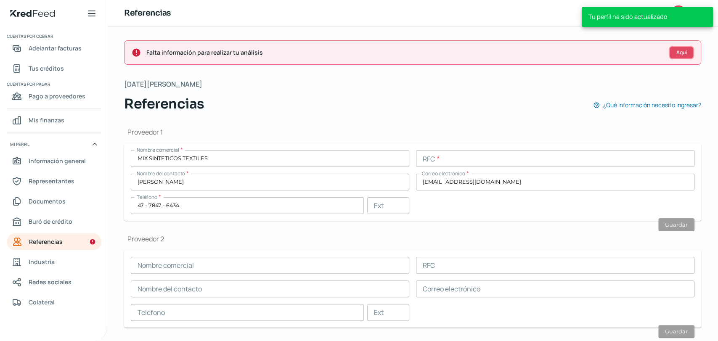
click at [682, 54] on span "Aquí" at bounding box center [681, 52] width 11 height 5
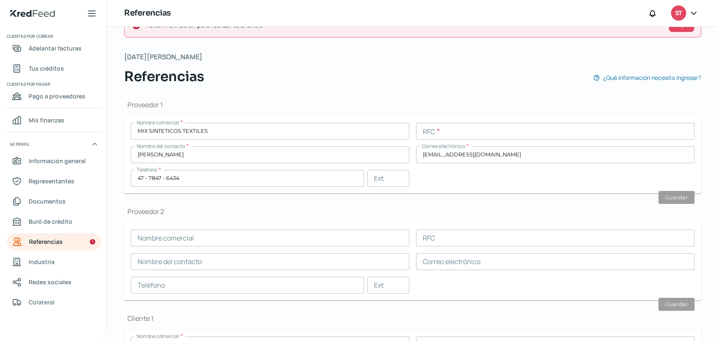
scroll to position [93, 0]
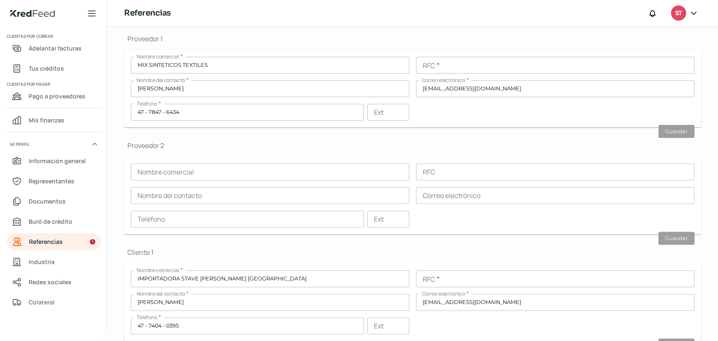
click at [162, 165] on input "text" at bounding box center [270, 172] width 278 height 17
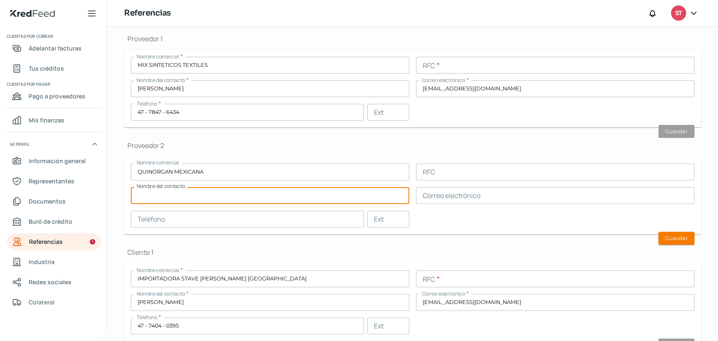
click at [181, 202] on input "text" at bounding box center [270, 195] width 278 height 17
click at [448, 191] on input "text" at bounding box center [555, 195] width 278 height 17
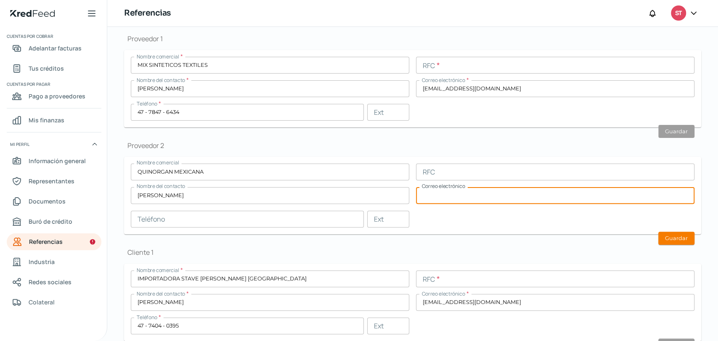
paste input "[EMAIL_ADDRESS][DOMAIN_NAME]"
click at [200, 217] on input "text" at bounding box center [247, 219] width 233 height 17
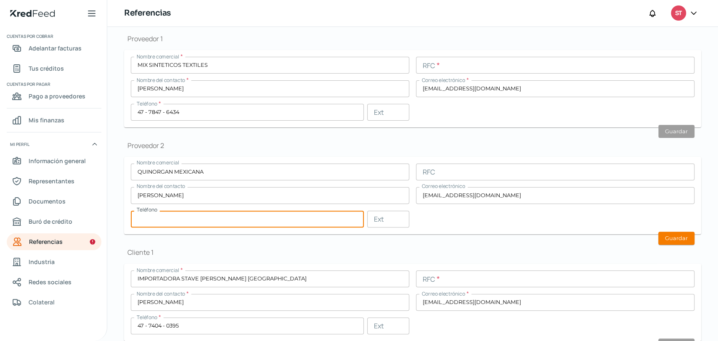
click at [145, 220] on input "text" at bounding box center [247, 219] width 233 height 17
paste input "47 - 7261 - 4372"
click at [167, 196] on input "[PERSON_NAME]" at bounding box center [270, 195] width 278 height 17
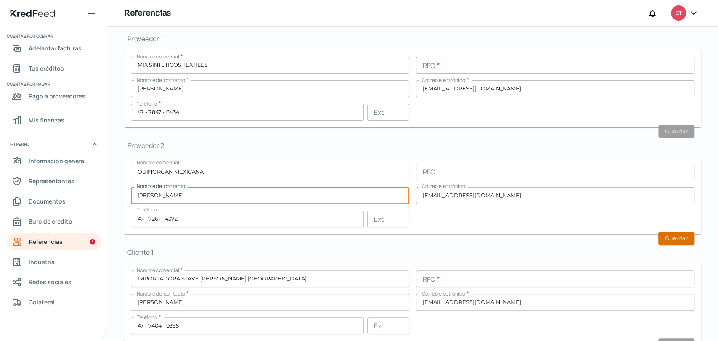
click at [681, 239] on button "Guardar" at bounding box center [676, 238] width 36 height 13
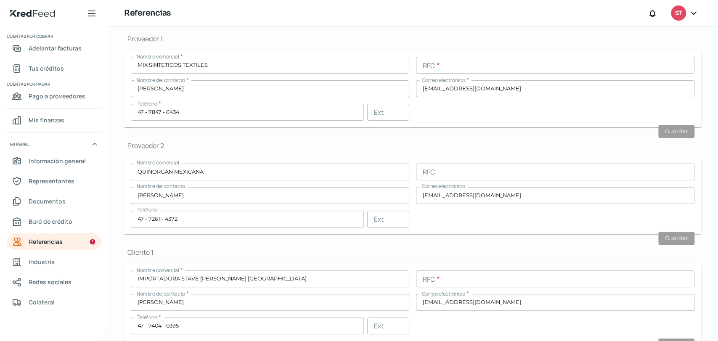
scroll to position [0, 0]
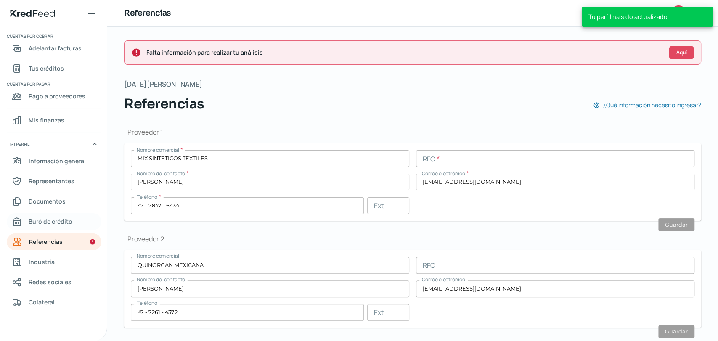
click at [71, 216] on span "Buró de crédito" at bounding box center [51, 221] width 44 height 11
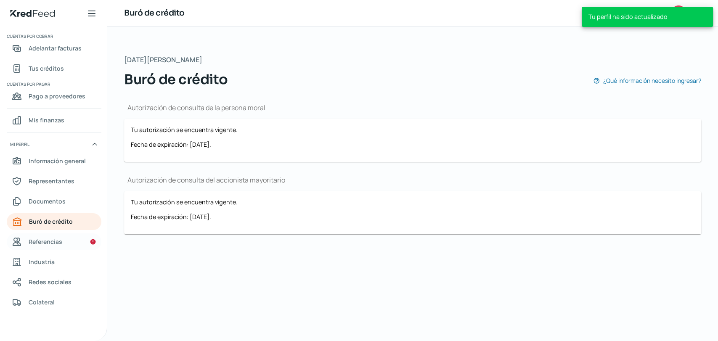
click at [64, 244] on link "Referencias" at bounding box center [54, 241] width 95 height 17
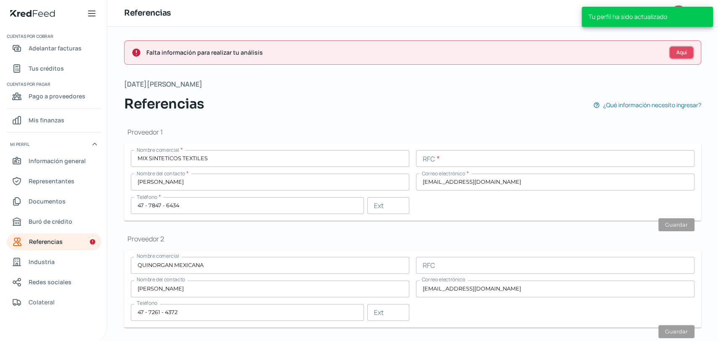
click at [676, 52] on span "Aquí" at bounding box center [681, 52] width 11 height 5
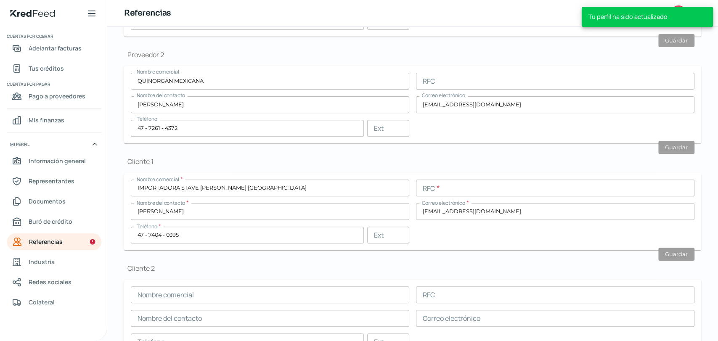
scroll to position [232, 0]
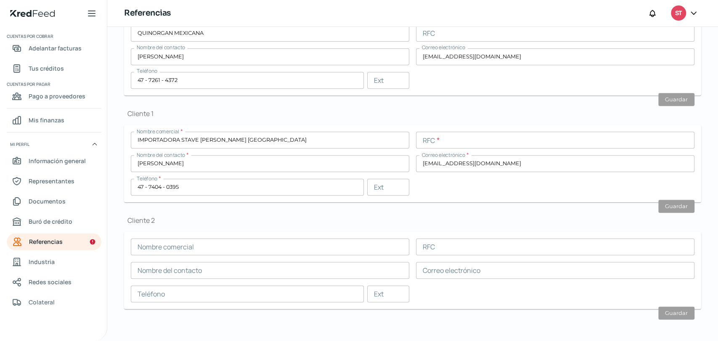
click at [179, 245] on input "text" at bounding box center [270, 246] width 278 height 17
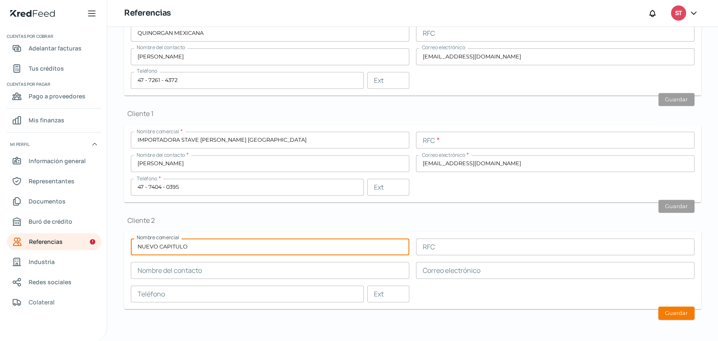
click at [156, 267] on input "text" at bounding box center [270, 270] width 278 height 17
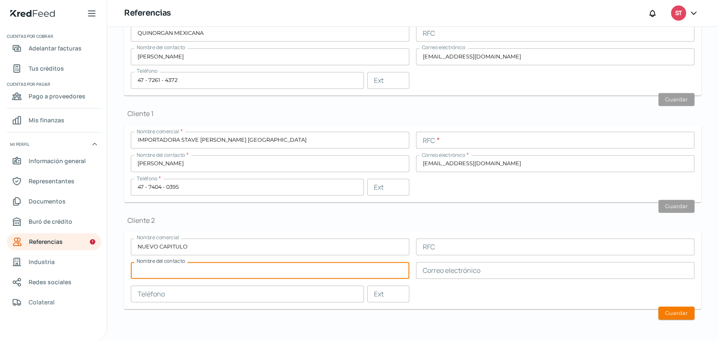
paste input "[PERSON_NAME]"
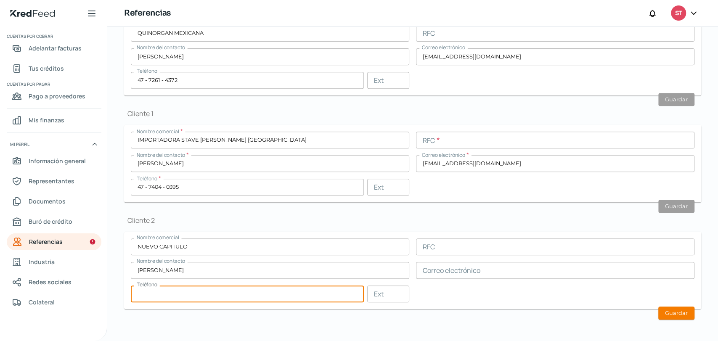
click at [181, 295] on input "text" at bounding box center [247, 294] width 233 height 17
click at [449, 269] on input "text" at bounding box center [555, 270] width 278 height 17
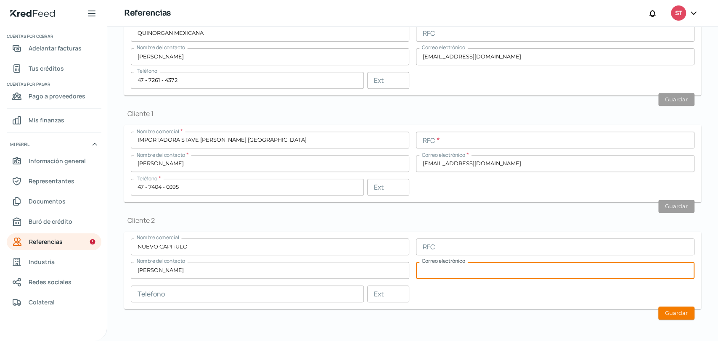
paste input "[EMAIL_ADDRESS][DOMAIN_NAME]"
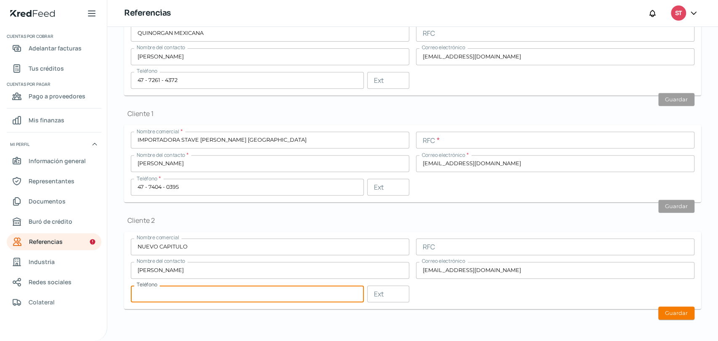
click at [169, 298] on input "text" at bounding box center [247, 294] width 233 height 17
paste input "47 - 7082 - 3348"
click at [672, 314] on button "Guardar" at bounding box center [676, 313] width 36 height 13
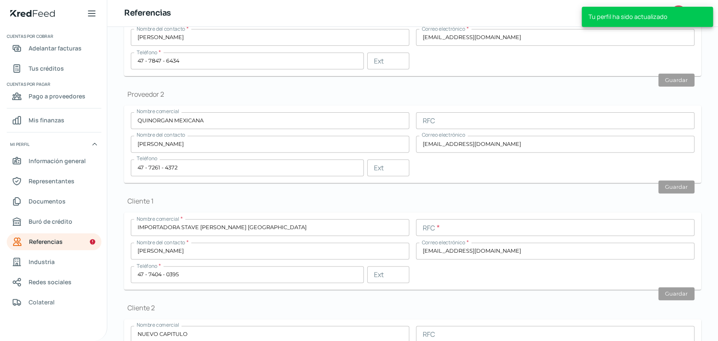
scroll to position [139, 0]
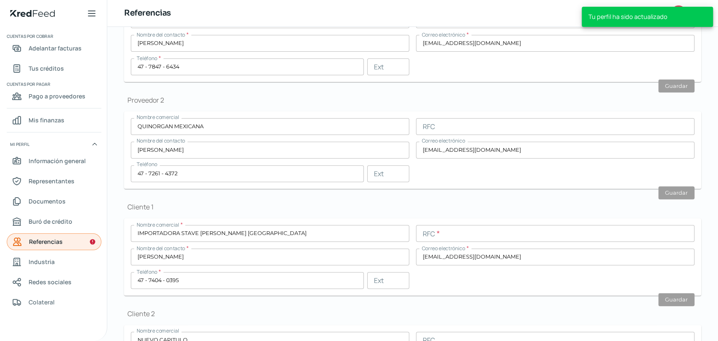
click at [74, 238] on link "Referencias" at bounding box center [54, 241] width 95 height 17
click at [95, 242] on icon "Referencias" at bounding box center [92, 241] width 7 height 7
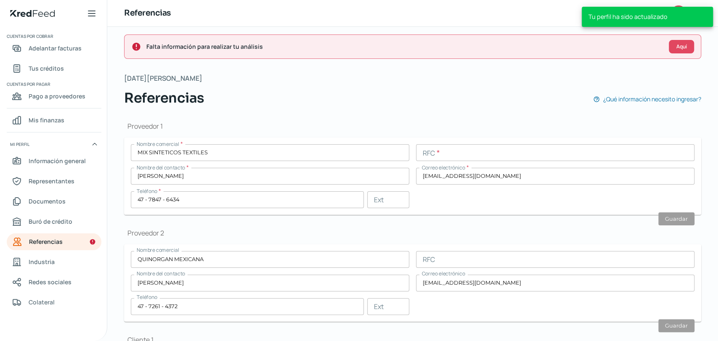
scroll to position [0, 0]
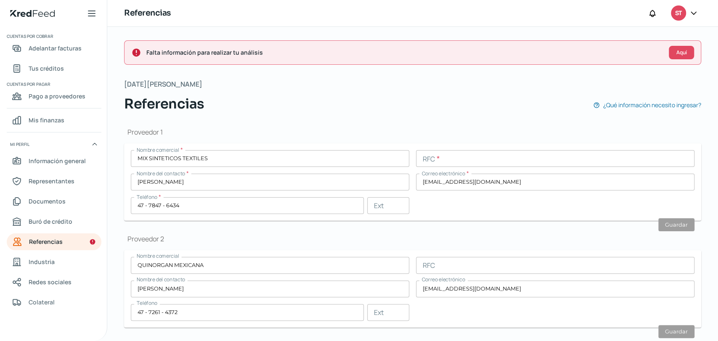
click at [382, 18] on div "Referencias ST" at bounding box center [412, 13] width 611 height 27
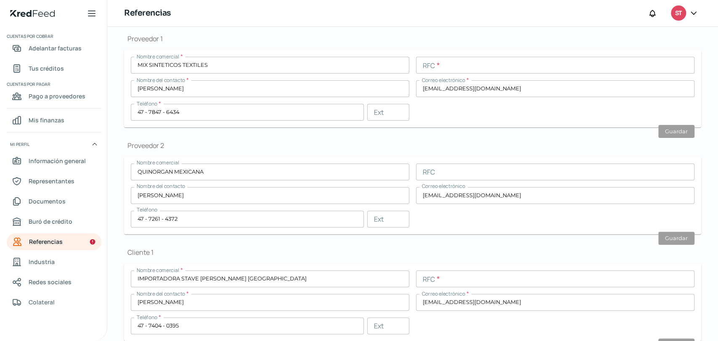
click at [262, 214] on input "47 - 7261 - 4372" at bounding box center [247, 219] width 233 height 17
click at [194, 170] on input "QUINORGAN MEXICANA" at bounding box center [270, 172] width 278 height 17
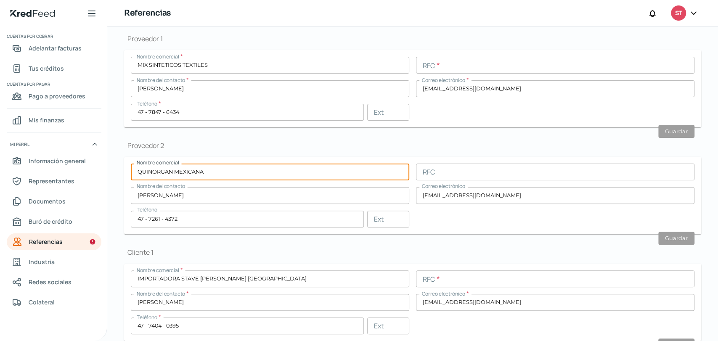
click at [194, 169] on input "QUINORGAN MEXICANA" at bounding box center [270, 172] width 278 height 17
click at [313, 152] on div "Proveedor 2 Nombre comercial RFC Nombre del contacto [PERSON_NAME] Correo elect…" at bounding box center [412, 187] width 577 height 93
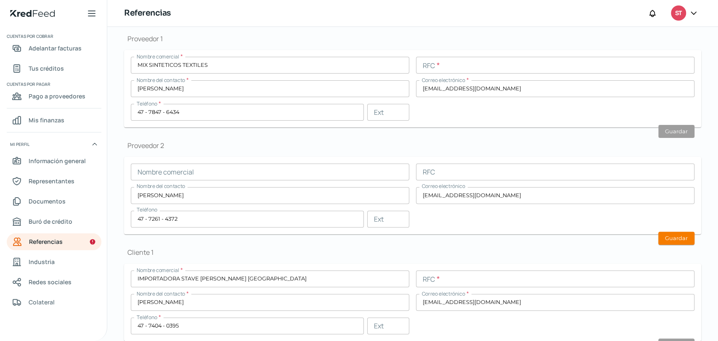
click at [154, 172] on input "text" at bounding box center [270, 172] width 278 height 17
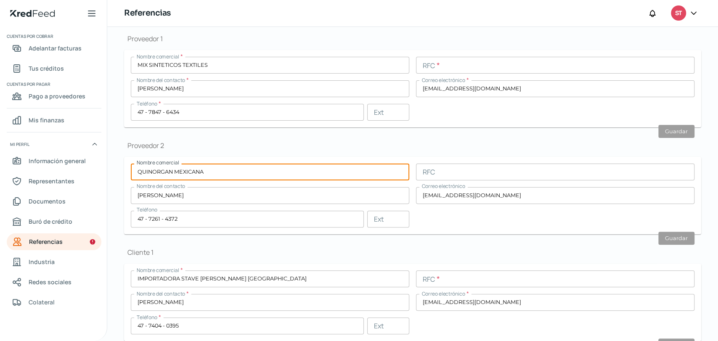
click at [594, 236] on div "Proveedor 1 Nombre comercial * MIX SINTETICOS TEXTILES RFC * Nombre del contact…" at bounding box center [412, 244] width 577 height 447
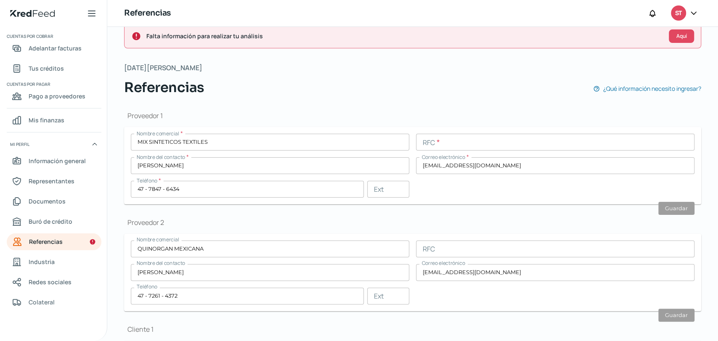
scroll to position [0, 0]
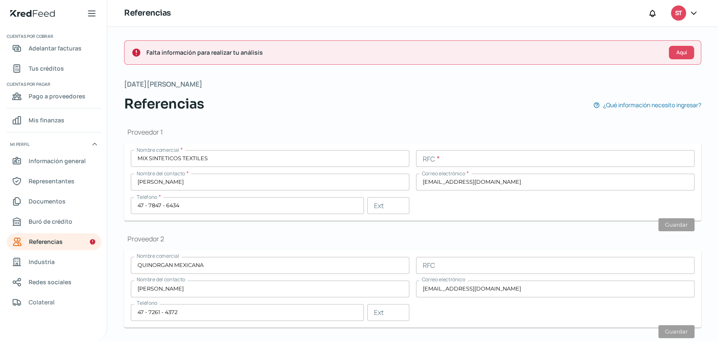
click at [434, 158] on input "text" at bounding box center [555, 158] width 278 height 17
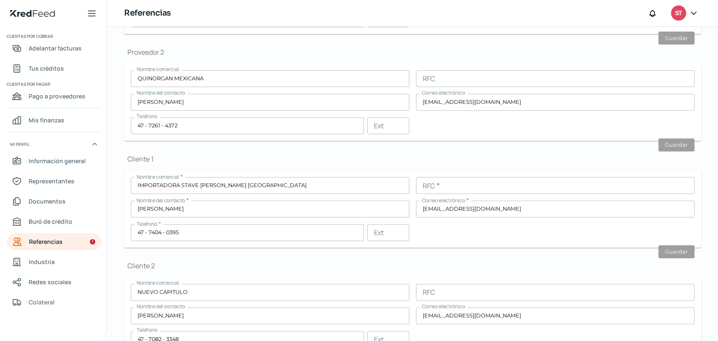
scroll to position [232, 0]
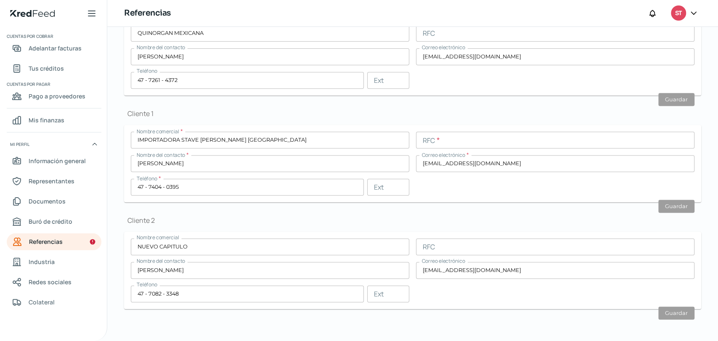
click at [446, 146] on input "text" at bounding box center [555, 140] width 278 height 17
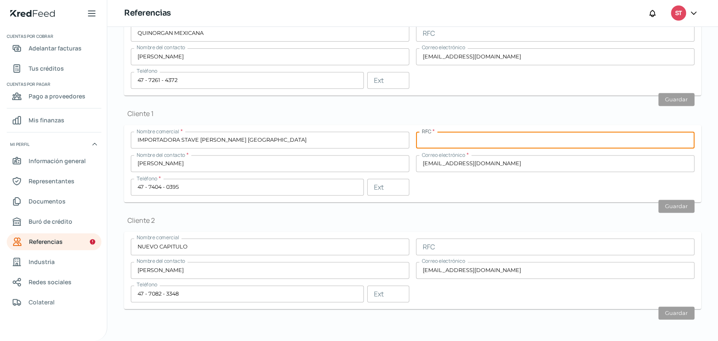
paste input "XEXX010101000"
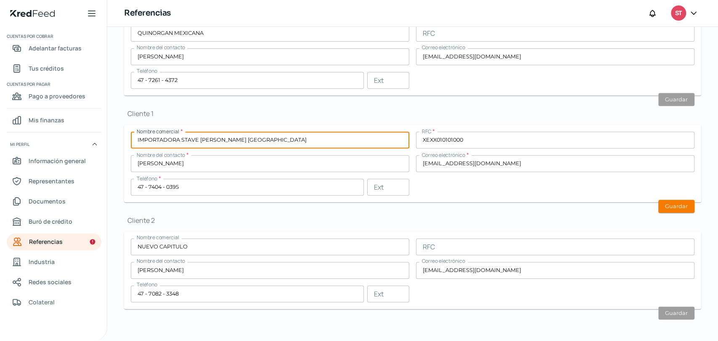
click at [297, 140] on input "IMPORTADORA STAVE [PERSON_NAME] [GEOGRAPHIC_DATA]" at bounding box center [270, 140] width 278 height 17
click at [296, 140] on input "IMPORTADORA STAVE [PERSON_NAME] [GEOGRAPHIC_DATA]" at bounding box center [270, 140] width 278 height 17
paste input "[PERSON_NAME] RETAIL INC"
click at [666, 211] on button "Guardar" at bounding box center [676, 206] width 36 height 13
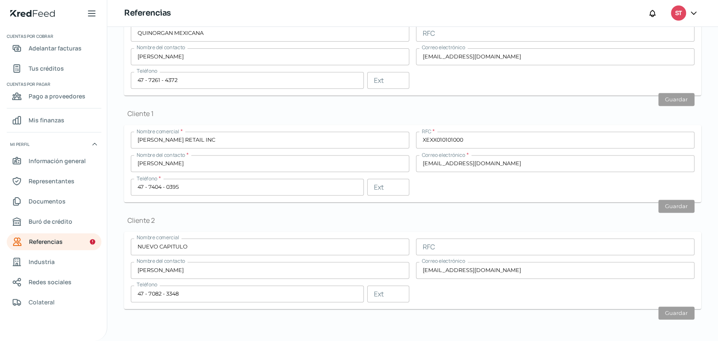
click at [303, 207] on div "Proveedor 1 Nombre comercial * MIX SINTETICOS TEXTILES RFC * Nombre del contact…" at bounding box center [412, 105] width 577 height 447
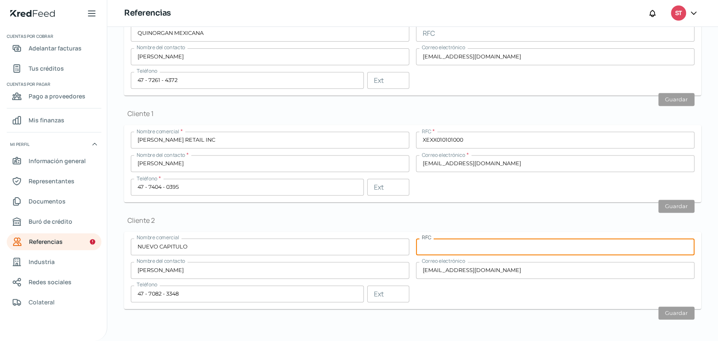
click at [446, 250] on input "text" at bounding box center [555, 246] width 278 height 17
paste input "NCA211112KC8"
click at [341, 225] on div "Cliente 2 Nombre comercial NUEVO CAPITULO RFC NCA211112KC8 Nombre del contacto …" at bounding box center [412, 262] width 577 height 93
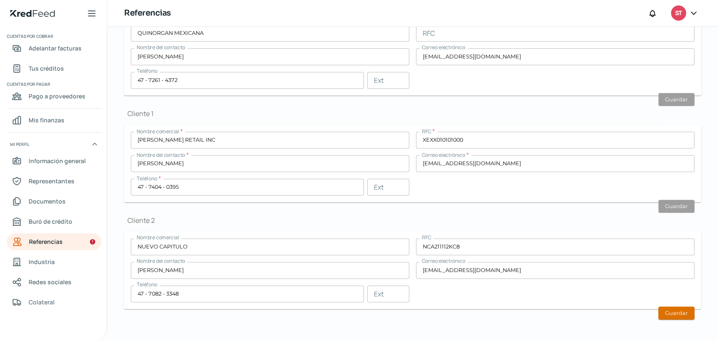
click at [671, 307] on button "Guardar" at bounding box center [676, 313] width 36 height 13
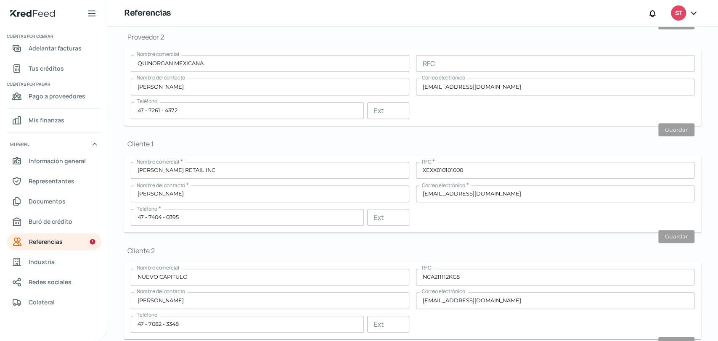
scroll to position [139, 0]
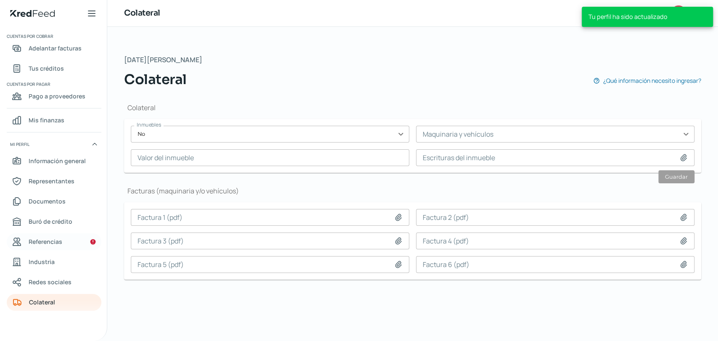
click at [61, 245] on span "Referencias" at bounding box center [46, 241] width 34 height 11
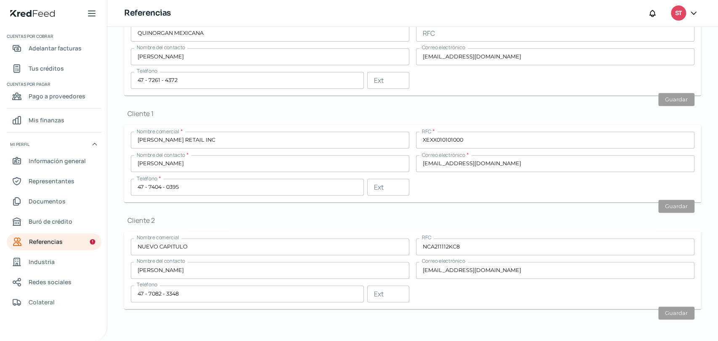
scroll to position [139, 0]
